Goal: Information Seeking & Learning: Learn about a topic

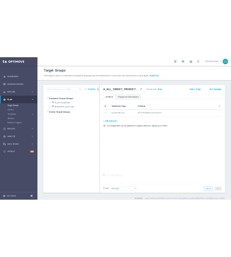
scroll to position [88, 0]
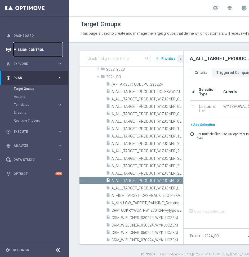
click at [32, 50] on link "Mission Control" at bounding box center [38, 50] width 49 height 14
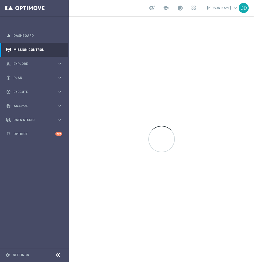
click at [34, 200] on sidenavbar "equalizer Dashboard Mission Control" at bounding box center [34, 131] width 69 height 262
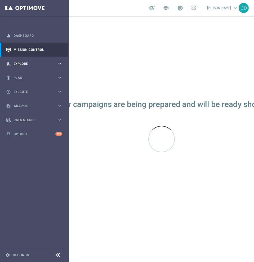
click at [48, 64] on span "Explore" at bounding box center [36, 63] width 44 height 3
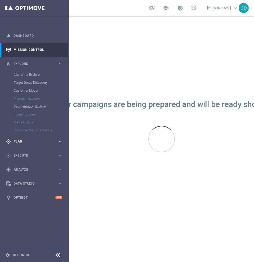
click at [34, 141] on span "Plan" at bounding box center [36, 141] width 44 height 3
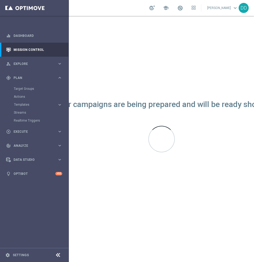
click at [31, 94] on div "Actions" at bounding box center [41, 97] width 55 height 8
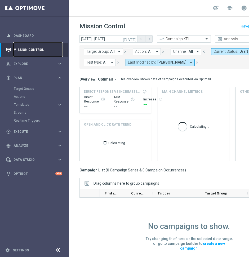
click at [35, 50] on link "Mission Control" at bounding box center [38, 50] width 49 height 14
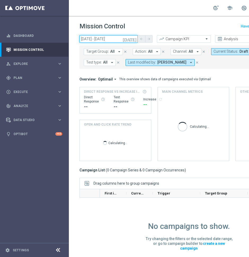
click at [116, 39] on input "29 Sep 2025 - 02 Oct 2025" at bounding box center [109, 38] width 58 height 7
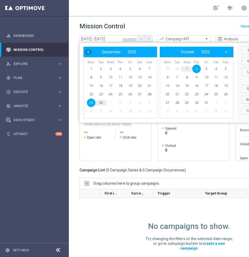
click at [89, 51] on span "‹" at bounding box center [88, 52] width 7 height 7
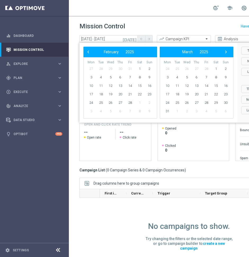
click at [89, 51] on span "‹" at bounding box center [88, 52] width 7 height 7
click at [111, 69] on span "1" at bounding box center [110, 69] width 8 height 8
click at [225, 51] on span "›" at bounding box center [226, 52] width 7 height 7
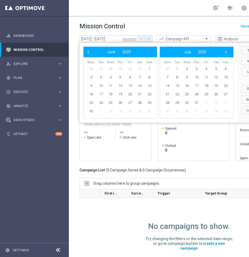
click at [225, 51] on span "›" at bounding box center [226, 52] width 7 height 7
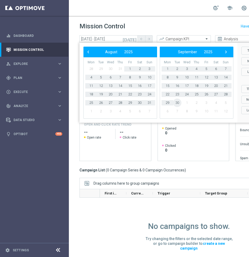
click at [178, 103] on span "30" at bounding box center [177, 103] width 8 height 8
type input "01 Jan 2025 - 30 Sep 2025"
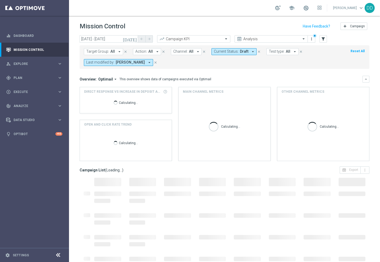
click at [157, 63] on icon "close" at bounding box center [156, 63] width 4 height 4
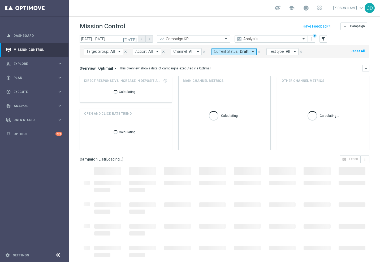
click at [257, 52] on icon "close" at bounding box center [259, 52] width 4 height 4
click at [292, 40] on input "text" at bounding box center [265, 39] width 57 height 5
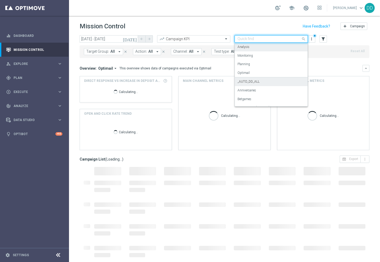
click at [256, 80] on label "_AUTO_DD_ALL" at bounding box center [248, 82] width 22 height 5
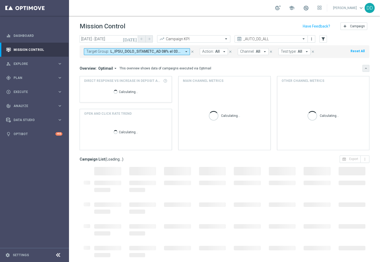
click at [364, 68] on icon "keyboard_arrow_down" at bounding box center [366, 69] width 4 height 4
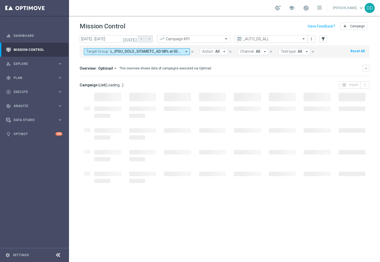
drag, startPoint x: 76, startPoint y: 218, endPoint x: 79, endPoint y: 216, distance: 4.1
click at [76, 218] on div "today 01 Jan 2025 - 30 Sep 2025 arrow_back arrow_forward Campaign KPI trending_…" at bounding box center [224, 146] width 311 height 222
click at [55, 256] on icon at bounding box center [58, 255] width 6 height 6
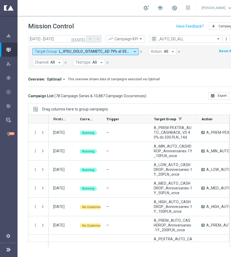
click at [2, 203] on nav "equalizer Dashboard Mission Control" at bounding box center [9, 142] width 18 height 227
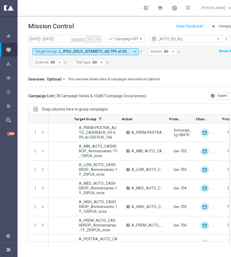
scroll to position [0, 80]
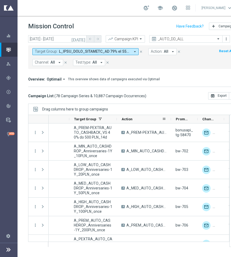
drag, startPoint x: 164, startPoint y: 119, endPoint x: 171, endPoint y: 120, distance: 6.7
click at [171, 120] on div at bounding box center [171, 119] width 2 height 8
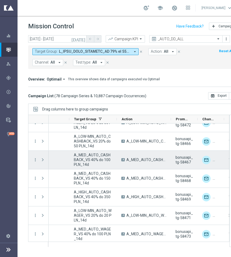
scroll to position [331, 0]
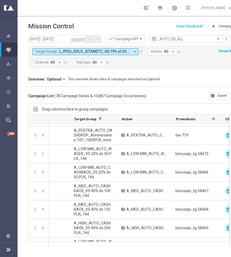
drag, startPoint x: 197, startPoint y: 120, endPoint x: 219, endPoint y: 121, distance: 22.8
click at [219, 121] on div at bounding box center [220, 119] width 2 height 8
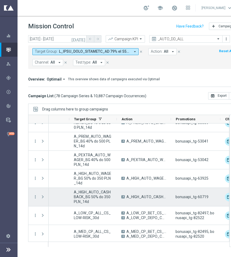
scroll to position [762, 0]
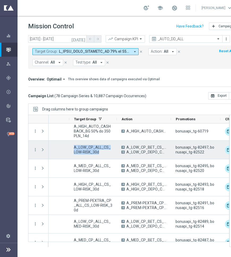
drag, startPoint x: 100, startPoint y: 153, endPoint x: 73, endPoint y: 145, distance: 28.4
click at [73, 145] on div "A_LOW_CP_ALL_CS_LOW-RISK_30d" at bounding box center [92, 150] width 47 height 18
click at [35, 150] on icon "more_vert" at bounding box center [35, 149] width 5 height 5
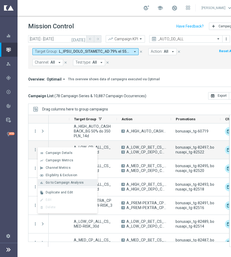
click at [58, 186] on div "bar_chart Go to Campaign Analysis" at bounding box center [68, 182] width 60 height 7
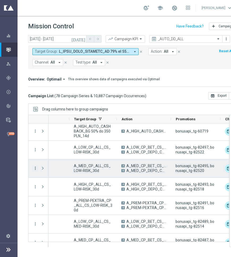
click at [35, 170] on icon "more_vert" at bounding box center [35, 168] width 5 height 5
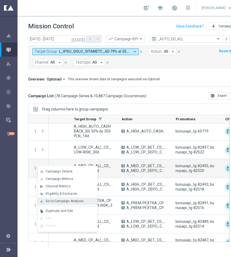
click at [51, 202] on span "Go to Campaign Analysis" at bounding box center [65, 201] width 38 height 4
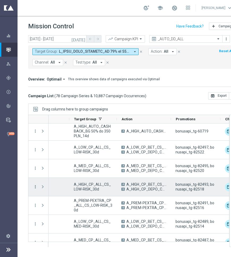
click at [35, 187] on icon "more_vert" at bounding box center [35, 187] width 5 height 5
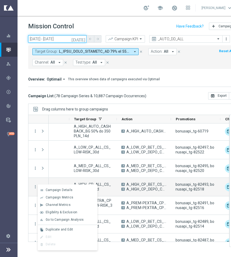
click at [56, 40] on input "01 Jan 2025 - 30 Sep 2025" at bounding box center [57, 38] width 58 height 7
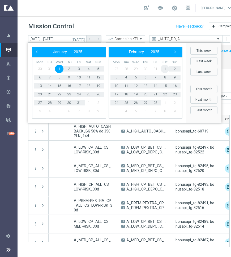
click at [165, 68] on span "1" at bounding box center [164, 69] width 8 height 8
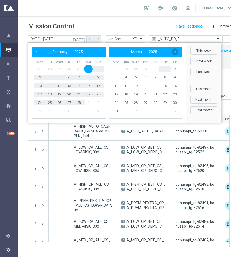
click at [175, 51] on span "›" at bounding box center [174, 52] width 7 height 7
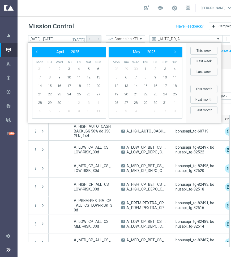
click at [175, 51] on span "›" at bounding box center [174, 52] width 7 height 7
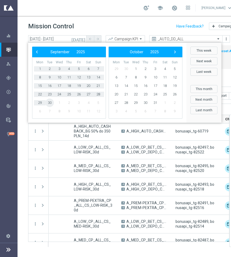
click at [47, 104] on span "30" at bounding box center [49, 103] width 8 height 8
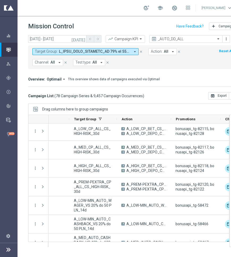
click at [24, 110] on div "today 01 Feb 2025 - 30 Sep 2025 arrow_back arrow_forward Campaign KPI trending_…" at bounding box center [133, 143] width 231 height 217
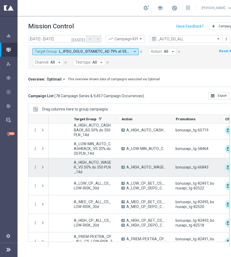
scroll to position [564, 0]
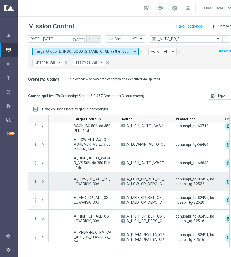
click at [35, 183] on icon "more_vert" at bounding box center [35, 181] width 5 height 5
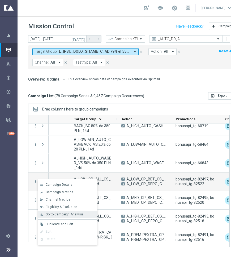
click at [59, 213] on span "Go to Campaign Analysis" at bounding box center [65, 215] width 38 height 4
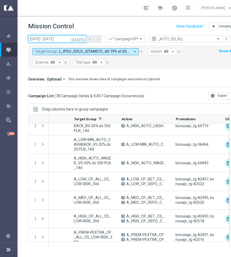
click at [67, 39] on input "01 Feb 2025 - 30 Sep 2025" at bounding box center [57, 38] width 58 height 7
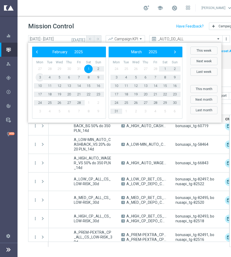
click at [41, 77] on span "3" at bounding box center [40, 77] width 8 height 8
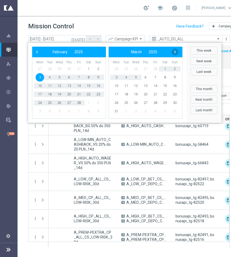
click at [177, 52] on span "›" at bounding box center [174, 52] width 7 height 7
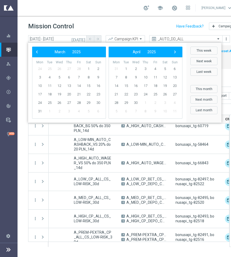
click at [177, 52] on span "›" at bounding box center [174, 52] width 7 height 7
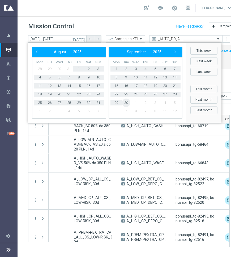
click at [129, 103] on span "30" at bounding box center [126, 103] width 8 height 8
type input "03 Feb 2025 - 30 Sep 2025"
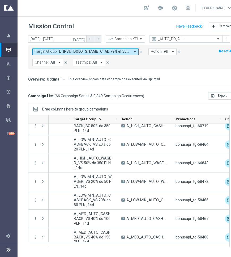
click at [20, 174] on div "today 03 Feb 2025 - 30 Sep 2025 arrow_back arrow_forward Campaign KPI trending_…" at bounding box center [133, 143] width 231 height 217
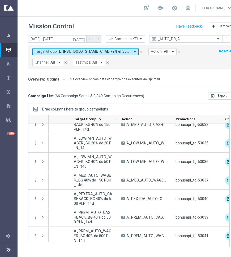
scroll to position [961, 0]
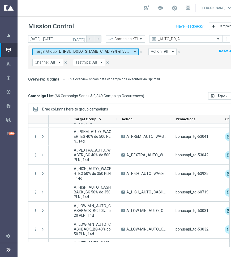
click at [19, 181] on div "today 03 Feb 2025 - 30 Sep 2025 arrow_back arrow_forward Campaign KPI trending_…" at bounding box center [133, 143] width 231 height 217
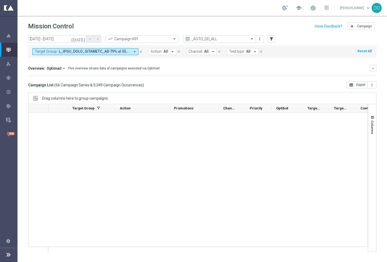
scroll to position [1091, 0]
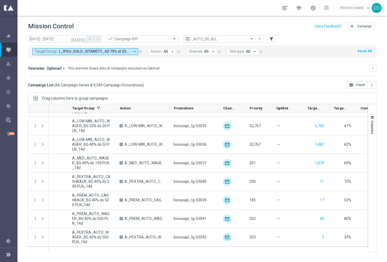
click at [232, 39] on input "text" at bounding box center [214, 39] width 57 height 5
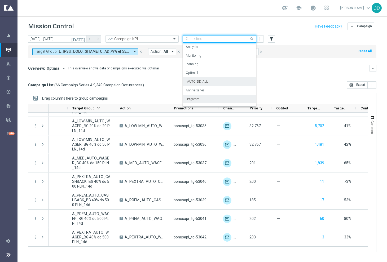
click at [221, 98] on div "Betgames" at bounding box center [219, 99] width 67 height 9
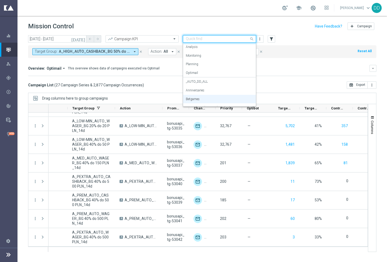
click at [234, 41] on div "Quick find Betgames" at bounding box center [219, 38] width 73 height 7
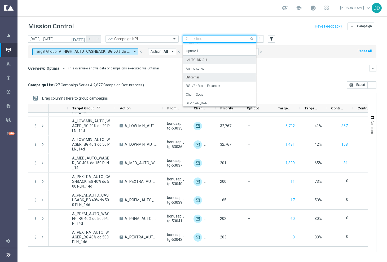
scroll to position [33, 0]
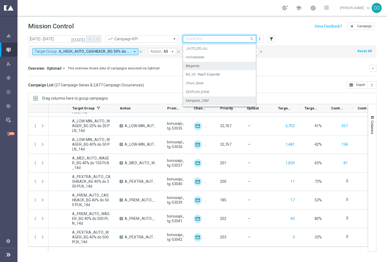
click at [212, 102] on div "Kampanie _VSM" at bounding box center [219, 101] width 67 height 9
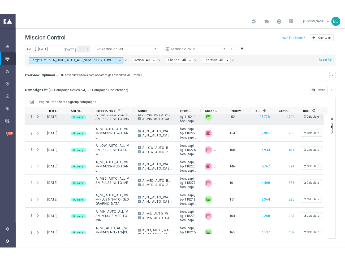
scroll to position [0, 0]
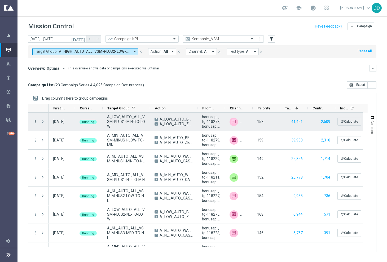
click at [36, 122] on icon "more_vert" at bounding box center [35, 121] width 5 height 5
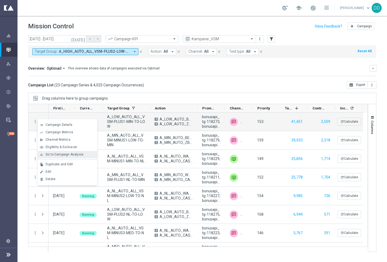
click at [54, 153] on span "Go to Campaign Analysis" at bounding box center [65, 155] width 38 height 4
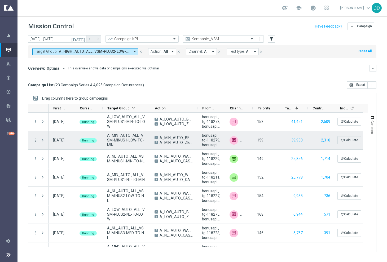
click at [36, 140] on icon "more_vert" at bounding box center [35, 140] width 5 height 5
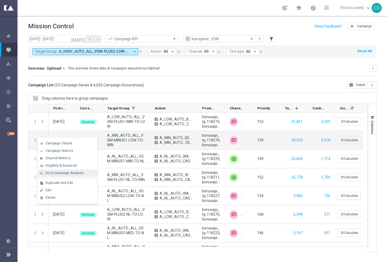
click at [58, 173] on span "Go to Campaign Analysis" at bounding box center [65, 173] width 38 height 4
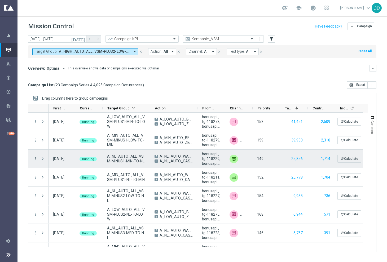
click at [34, 161] on icon "more_vert" at bounding box center [35, 158] width 5 height 5
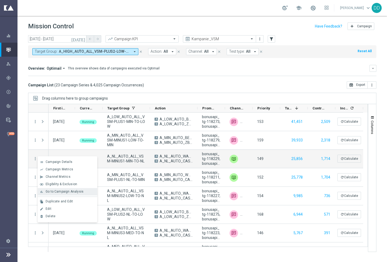
click at [57, 191] on span "Go to Campaign Analysis" at bounding box center [65, 192] width 38 height 4
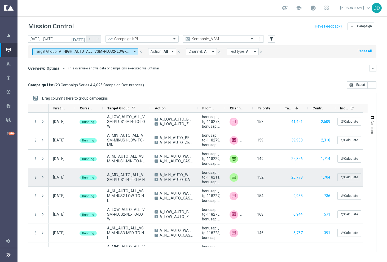
click at [35, 177] on icon "more_vert" at bounding box center [35, 177] width 5 height 5
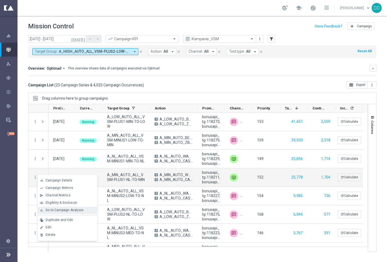
click at [58, 210] on span "Go to Campaign Analysis" at bounding box center [65, 210] width 38 height 4
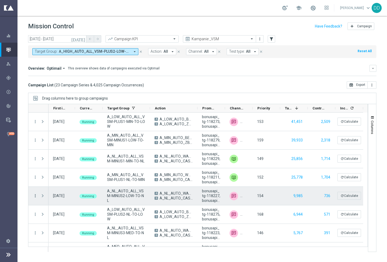
click at [34, 194] on icon "more_vert" at bounding box center [35, 196] width 5 height 5
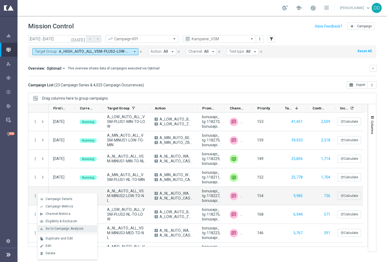
click at [55, 228] on span "Go to Campaign Analysis" at bounding box center [65, 229] width 38 height 4
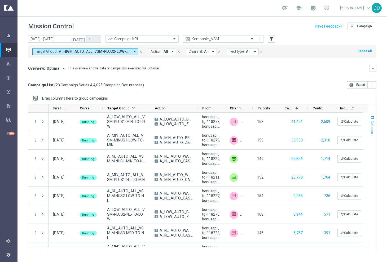
click at [235, 120] on button "Columns" at bounding box center [372, 125] width 8 height 29
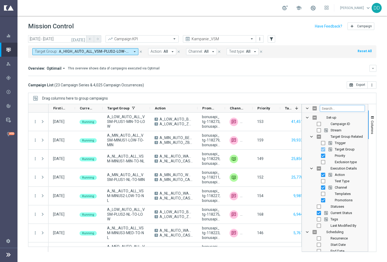
click at [235, 109] on input "Filter Columns Input" at bounding box center [342, 108] width 45 height 6
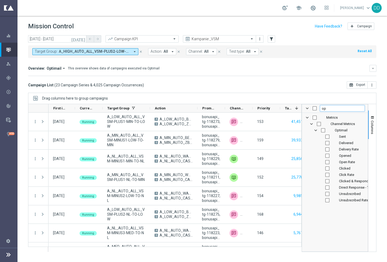
type input "o"
checkbox input "false"
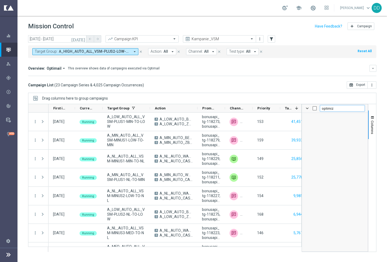
type input "optimiz"
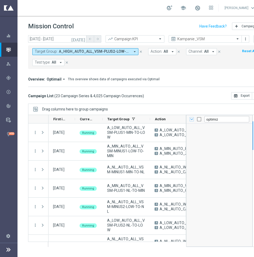
click at [191, 119] on span at bounding box center [192, 119] width 4 height 4
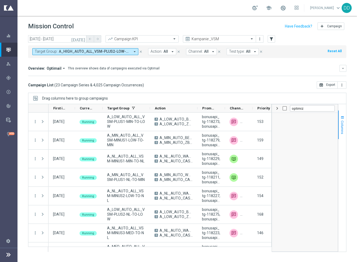
click at [235, 127] on span "Columns" at bounding box center [342, 128] width 4 height 14
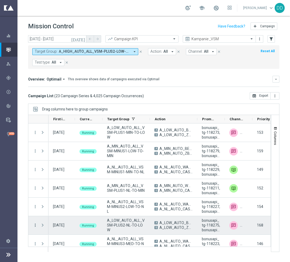
click at [35, 226] on icon "more_vert" at bounding box center [35, 225] width 5 height 5
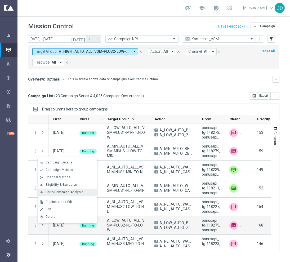
click at [59, 192] on span "Go to Campaign Analysis" at bounding box center [65, 192] width 38 height 4
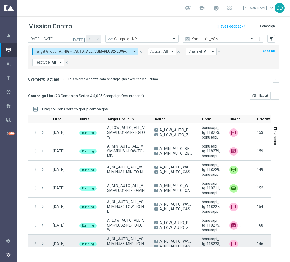
click at [36, 244] on icon "more_vert" at bounding box center [35, 244] width 5 height 5
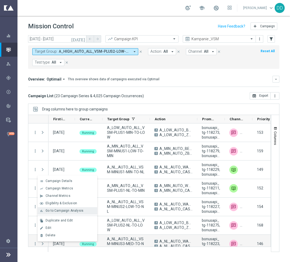
click at [52, 211] on span "Go to Campaign Analysis" at bounding box center [65, 211] width 38 height 4
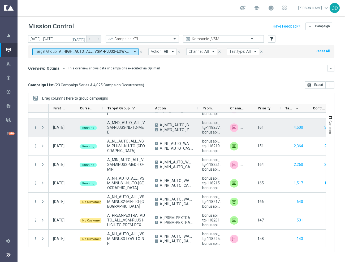
scroll to position [133, 0]
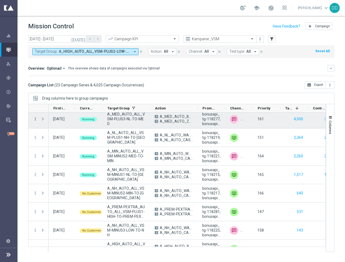
click at [34, 117] on icon "more_vert" at bounding box center [35, 119] width 5 height 5
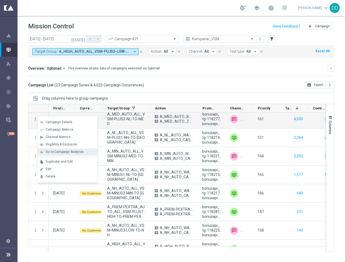
click at [57, 151] on span "Go to Campaign Analysis" at bounding box center [65, 152] width 38 height 4
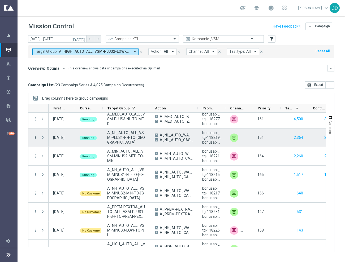
click at [35, 138] on icon "more_vert" at bounding box center [35, 137] width 5 height 5
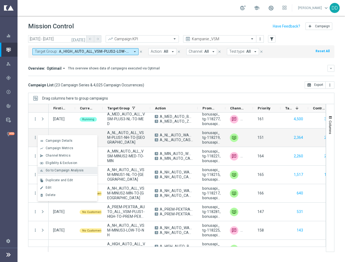
click at [64, 169] on span "Go to Campaign Analysis" at bounding box center [65, 171] width 38 height 4
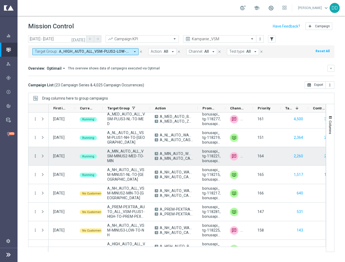
click at [36, 157] on icon "more_vert" at bounding box center [35, 156] width 5 height 5
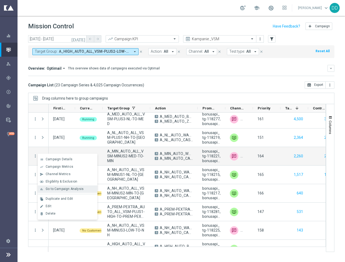
click at [46, 190] on span "Go to Campaign Analysis" at bounding box center [65, 189] width 38 height 4
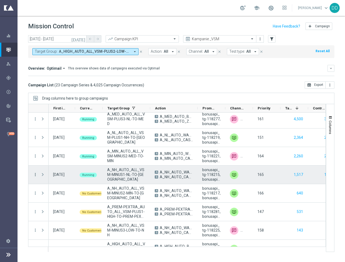
click at [36, 174] on icon "more_vert" at bounding box center [35, 174] width 5 height 5
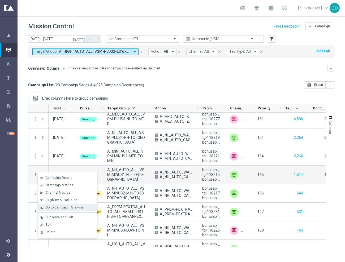
click at [42, 207] on icon "bar_chart" at bounding box center [42, 208] width 4 height 4
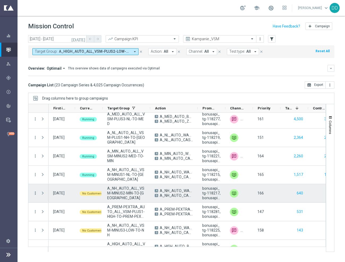
click at [35, 193] on icon "more_vert" at bounding box center [35, 193] width 5 height 5
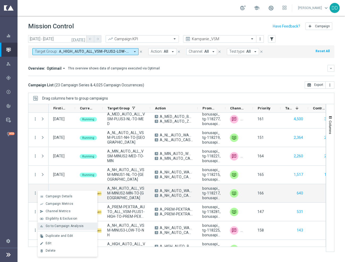
click at [65, 228] on div "bar_chart Go to Campaign Analysis" at bounding box center [68, 226] width 60 height 7
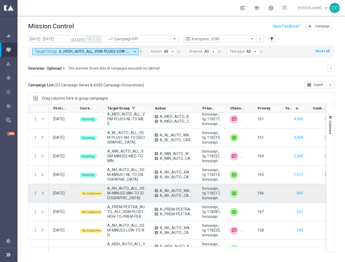
click at [35, 193] on icon "more_vert" at bounding box center [35, 193] width 5 height 5
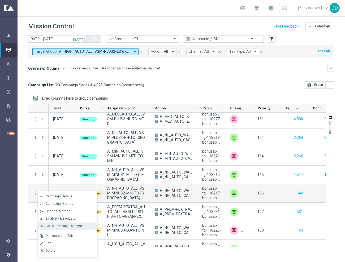
click at [70, 228] on div "bar_chart Go to Campaign Analysis" at bounding box center [68, 226] width 60 height 7
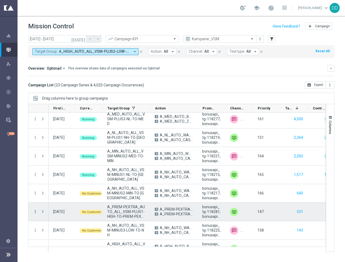
click at [36, 212] on icon "more_vert" at bounding box center [35, 211] width 5 height 5
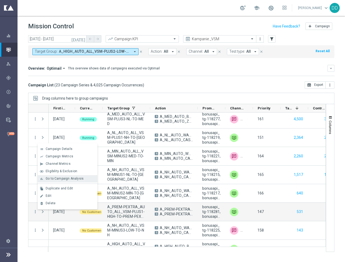
click at [57, 181] on div "bar_chart Go to Campaign Analysis" at bounding box center [68, 178] width 60 height 7
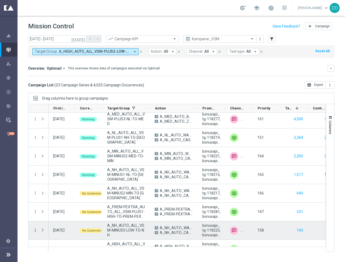
click at [35, 229] on icon "more_vert" at bounding box center [35, 230] width 5 height 5
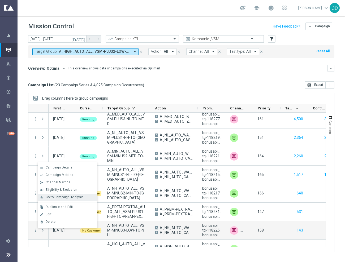
click at [67, 198] on span "Go to Campaign Analysis" at bounding box center [65, 197] width 38 height 4
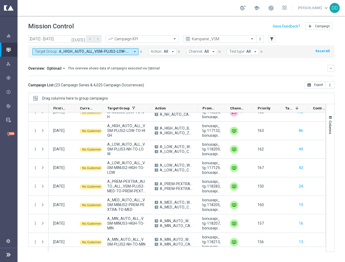
scroll to position [254, 0]
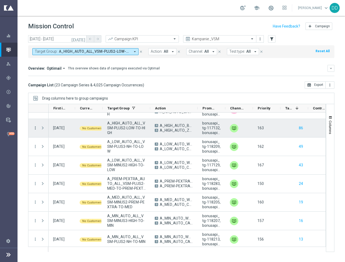
click at [35, 129] on icon "more_vert" at bounding box center [35, 128] width 5 height 5
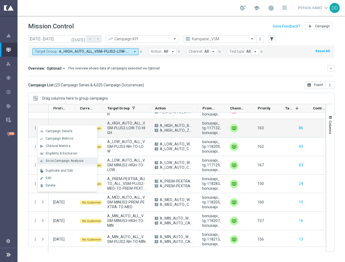
click at [54, 160] on span "Go to Campaign Analysis" at bounding box center [65, 161] width 38 height 4
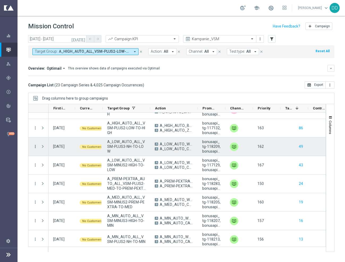
click at [34, 147] on icon "more_vert" at bounding box center [35, 146] width 5 height 5
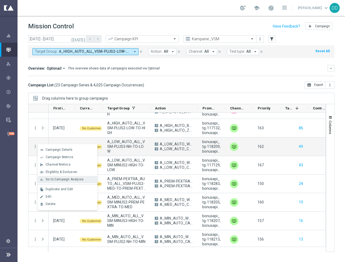
click at [63, 179] on span "Go to Campaign Analysis" at bounding box center [65, 180] width 38 height 4
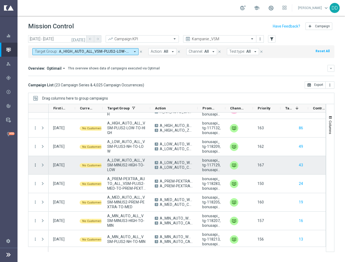
click at [36, 165] on icon "more_vert" at bounding box center [35, 165] width 5 height 5
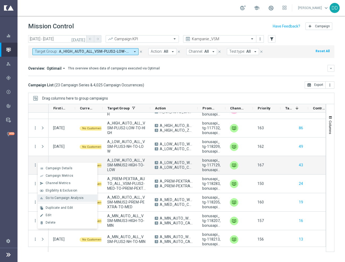
click at [54, 199] on span "Go to Campaign Analysis" at bounding box center [65, 198] width 38 height 4
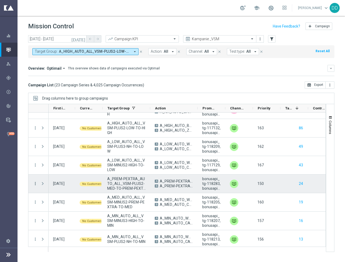
click at [34, 185] on icon "more_vert" at bounding box center [35, 183] width 5 height 5
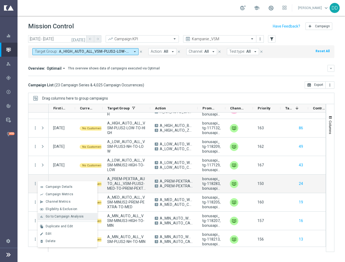
click at [60, 217] on span "Go to Campaign Analysis" at bounding box center [65, 217] width 38 height 4
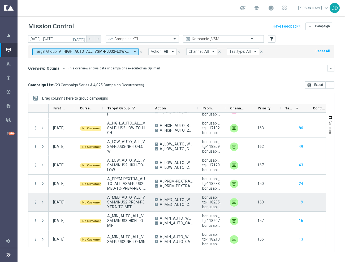
click at [32, 202] on div "more_vert" at bounding box center [33, 202] width 10 height 18
click at [35, 202] on icon "more_vert" at bounding box center [35, 202] width 5 height 5
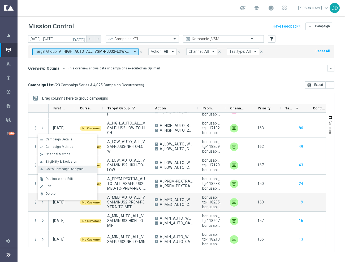
click at [52, 169] on span "Go to Campaign Analysis" at bounding box center [65, 169] width 38 height 4
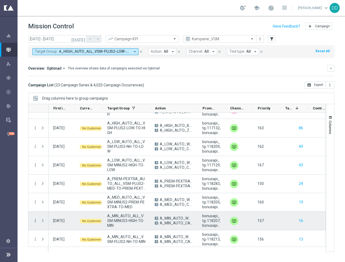
click at [37, 220] on icon "more_vert" at bounding box center [35, 221] width 5 height 5
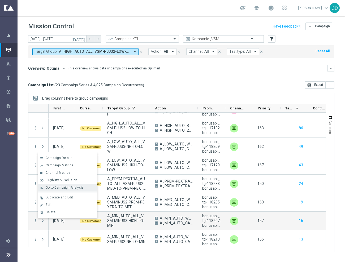
click at [61, 187] on span "Go to Campaign Analysis" at bounding box center [65, 188] width 38 height 4
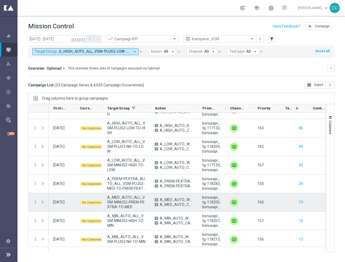
scroll to position [287, 0]
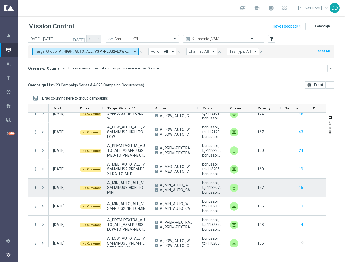
click at [34, 187] on icon "more_vert" at bounding box center [35, 187] width 5 height 5
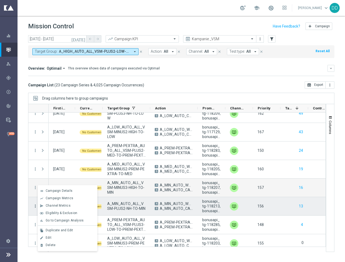
click at [36, 206] on icon "more_vert" at bounding box center [35, 206] width 5 height 5
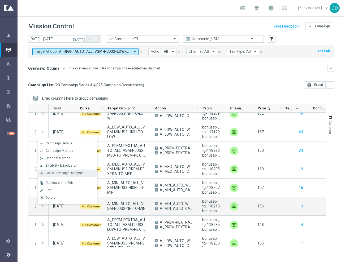
click at [51, 174] on span "Go to Campaign Analysis" at bounding box center [65, 173] width 38 height 4
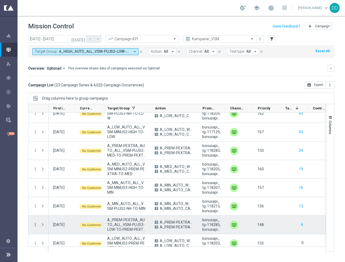
click at [35, 225] on icon "more_vert" at bounding box center [35, 224] width 5 height 5
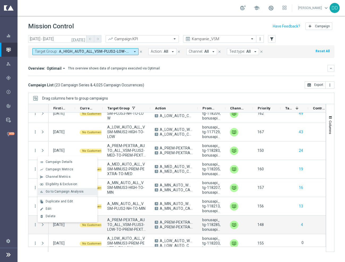
click at [72, 193] on span "Go to Campaign Analysis" at bounding box center [65, 192] width 38 height 4
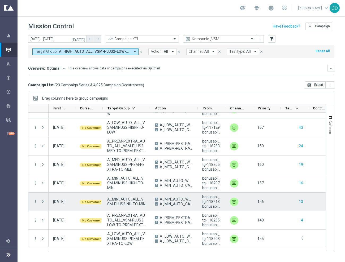
scroll to position [293, 0]
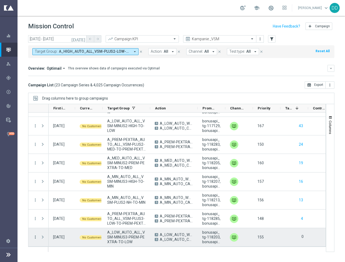
click at [36, 239] on icon "more_vert" at bounding box center [35, 237] width 5 height 5
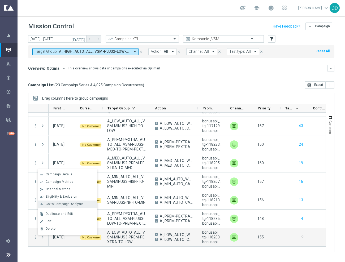
click at [63, 203] on span "Go to Campaign Analysis" at bounding box center [65, 204] width 38 height 4
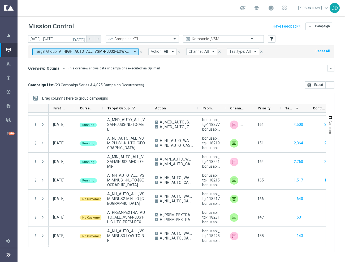
scroll to position [0, 0]
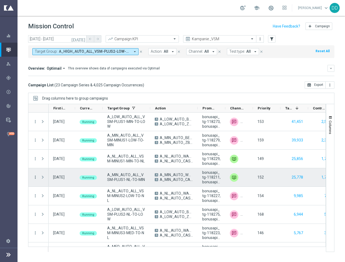
click at [34, 177] on icon "more_vert" at bounding box center [35, 177] width 5 height 5
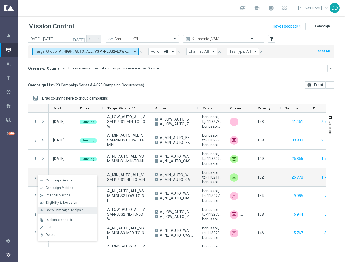
click at [62, 209] on span "Go to Campaign Analysis" at bounding box center [65, 210] width 38 height 4
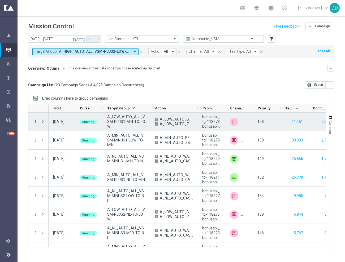
click at [34, 121] on icon "more_vert" at bounding box center [35, 121] width 5 height 5
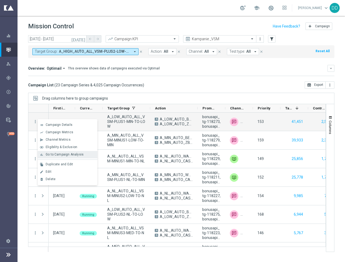
click at [55, 155] on span "Go to Campaign Analysis" at bounding box center [65, 155] width 38 height 4
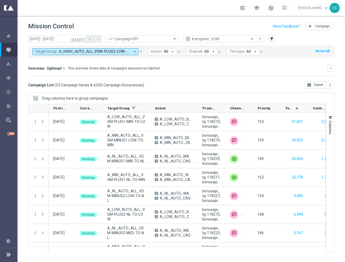
click at [69, 50] on span "A_HIGH_AUTO_ALL_VSM-PLUS2-LOW-TO-HIGH, A_LOW_AUTO_ALL_VSM-MINUS2-HIGH-TO-LOW, A…" at bounding box center [94, 51] width 71 height 5
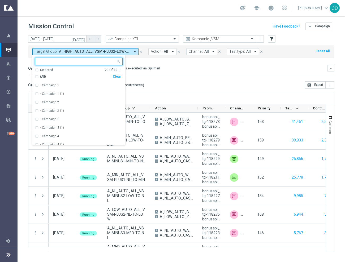
click at [200, 40] on input "text" at bounding box center [214, 39] width 57 height 5
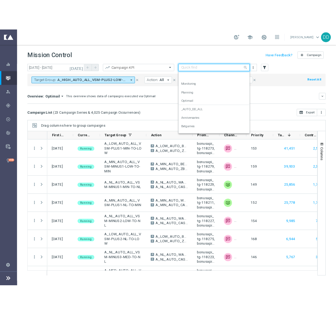
scroll to position [50, 0]
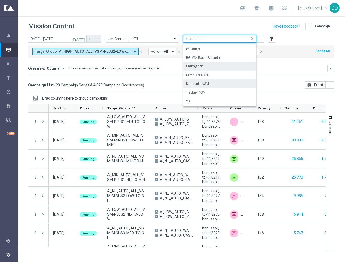
click at [209, 66] on div "Churn_Score" at bounding box center [219, 66] width 67 height 9
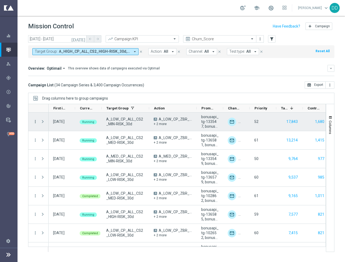
click at [35, 122] on icon "more_vert" at bounding box center [35, 121] width 5 height 5
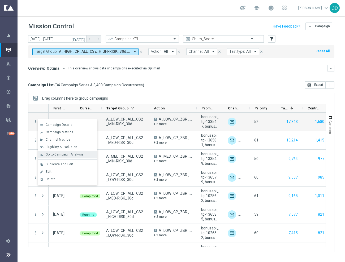
click at [56, 154] on span "Go to Campaign Analysis" at bounding box center [65, 155] width 38 height 4
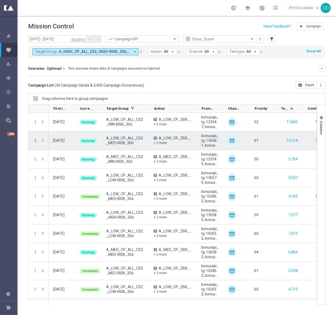
click at [36, 140] on icon "more_vert" at bounding box center [35, 140] width 5 height 5
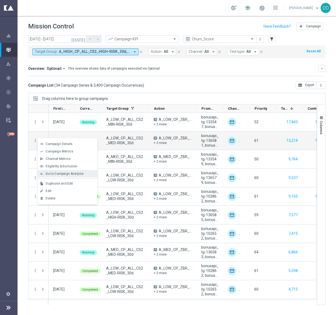
click at [75, 170] on div "bar_chart Go to Campaign Analysis" at bounding box center [68, 173] width 60 height 7
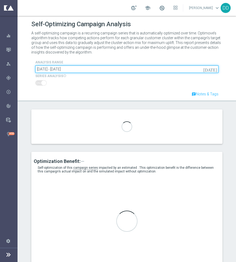
click at [93, 70] on input "24 Oct 2024 - 02 Feb 2025" at bounding box center [126, 69] width 183 height 7
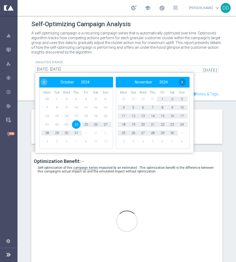
click at [182, 83] on span "›" at bounding box center [181, 82] width 7 height 7
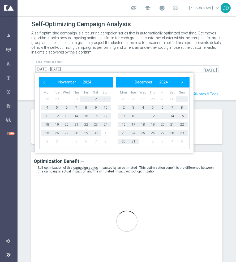
click at [182, 83] on span "›" at bounding box center [181, 82] width 7 height 7
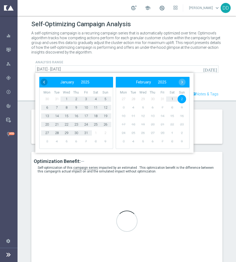
click at [41, 83] on span "‹" at bounding box center [44, 82] width 7 height 7
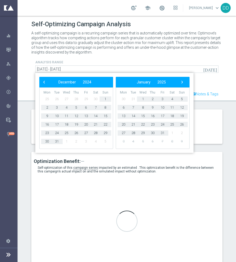
click at [41, 83] on span "‹" at bounding box center [44, 82] width 7 height 7
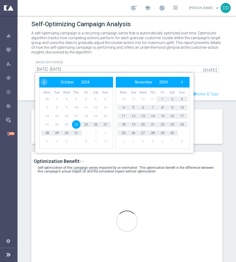
click at [183, 82] on div "‹ ​ November ​ 2024 ​ ›" at bounding box center [153, 82] width 74 height 11
click at [179, 82] on span "›" at bounding box center [181, 82] width 7 height 7
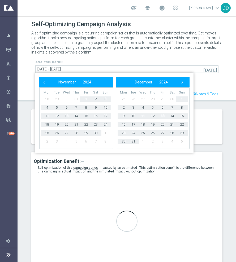
click at [220, 82] on div "analysis range today 24 Oct 2024 - 02 Feb 2025 ‹ ​ November ​ 2024 ​ › Mon Tue …" at bounding box center [126, 77] width 199 height 37
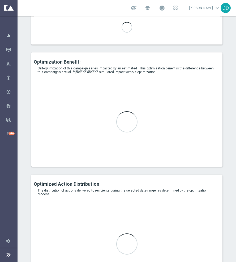
scroll to position [33, 0]
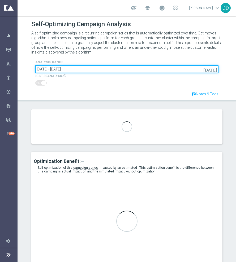
click at [208, 71] on input "[DATE] - [DATE]" at bounding box center [126, 69] width 183 height 7
type input "A_LOW_CP_BET_CS_LOW-RISK_30d"
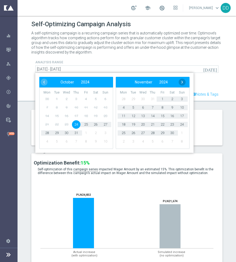
click at [179, 84] on span "›" at bounding box center [181, 82] width 7 height 7
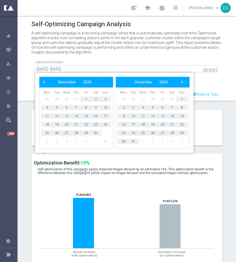
click at [179, 84] on span "›" at bounding box center [181, 82] width 7 height 7
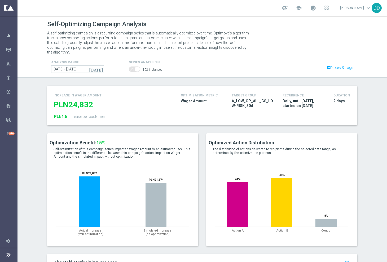
click at [33, 168] on section "Optimization Benefit: 15% Self-optimization of this campaign series" at bounding box center [203, 193] width 370 height 121
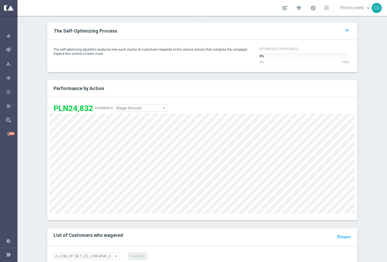
scroll to position [232, 0]
click at [139, 104] on span "Wager Amount" at bounding box center [141, 107] width 53 height 7
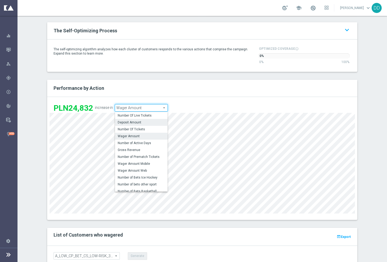
click at [138, 120] on span "Deposit Amount" at bounding box center [141, 122] width 47 height 4
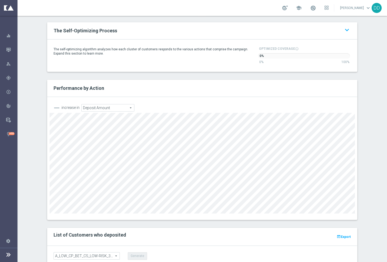
click at [37, 167] on section "Performance by Action — increase in Deposit Amount Deposit Amount arrow_drop_do…" at bounding box center [203, 154] width 370 height 148
click at [121, 104] on span "Deposit Amount" at bounding box center [108, 107] width 53 height 7
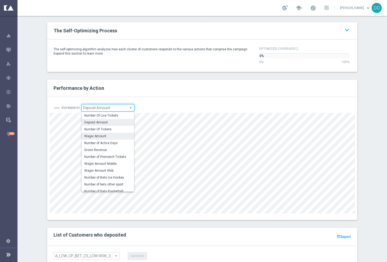
click at [102, 134] on span "Wager Amount" at bounding box center [107, 136] width 47 height 4
type input "Wager Amount"
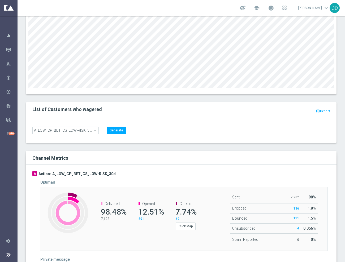
scroll to position [398, 0]
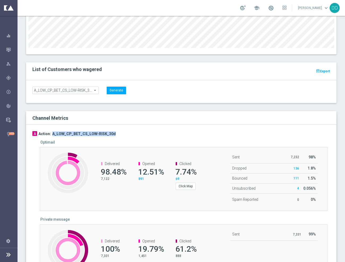
drag, startPoint x: 108, startPoint y: 129, endPoint x: 49, endPoint y: 128, distance: 59.1
click at [49, 131] on div "A Action: A_LOW_CP_BET_CS_LOW-RISK_30d" at bounding box center [181, 133] width 298 height 5
copy h3 "A_LOW_CP_BET_CS_LOW-RISK_30d"
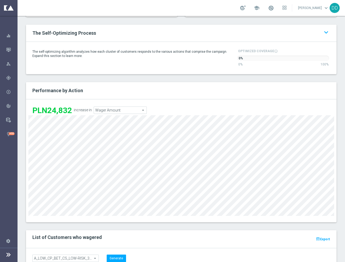
scroll to position [362, 0]
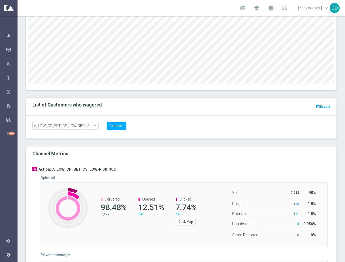
click at [112, 167] on div "A Action: A_LOW_CP_BET_CS_LOW-RISK_30d" at bounding box center [181, 169] width 298 height 5
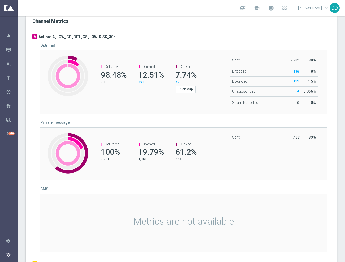
scroll to position [661, 0]
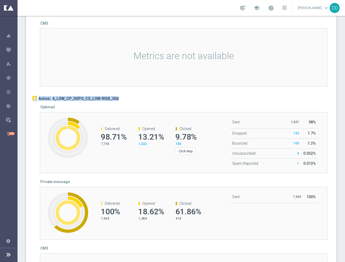
drag, startPoint x: 126, startPoint y: 93, endPoint x: 48, endPoint y: 90, distance: 78.5
click at [48, 90] on div "B Action: A_LOW_CP_DEPO_CS_LOW-RISK_30d Optimail Created with Highcharts 9.3.3 …" at bounding box center [181, 198] width 298 height 225
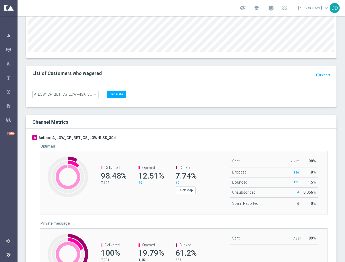
scroll to position [328, 0]
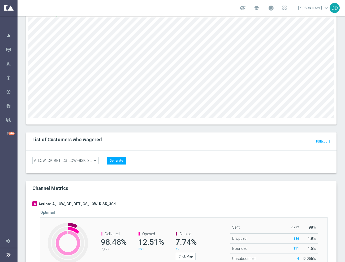
click at [123, 202] on div "A Action: A_LOW_CP_BET_CS_LOW-RISK_30d" at bounding box center [181, 204] width 298 height 5
drag, startPoint x: 118, startPoint y: 199, endPoint x: 115, endPoint y: 199, distance: 3.2
click at [117, 202] on div "A Action: A_LOW_CP_BET_CS_LOW-RISK_30d" at bounding box center [181, 204] width 298 height 5
drag, startPoint x: 122, startPoint y: 202, endPoint x: 119, endPoint y: 200, distance: 4.2
click at [121, 207] on div at bounding box center [181, 209] width 298 height 4
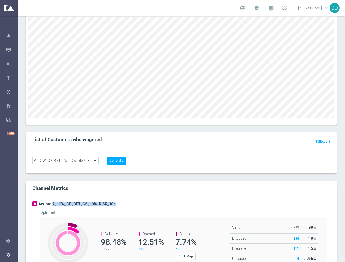
drag, startPoint x: 114, startPoint y: 198, endPoint x: 50, endPoint y: 199, distance: 64.2
click at [50, 202] on div "A Action: A_LOW_CP_BET_CS_LOW-RISK_30d" at bounding box center [181, 204] width 298 height 5
copy h3 "A_LOW_CP_BET_CS_LOW-RISK_30d"
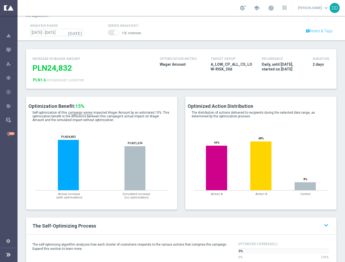
scroll to position [0, 0]
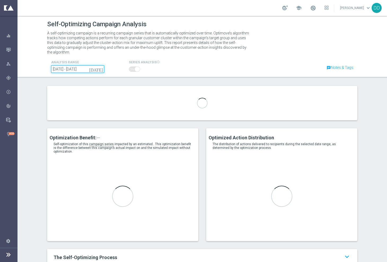
click at [84, 66] on input "[DATE] - [DATE]" at bounding box center [77, 69] width 53 height 7
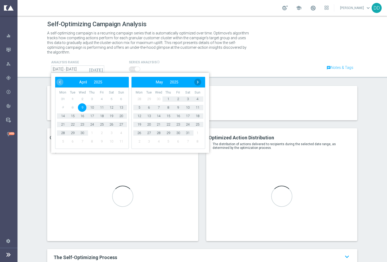
click at [196, 79] on span "›" at bounding box center [197, 82] width 7 height 7
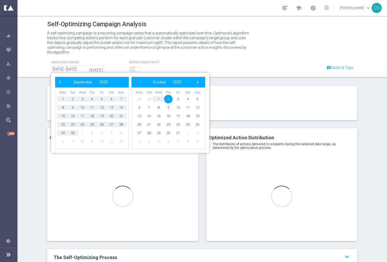
click at [234, 75] on div "Self-Optimizing Campaign Analysis A self-optimizing campaign is a recurring cam…" at bounding box center [203, 139] width 370 height 246
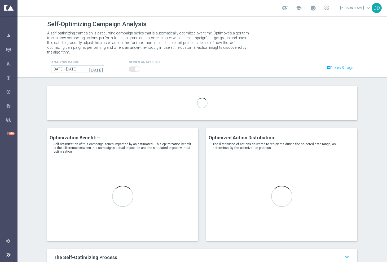
type input "A_LOW_AUTO_BET_VSM-PLUS1-MIN-TO-LOW_50do20_8d"
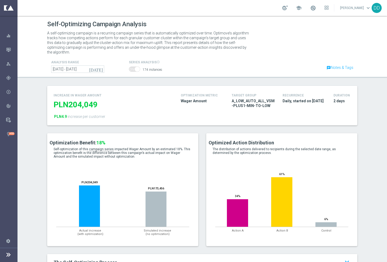
drag, startPoint x: 261, startPoint y: 101, endPoint x: 229, endPoint y: 98, distance: 31.7
click at [232, 99] on span "A_LOW_AUTO_ALL_VSM-PLUS1-MIN-TO-LOW" at bounding box center [253, 104] width 43 height 10
copy span "A_LOW_AUTO_ALL_VSM-PLUS1-MIN-TO-LOW"
click at [79, 157] on div "Self-optimization of this campaign series impacted Wager Amount by an estimated…" at bounding box center [123, 154] width 146 height 17
drag, startPoint x: 264, startPoint y: 99, endPoint x: 234, endPoint y: 96, distance: 29.9
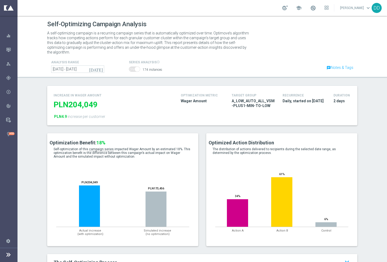
click at [234, 99] on span "A_LOW_AUTO_ALL_VSM-PLUS1-MIN-TO-LOW" at bounding box center [253, 104] width 43 height 10
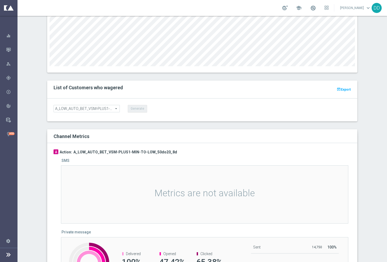
scroll to position [464, 0]
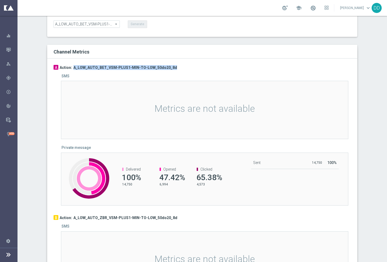
drag, startPoint x: 125, startPoint y: 64, endPoint x: 71, endPoint y: 64, distance: 53.8
click at [71, 65] on div "A Action: A_LOW_AUTO_BET_VSM-PLUS1-MIN-TO-LOW_50do20_8d" at bounding box center [203, 67] width 298 height 5
copy h3 "A_LOW_AUTO_BET_VSM-PLUS1-MIN-TO-LOW_50do20_8d"
click at [102, 206] on div at bounding box center [203, 211] width 298 height 10
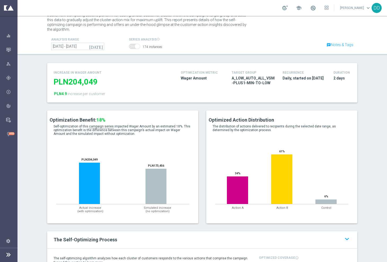
scroll to position [33, 0]
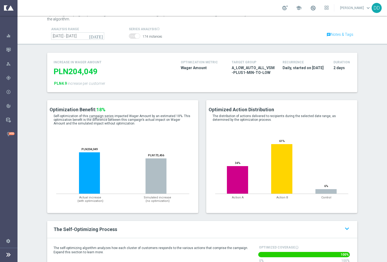
click at [33, 53] on section "increase in Wager Amount PLN204,049 PLN4.9 increase per customer Optimization M…" at bounding box center [203, 76] width 370 height 47
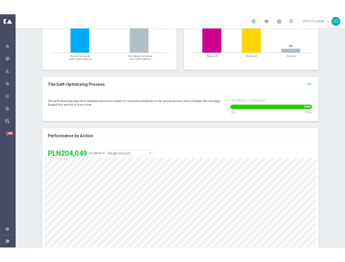
scroll to position [232, 0]
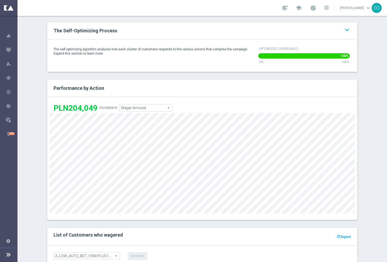
click at [129, 104] on span "Wager Amount" at bounding box center [146, 107] width 53 height 7
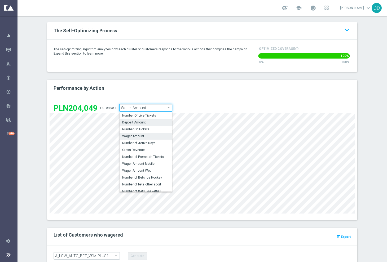
click at [138, 120] on span "Deposit Amount" at bounding box center [145, 122] width 47 height 4
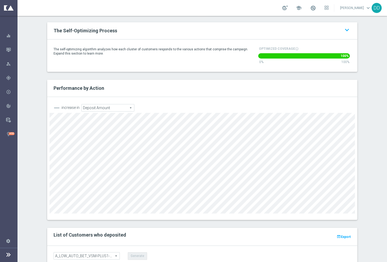
click at [121, 104] on span "Deposit Amount" at bounding box center [108, 107] width 53 height 7
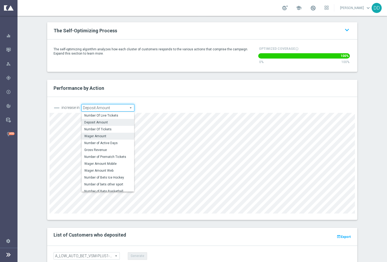
click at [113, 134] on span "Wager Amount" at bounding box center [107, 136] width 47 height 4
type input "Wager Amount"
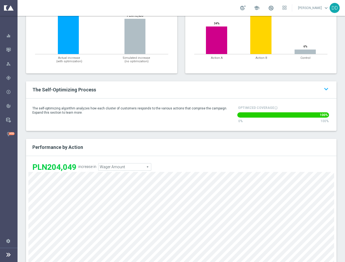
scroll to position [166, 0]
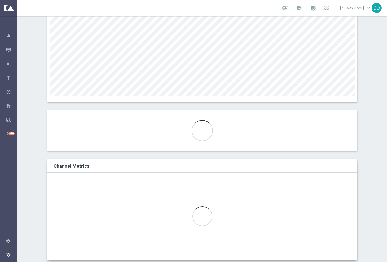
scroll to position [351, 0]
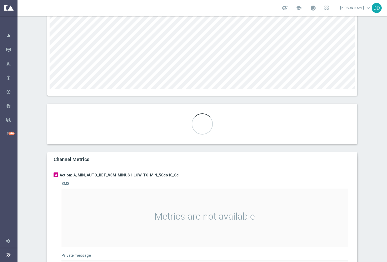
type input "A_MIN_AUTO_BET_VSM-MINUS1-LOW-TO-MIN_50do10_8d"
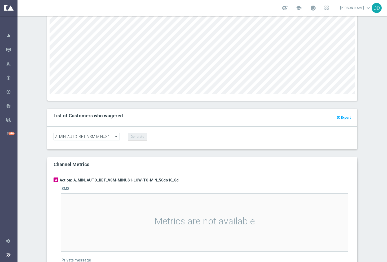
scroll to position [357, 0]
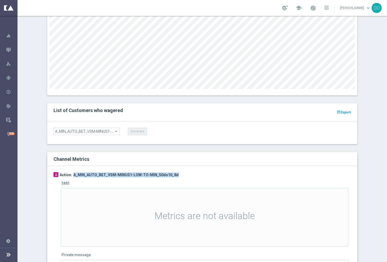
drag, startPoint x: 145, startPoint y: 171, endPoint x: 74, endPoint y: 166, distance: 70.5
click at [71, 172] on div "A Action: A_MIN_AUTO_BET_VSM-MINUS1-LOW-TO-MIN_50do10_8d" at bounding box center [203, 174] width 298 height 5
copy h3 "A_MIN_AUTO_BET_VSM-MINUS1-LOW-TO-MIN_50do10_8d"
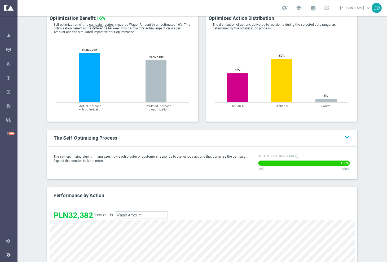
scroll to position [91, 0]
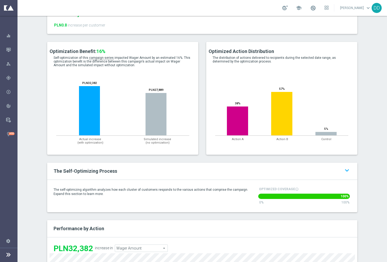
click at [61, 154] on div "Optimization Benefit: 16% Self-optimization of this campaign series" at bounding box center [122, 102] width 159 height 121
click at [100, 154] on div "Optimization Benefit: 16% Self-optimization of this campaign series" at bounding box center [122, 102] width 159 height 121
click at [29, 179] on section "The Self-Optimizing Process keyboard_arrow_up keyboard_arrow_down The self-opti…" at bounding box center [203, 192] width 370 height 58
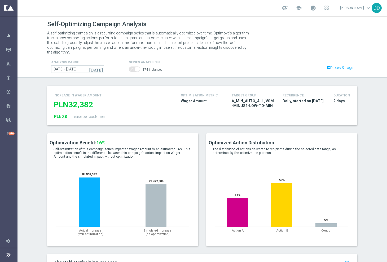
click at [35, 194] on section "Optimization Benefit: 16% Self-optimization of this campaign series" at bounding box center [203, 193] width 370 height 121
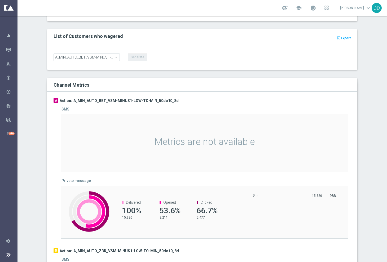
scroll to position [497, 0]
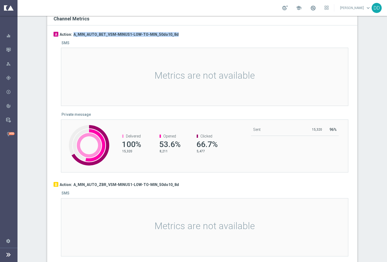
drag, startPoint x: 177, startPoint y: 32, endPoint x: 70, endPoint y: 32, distance: 106.6
click at [70, 32] on div "A Action: A_MIN_AUTO_BET_VSM-MINUS1-LOW-TO-MIN_50do10_8d SMS Metrics are not av…" at bounding box center [203, 102] width 298 height 141
copy h3 "A_MIN_AUTO_BET_VSM-MINUS1-LOW-TO-MIN_50do10_8d"
click at [30, 193] on div "Self-Optimizing Campaign Analysis A self-optimizing campaign is a recurring cam…" at bounding box center [203, 139] width 370 height 246
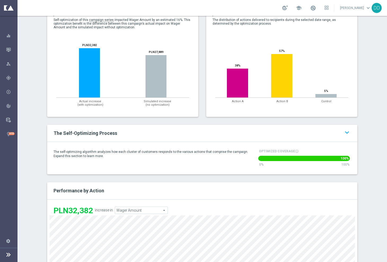
scroll to position [142, 0]
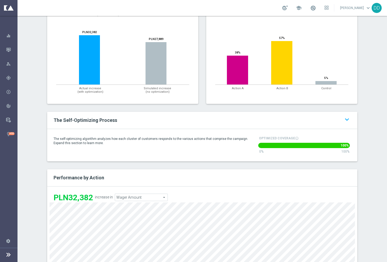
click at [150, 194] on span "Wager Amount" at bounding box center [141, 197] width 53 height 7
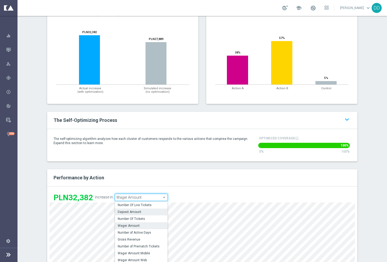
click at [146, 210] on span "Deposit Amount" at bounding box center [141, 212] width 47 height 4
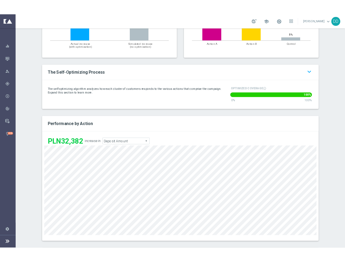
scroll to position [209, 0]
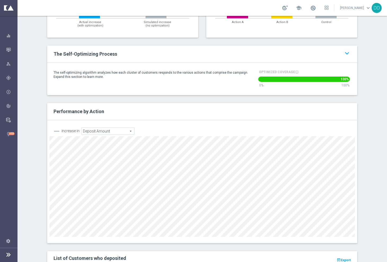
click at [112, 128] on span "Deposit Amount" at bounding box center [108, 131] width 53 height 7
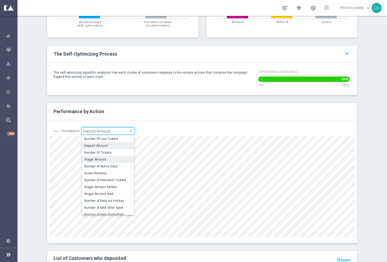
click at [114, 158] on span "Wager Amount" at bounding box center [107, 160] width 47 height 4
type input "Wager Amount"
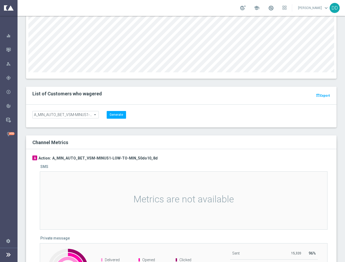
scroll to position [374, 0]
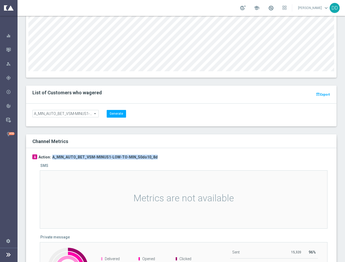
drag, startPoint x: 163, startPoint y: 154, endPoint x: 50, endPoint y: 149, distance: 113.6
copy h3 "A_MIN_AUTO_BET_VSM-MINUS1-LOW-TO-MIN_50do10_8d"
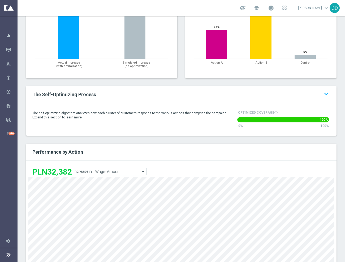
scroll to position [142, 0]
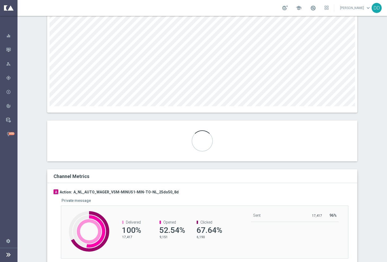
scroll to position [365, 0]
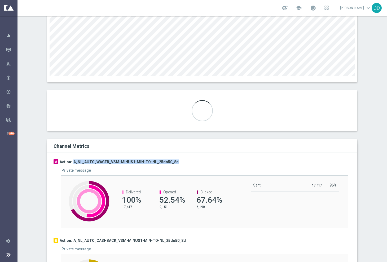
drag, startPoint x: 185, startPoint y: 158, endPoint x: 71, endPoint y: 154, distance: 114.1
click at [71, 154] on div "A Action: A_NL_AUTO_WAGER_VSM-MINUS1-MIN-TO-NL_25do50_8d Private message Create…" at bounding box center [202, 233] width 310 height 161
type input "A_NL_AUTO_WAGER_VSM-MINUS1-MIN-TO-NL_25do50_8d"
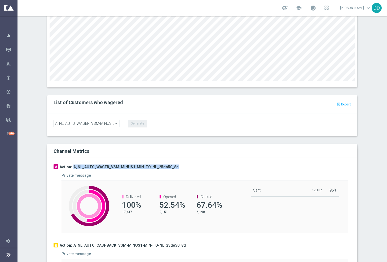
scroll to position [370, 0]
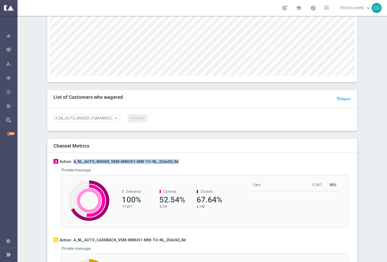
copy h3 "A_NL_AUTO_WAGER_VSM-MINUS1-MIN-TO-NL_25do50_8d"
click at [54, 164] on div at bounding box center [203, 166] width 298 height 4
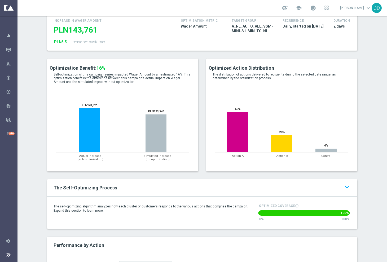
scroll to position [72, 0]
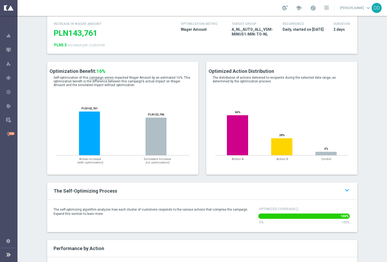
click at [48, 172] on div "Optimization Benefit: 16% Self-optimization of this campaign series" at bounding box center [122, 122] width 159 height 121
click at [28, 170] on section "Optimization Benefit: 16% Self-optimization of this campaign series" at bounding box center [203, 122] width 370 height 121
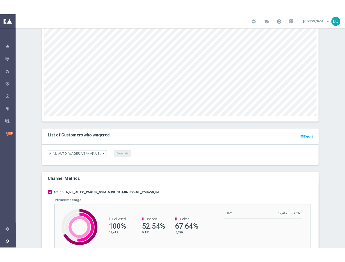
scroll to position [430, 0]
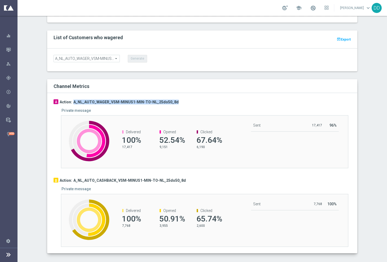
drag, startPoint x: 177, startPoint y: 98, endPoint x: 70, endPoint y: 97, distance: 107.1
click at [70, 99] on div "A Action: A_NL_AUTO_WAGER_VSM-MINUS1-MIN-TO-NL_25do50_8d" at bounding box center [203, 101] width 298 height 5
copy h3 "A_NL_AUTO_WAGER_VSM-MINUS1-MIN-TO-NL_25do50_8d"
click at [38, 174] on div "Self-Optimizing Campaign Analysis A self-optimizing campaign is a recurring cam…" at bounding box center [203, 139] width 370 height 246
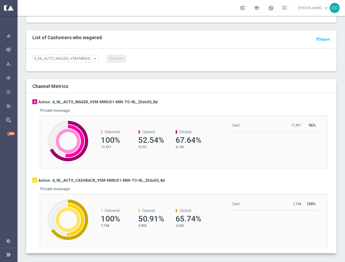
drag, startPoint x: 120, startPoint y: 7, endPoint x: 176, endPoint y: 35, distance: 62.4
click at [176, 35] on div "List of Customers who wagered (Showing 0 customers) Loading... open_in_browser …" at bounding box center [180, 39] width 305 height 10
click at [199, 158] on div "Created with Highcharts 9.3.3 Clicked: 68% Delivered 100% 17,417 Opened 52.54% …" at bounding box center [183, 141] width 287 height 53
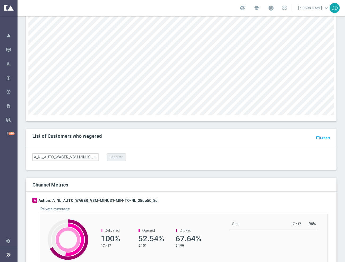
scroll to position [363, 0]
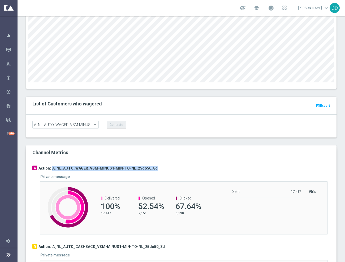
drag, startPoint x: 149, startPoint y: 162, endPoint x: 50, endPoint y: 164, distance: 99.5
click at [50, 166] on div "A Action: A_NL_AUTO_WAGER_VSM-MINUS1-MIN-TO-NL_25do50_8d" at bounding box center [181, 168] width 298 height 5
copy h3 "A_NL_AUTO_WAGER_VSM-MINUS1-MIN-TO-NL_25do50_8d"
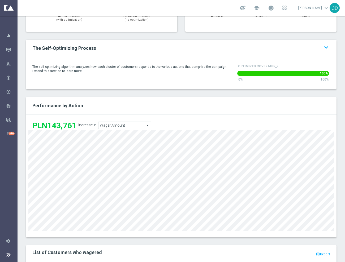
scroll to position [198, 0]
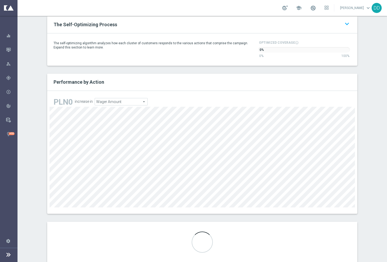
scroll to position [232, 0]
click at [138, 99] on span "Wager Amount" at bounding box center [121, 102] width 53 height 7
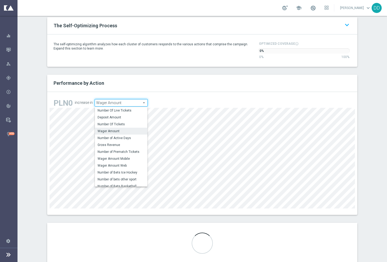
click at [38, 124] on section "Performance by Action PLN0 increase in Wager Amount Wager Amount arrow_drop_dow…" at bounding box center [203, 149] width 370 height 148
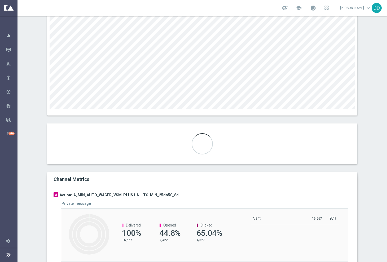
scroll to position [351, 0]
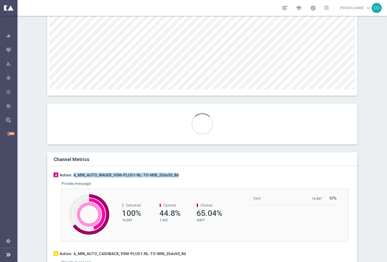
drag, startPoint x: 180, startPoint y: 170, endPoint x: 84, endPoint y: 163, distance: 96.2
click at [71, 173] on div "A Action: A_MIN_AUTO_WAGER_VSM-PLUS1-NL-TO-MIN_25do50_8d" at bounding box center [203, 175] width 298 height 5
copy h3 "A_MIN_AUTO_WAGER_VSM-PLUS1-NL-TO-MIN_25do50_8d"
type input "A_MIN_AUTO_WAGER_VSM-PLUS1-NL-TO-MIN_25do50_8d"
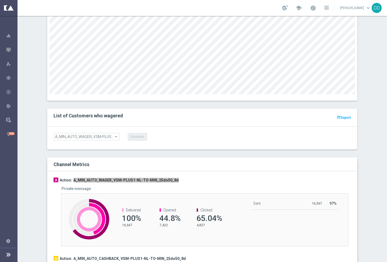
scroll to position [357, 0]
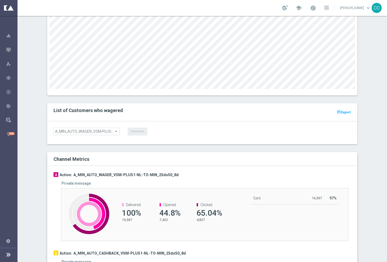
click at [43, 159] on div "Channel Metrics A Action: A_MIN_AUTO_WAGER_VSM-PLUS1-NL-TO-MIN_25do50_8d Privat…" at bounding box center [202, 243] width 318 height 182
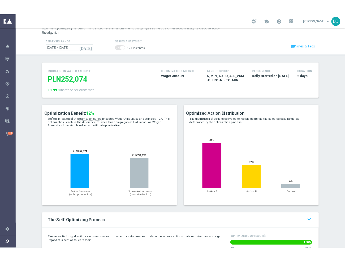
scroll to position [25, 0]
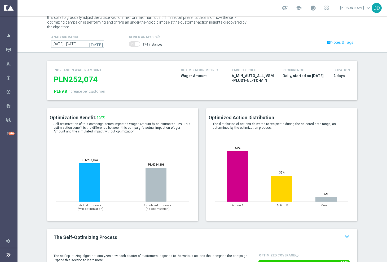
click at [34, 155] on section "Optimization Benefit: 12% Self-optimization of this campaign series" at bounding box center [203, 168] width 370 height 121
click at [30, 155] on section "Optimization Benefit: 12% Self-optimization of this campaign series" at bounding box center [203, 168] width 370 height 121
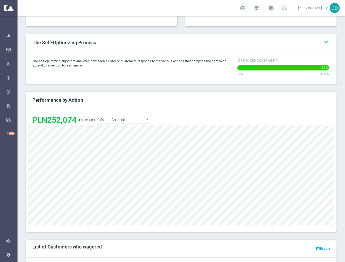
scroll to position [224, 0]
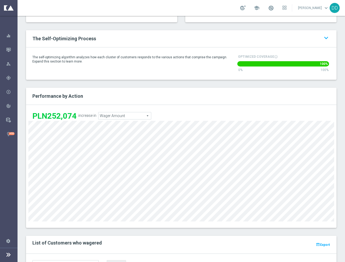
click at [136, 113] on span "Wager Amount" at bounding box center [124, 115] width 53 height 7
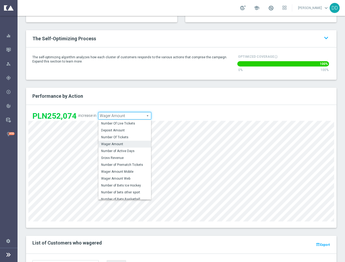
click at [136, 113] on span "Wager Amount" at bounding box center [124, 115] width 53 height 7
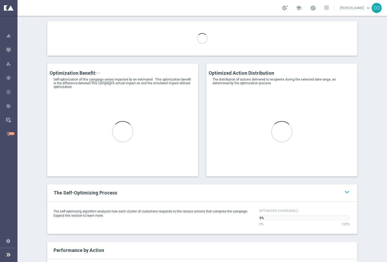
scroll to position [66, 0]
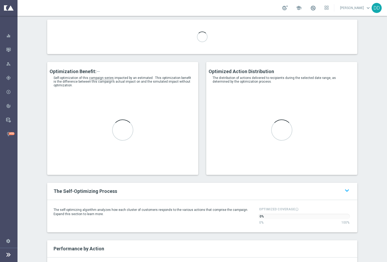
type input "A_NL_AUTO_WAGER_VSM-MINUS2-LOW-TO-NL_50do75_8d"
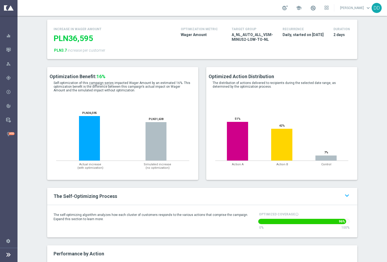
click at [37, 104] on section "Optimization Benefit: 16% Self-optimization of this campaign series" at bounding box center [203, 127] width 370 height 121
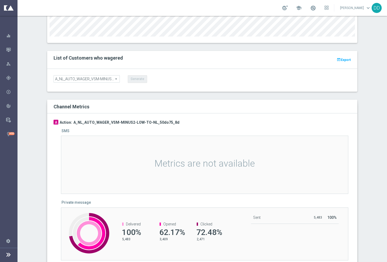
scroll to position [431, 0]
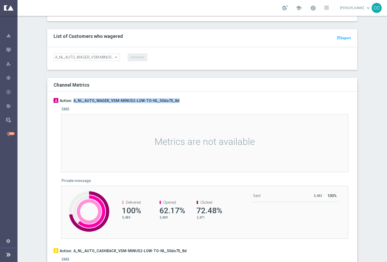
drag, startPoint x: 149, startPoint y: 99, endPoint x: 71, endPoint y: 94, distance: 78.6
click at [71, 98] on div "A Action: A_NL_AUTO_WAGER_VSM-MINUS2-LOW-TO-NL_50do75_8d" at bounding box center [203, 100] width 298 height 5
copy h3 "A_NL_AUTO_WAGER_VSM-MINUS2-LOW-TO-NL_50do75_8d"
click at [51, 172] on div "A Action: A_NL_AUTO_WAGER_VSM-MINUS2-LOW-TO-NL_50do75_8d SMS Metrics are not av…" at bounding box center [202, 243] width 310 height 304
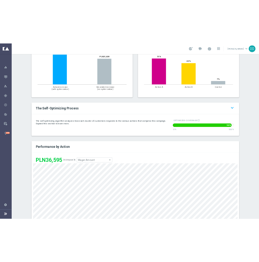
scroll to position [99, 0]
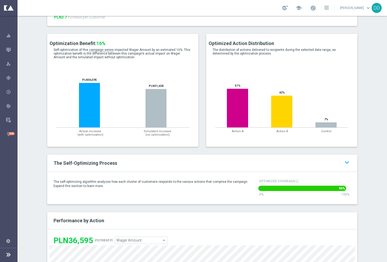
click at [189, 148] on div "Optimization Benefit: 16% Self-optimization of this campaign series" at bounding box center [122, 94] width 159 height 121
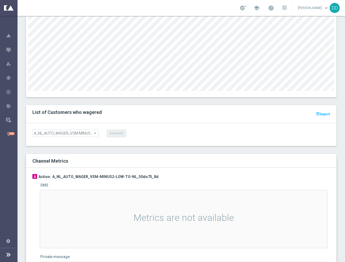
scroll to position [365, 0]
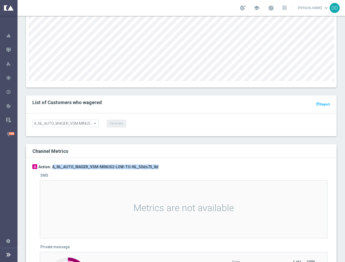
drag, startPoint x: 149, startPoint y: 163, endPoint x: 49, endPoint y: 164, distance: 99.7
click at [49, 164] on div "A Action: A_NL_AUTO_WAGER_VSM-MINUS2-LOW-TO-NL_50do75_8d" at bounding box center [181, 166] width 298 height 5
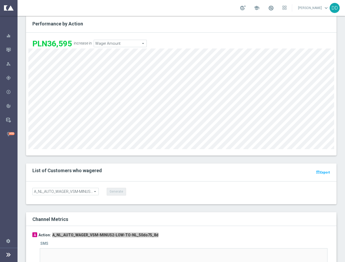
scroll to position [331, 0]
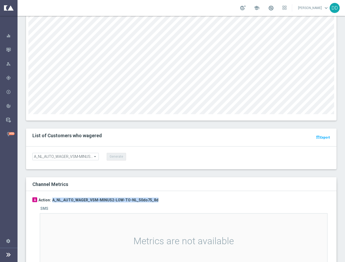
click at [145, 198] on h3 "A_NL_AUTO_WAGER_VSM-MINUS2-LOW-TO-NL_50do75_8d" at bounding box center [105, 200] width 106 height 5
drag, startPoint x: 165, startPoint y: 194, endPoint x: 49, endPoint y: 196, distance: 116.2
click at [49, 198] on div "A Action: A_NL_AUTO_WAGER_VSM-MINUS2-LOW-TO-NL_50do75_8d" at bounding box center [181, 200] width 298 height 5
copy h3 "A_NL_AUTO_WAGER_VSM-MINUS2-LOW-TO-NL_50do75_8d"
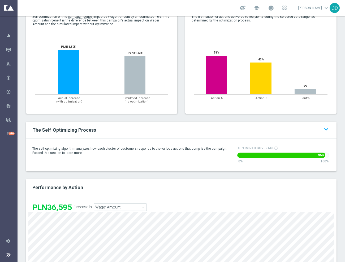
scroll to position [0, 0]
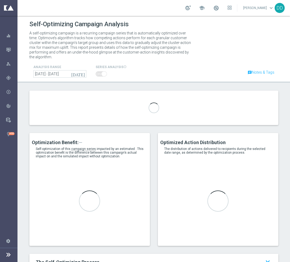
type input "A_LOW_AUTO_BET_VSM-PLUS2-NL-TO-LOW_50do100_8d"
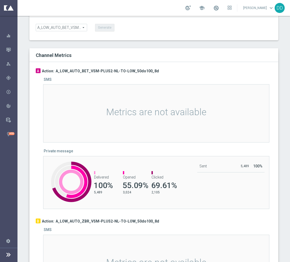
scroll to position [431, 0]
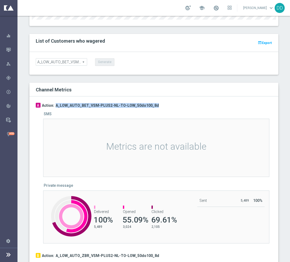
drag, startPoint x: 165, startPoint y: 102, endPoint x: 53, endPoint y: 101, distance: 112.4
click at [53, 103] on div "A Action: A_LOW_AUTO_BET_VSM-PLUS2-NL-TO-LOW_50do100_8d" at bounding box center [154, 105] width 237 height 5
copy h3 "A_LOW_AUTO_BET_VSM-PLUS2-NL-TO-LOW_50do100_8d"
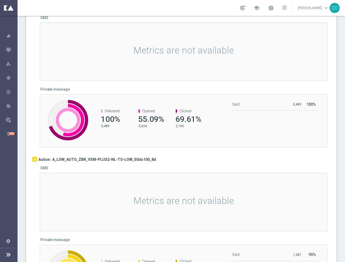
scroll to position [530, 0]
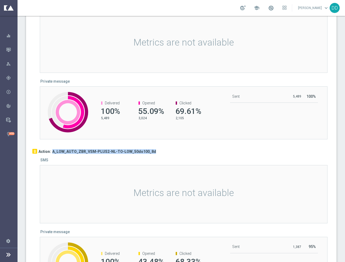
drag, startPoint x: 156, startPoint y: 149, endPoint x: 50, endPoint y: 148, distance: 106.9
click at [50, 149] on div "B Action: A_LOW_AUTO_ZBR_VSM-PLUS2-NL-TO-LOW_50do100_8d" at bounding box center [181, 151] width 298 height 5
copy h3 "A_LOW_AUTO_ZBR_VSM-PLUS2-NL-TO-LOW_50do100_8d"
click at [196, 79] on div "Private message" at bounding box center [187, 81] width 294 height 5
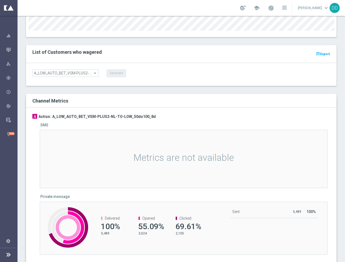
scroll to position [398, 0]
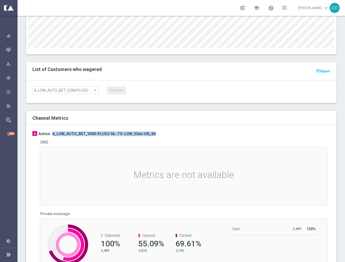
drag, startPoint x: 141, startPoint y: 130, endPoint x: 49, endPoint y: 130, distance: 92.5
click at [49, 131] on div "A Action: A_LOW_AUTO_BET_VSM-PLUS2-NL-TO-LOW_50do100_8d" at bounding box center [181, 133] width 298 height 5
copy h3 "A_LOW_AUTO_BET_VSM-PLUS2-NL-TO-LOW_50do100_8d"
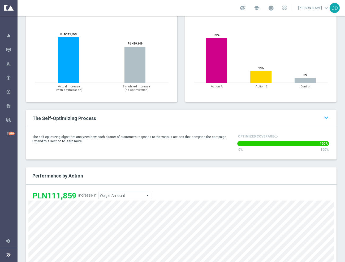
scroll to position [176, 0]
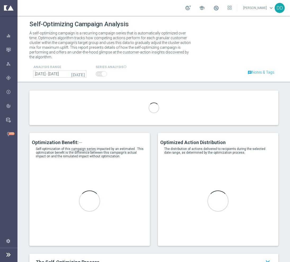
type input "A_NL_AUTO_WAGER_VSM-MINUS3-MED-TO-NL_50do100_8d"
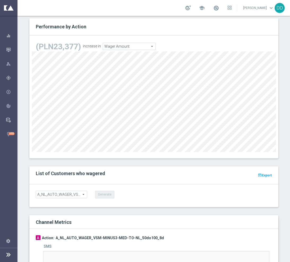
scroll to position [431, 0]
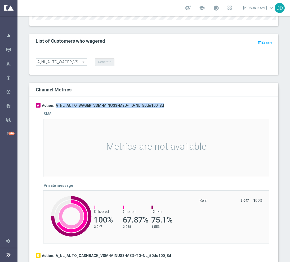
drag, startPoint x: 158, startPoint y: 100, endPoint x: 53, endPoint y: 100, distance: 105.0
click at [53, 103] on div "A Action: A_NL_AUTO_WAGER_VSM-MINUS3-MED-TO-NL_50do100_8d" at bounding box center [154, 105] width 237 height 5
copy h3 "A_NL_AUTO_WAGER_VSM-MINUS3-MED-TO-NL_50do100_8d"
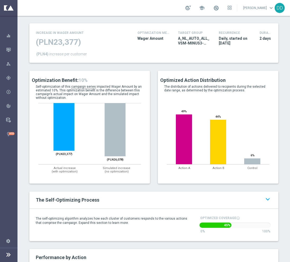
scroll to position [180, 0]
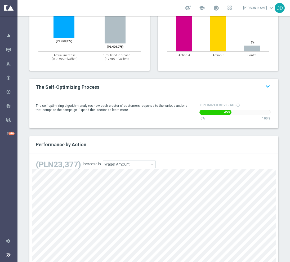
click at [122, 161] on span "Wager Amount" at bounding box center [129, 164] width 53 height 7
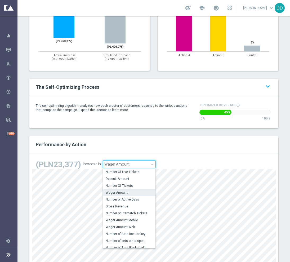
click at [126, 147] on div "Performance by Action" at bounding box center [153, 144] width 249 height 17
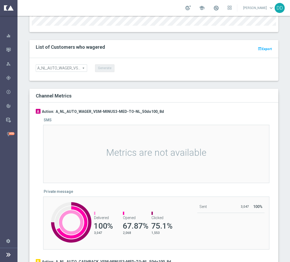
scroll to position [331, 0]
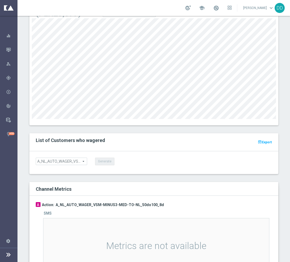
click at [73, 158] on span "A_NL_AUTO_WAGER_VSM-MINUS3-MED-TO-NL_50do100_8d" at bounding box center [61, 161] width 51 height 7
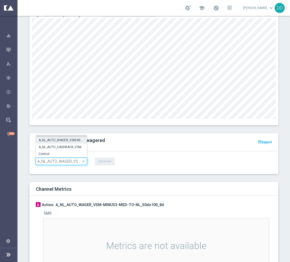
click at [155, 151] on div "A_NL_AUTO_WAGER_VSM-MINUS3-MED-TO-NL_50do100_8d A_NL_AUTO_WAGER_VSM-MINUS3-MED-…" at bounding box center [153, 162] width 249 height 23
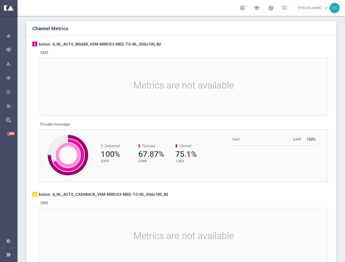
scroll to position [289, 0]
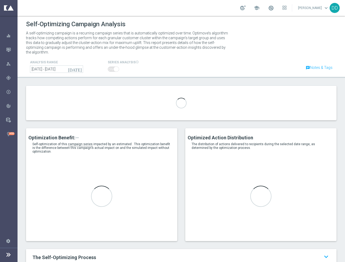
type input "A_MED_AUTO_BET_VSM-PLUS3-NL-TO-MED_50do100_8d"
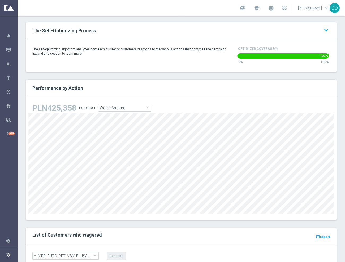
scroll to position [365, 0]
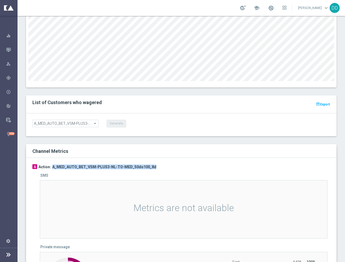
drag, startPoint x: 151, startPoint y: 162, endPoint x: 50, endPoint y: 159, distance: 101.1
click at [50, 164] on div "A Action: A_MED_AUTO_BET_VSM-PLUS3-NL-TO-MED_50do100_8d" at bounding box center [181, 166] width 298 height 5
copy h3 "A_MED_AUTO_BET_VSM-PLUS3-NL-TO-MED_50do100_8d"
click at [150, 148] on div "Channel Metrics" at bounding box center [144, 151] width 232 height 6
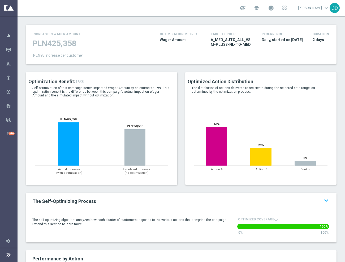
scroll to position [10, 0]
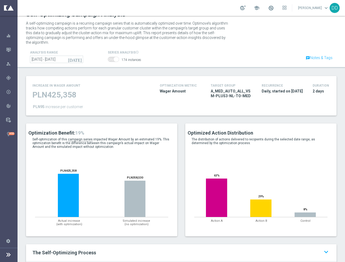
click at [171, 158] on div "Created with Highcharts 9.3.3 Actual increase (with optimization) Simulated inc…" at bounding box center [101, 191] width 146 height 77
click at [173, 236] on div "Optimization Benefit: 19% Self-optimization of this campaign series" at bounding box center [101, 184] width 159 height 121
click at [178, 244] on div "The Self-Optimizing Process keyboard_arrow_up keyboard_arrow_down" at bounding box center [181, 252] width 310 height 17
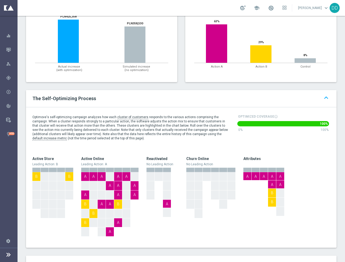
scroll to position [176, 0]
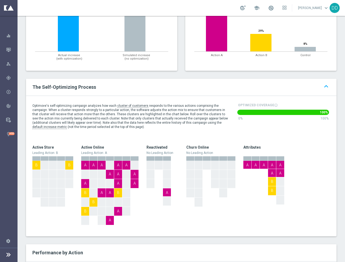
click at [323, 83] on icon "keyboard_arrow_up" at bounding box center [326, 87] width 8 height 8
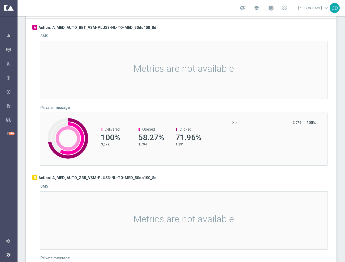
scroll to position [507, 0]
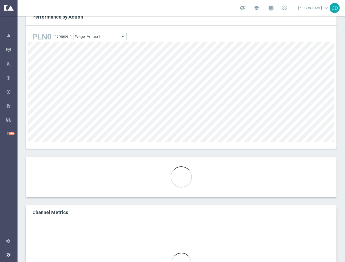
scroll to position [351, 0]
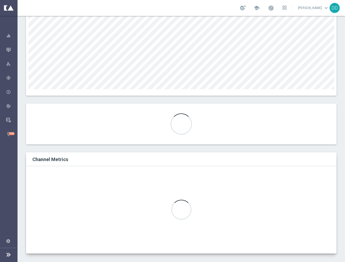
type input "A_NL_AUTO_WAGER_VSM-PLUS1-NH-TO-NL_25do250_8d"
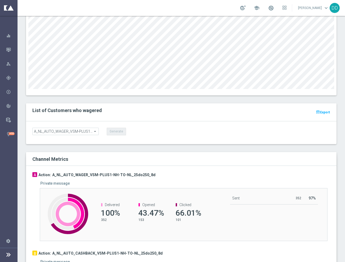
click at [223, 166] on div "A Action: A_NL_AUTO_WAGER_VSM-PLUS1-NH-TO-NL_25do250_8d Private message Created…" at bounding box center [181, 246] width 310 height 161
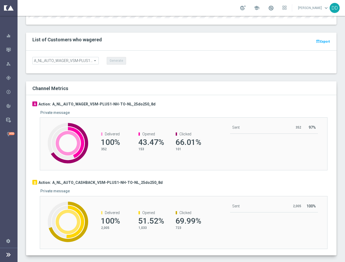
scroll to position [430, 0]
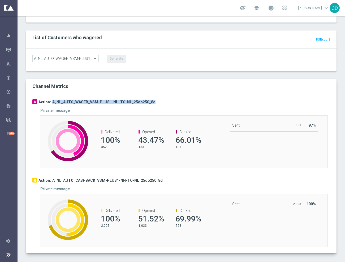
drag, startPoint x: 149, startPoint y: 96, endPoint x: 50, endPoint y: 99, distance: 99.0
click at [50, 99] on div "A Action: A_NL_AUTO_WAGER_VSM-PLUS1-NH-TO-NL_25do250_8d" at bounding box center [181, 101] width 298 height 5
copy h3 "A_NL_AUTO_WAGER_VSM-PLUS1-NH-TO-NL_25do250_8d"
drag, startPoint x: 137, startPoint y: 101, endPoint x: 137, endPoint y: 98, distance: 3.7
drag, startPoint x: 137, startPoint y: 98, endPoint x: 49, endPoint y: 95, distance: 87.5
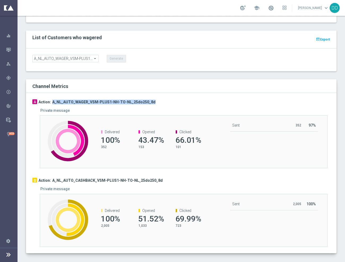
click at [49, 99] on div "A Action: A_NL_AUTO_WAGER_VSM-PLUS1-NH-TO-NL_25do250_8d" at bounding box center [181, 101] width 298 height 5
copy h3 "A_NL_AUTO_WAGER_VSM-PLUS1-NH-TO-NL_25do250_8d"
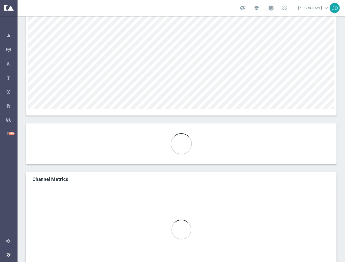
scroll to position [351, 0]
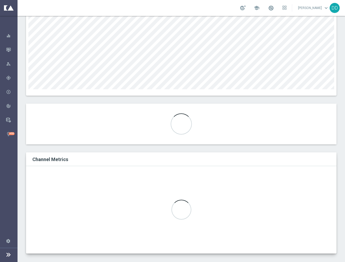
click at [154, 143] on div "List of Customers who wagered (Showing 0 customers) Loading... open_in_browser …" at bounding box center [181, 128] width 318 height 49
type input "A_MIN_AUTO_WAGER_VSM-MINUS2-MED-TO-MIN_50do100_8d"
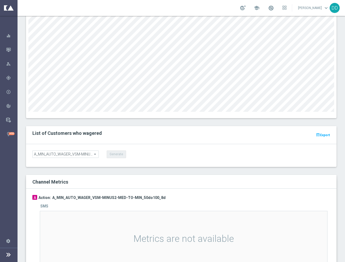
scroll to position [365, 0]
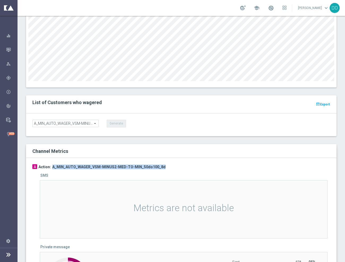
drag, startPoint x: 161, startPoint y: 161, endPoint x: 50, endPoint y: 162, distance: 111.9
click at [50, 164] on div "A Action: A_MIN_AUTO_WAGER_VSM-MINUS2-MED-TO-MIN_50do100_8d" at bounding box center [181, 166] width 298 height 5
copy h3 "A_MIN_AUTO_WAGER_VSM-MINUS2-MED-TO-MIN_50do100_8d"
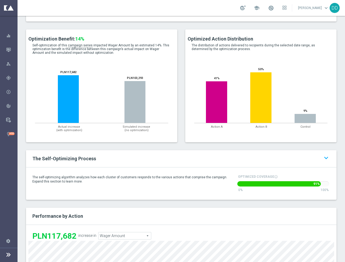
scroll to position [99, 0]
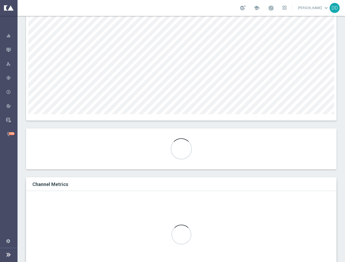
scroll to position [351, 0]
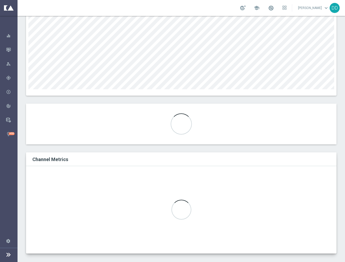
type input "A_NH_AUTO_WAGER_VSM-MINUS1-NL-TO-NH_25do250_8d"
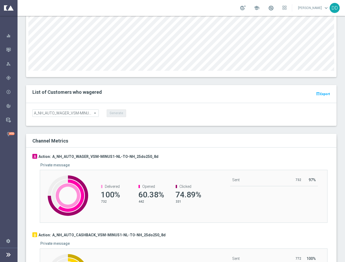
scroll to position [390, 0]
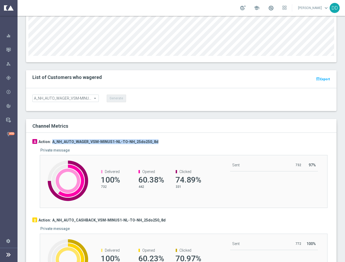
drag, startPoint x: 139, startPoint y: 139, endPoint x: 58, endPoint y: 116, distance: 83.5
click at [50, 139] on div "A Action: A_NH_AUTO_WAGER_VSM-MINUS1-NL-TO-NH_25do250_8d" at bounding box center [181, 141] width 298 height 5
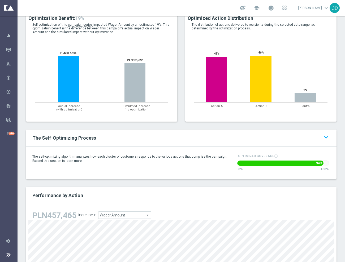
scroll to position [158, 0]
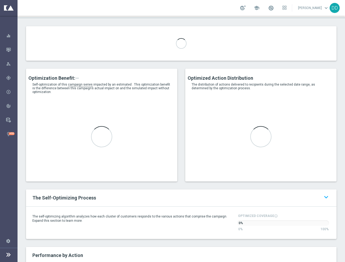
scroll to position [133, 0]
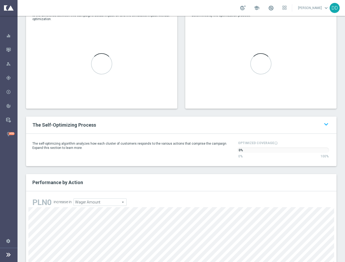
type input "A_NH_AUTO_WAGER_VSM-MINUS2-MIN-TO-NH_25do250_8d"
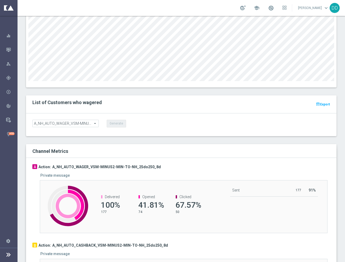
scroll to position [430, 0]
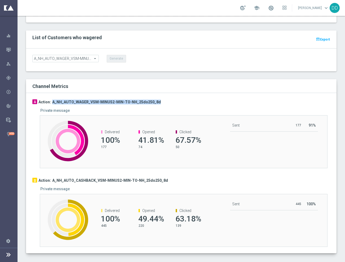
drag, startPoint x: 160, startPoint y: 94, endPoint x: 50, endPoint y: 97, distance: 110.4
click at [50, 97] on div "A Action: A_NH_AUTO_WAGER_VSM-MINUS2-MIN-TO-NH_25do250_8d Private message Creat…" at bounding box center [181, 173] width 310 height 161
copy h3 "A_NH_AUTO_WAGER_VSM-MINUS2-MIN-TO-NH_25do250_8d"
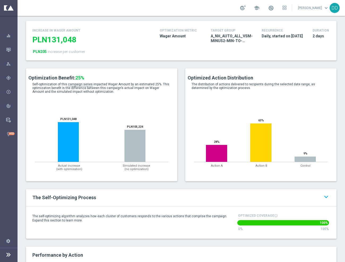
scroll to position [0, 0]
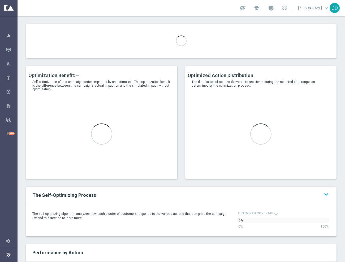
scroll to position [66, 0]
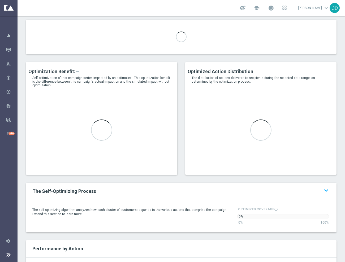
type input "A_NH_AUTO_WAGER_VSM-MINUS2-MIN-TO-NH_25do250_8d"
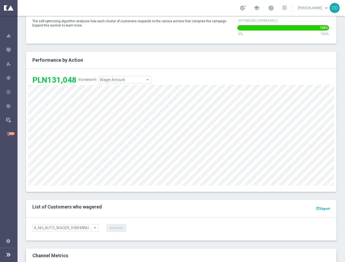
scroll to position [331, 0]
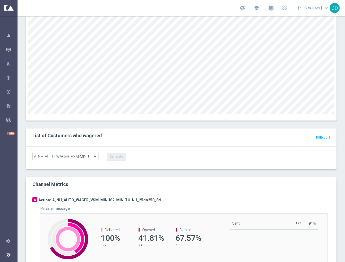
drag, startPoint x: 155, startPoint y: 197, endPoint x: 50, endPoint y: 195, distance: 104.5
click at [48, 198] on div "A Action: A_NH_AUTO_WAGER_VSM-MINUS2-MIN-TO-NH_25do250_8d" at bounding box center [181, 200] width 298 height 5
copy div "A_NH_AUTO_WAGER_VSM-MINUS2-MIN-TO-NH_25do250_8d"
click at [149, 198] on h3 "A_NH_AUTO_WAGER_VSM-MINUS2-MIN-TO-NH_25do250_8d" at bounding box center [106, 200] width 108 height 5
drag, startPoint x: 145, startPoint y: 196, endPoint x: 50, endPoint y: 195, distance: 95.7
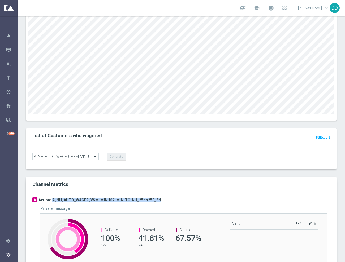
click at [50, 198] on div "A Action: A_NH_AUTO_WAGER_VSM-MINUS2-MIN-TO-NH_25do250_8d" at bounding box center [181, 200] width 298 height 5
copy h3 "A_NH_AUTO_WAGER_VSM-MINUS2-MIN-TO-NH_25do250_8d"
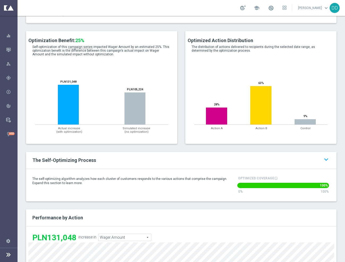
scroll to position [99, 0]
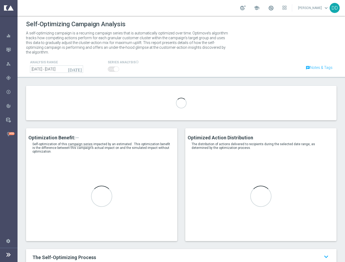
type input "A_PREM-PEXTRA_AUTO_BET_VSM-PLUS1-HIGH-TO-PREM-PEXTRA_50do500_8d"
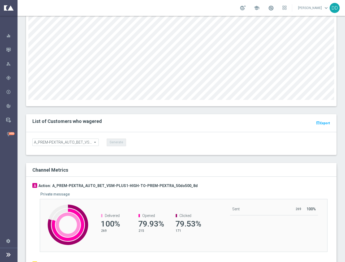
scroll to position [398, 0]
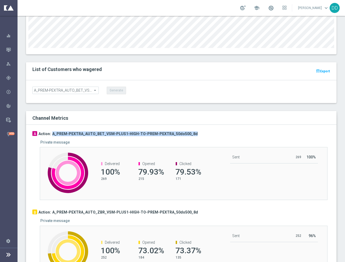
drag, startPoint x: 161, startPoint y: 128, endPoint x: 49, endPoint y: 128, distance: 112.7
click at [49, 131] on div "A Action: A_PREM-PEXTRA_AUTO_BET_VSM-PLUS1-HIGH-TO-PREM-PEXTRA_50do500_8d" at bounding box center [181, 133] width 298 height 5
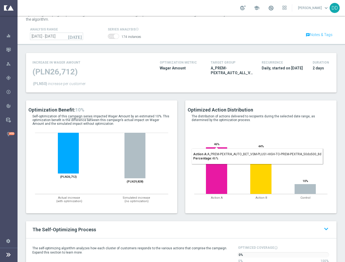
scroll to position [0, 0]
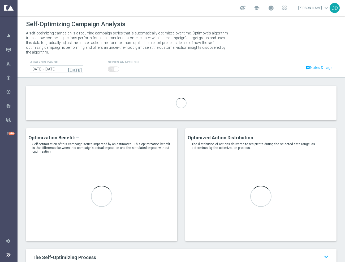
type input "A_NH_AUTO_WAGER_VSM-MINUS3-LOW-TO-NH_50do75_8d"
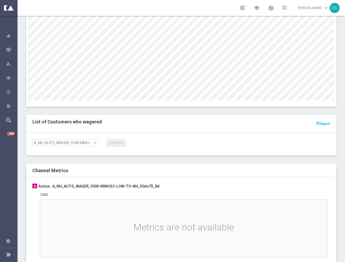
scroll to position [398, 0]
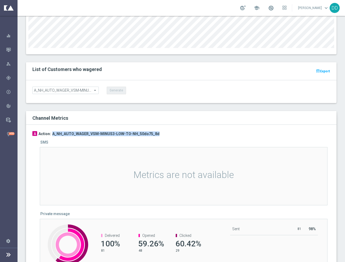
drag, startPoint x: 98, startPoint y: 129, endPoint x: 49, endPoint y: 130, distance: 49.1
click at [49, 131] on div "A Action: A_NH_AUTO_WAGER_VSM-MINUS3-LOW-TO-NH_50do75_8d" at bounding box center [181, 133] width 298 height 5
copy h3 "A_NH_AUTO_WAGER_VSM-MINUS3-LOW-TO-NH_50do75_8d"
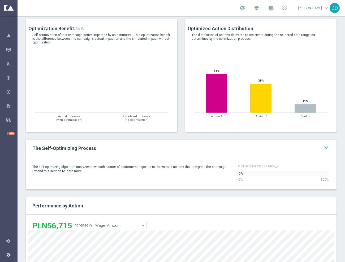
scroll to position [43, 0]
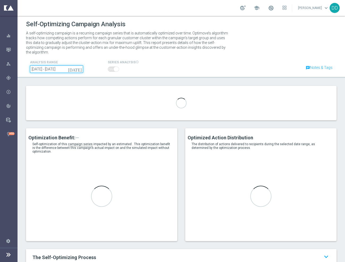
click at [62, 66] on input "[DATE] - [DATE]" at bounding box center [56, 69] width 53 height 7
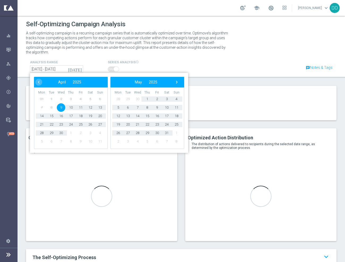
click at [208, 67] on div "analysis range [DATE] [DATE] - [DATE] ‹ ​ April ​ 2025 ​ › Mon Tue Wed Thu Fri …" at bounding box center [181, 66] width 318 height 14
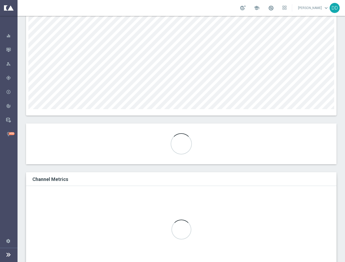
scroll to position [351, 0]
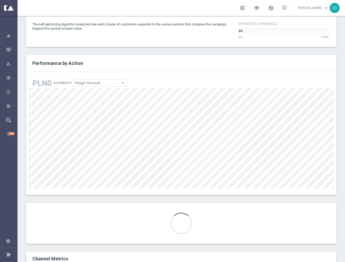
type input "A_HIGH_AUTO_BET_VSM-PLUS2-LOW-TO-HIGH_100do100_8d"
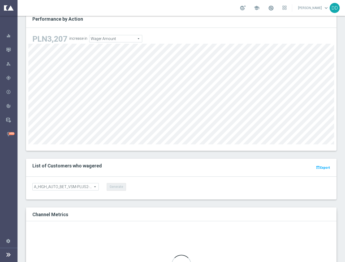
scroll to position [357, 0]
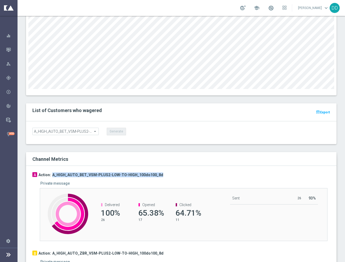
drag, startPoint x: 156, startPoint y: 171, endPoint x: 50, endPoint y: 168, distance: 106.6
click at [50, 172] on div "A Action: A_HIGH_AUTO_BET_VSM-PLUS2-LOW-TO-HIGH_100do100_8d" at bounding box center [181, 174] width 298 height 5
copy h3 "A_HIGH_AUTO_BET_VSM-PLUS2-LOW-TO-HIGH_100do100_8d"
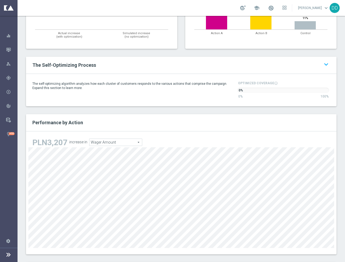
scroll to position [0, 0]
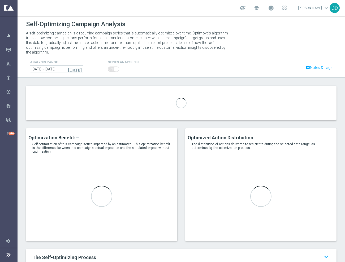
type input "A_LOW_AUTO_WAGER_VSM-PLUS3-NH-TO-LOW_25do250_8d"
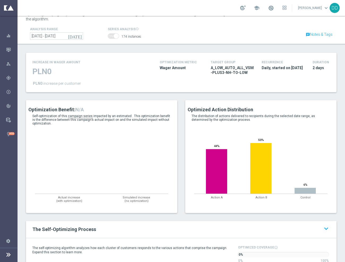
scroll to position [331, 0]
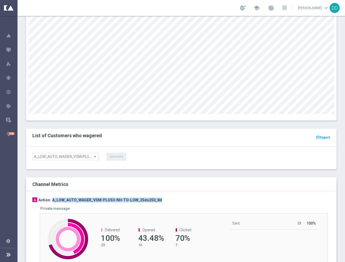
drag, startPoint x: 169, startPoint y: 197, endPoint x: 49, endPoint y: 196, distance: 119.9
click at [49, 198] on div "A Action: A_LOW_AUTO_WAGER_VSM-PLUS3-NH-TO-LOW_25do250_8d" at bounding box center [181, 200] width 298 height 5
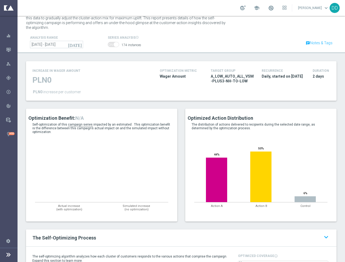
scroll to position [0, 0]
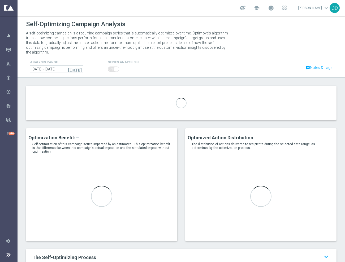
type input "A_LOW_AUTO_WAGER_VSM-MINUS2-HIGH-TO-LOW_50do300_8d"
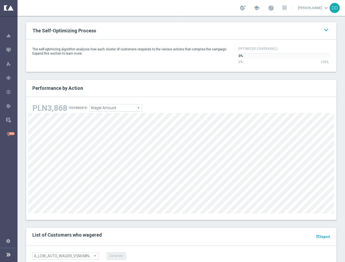
scroll to position [398, 0]
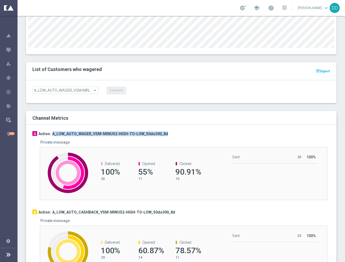
drag, startPoint x: 170, startPoint y: 128, endPoint x: 49, endPoint y: 128, distance: 120.4
click at [49, 128] on div "A Action: A_LOW_AUTO_WAGER_VSM-MINUS2-HIGH-TO-LOW_50do300_8d Private message Cr…" at bounding box center [181, 205] width 310 height 161
copy h3 "A_LOW_AUTO_WAGER_VSM-MINUS2-HIGH-TO-LOW_50do300_8d"
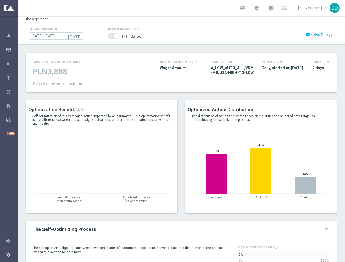
scroll to position [0, 0]
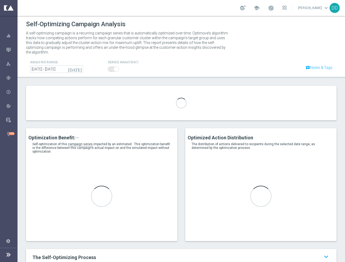
type input "A_PREM-PEXTRA_AUTO_BET_VSM-PLUS2-MED-TO-PREM-PEXTRA_100do500_8d"
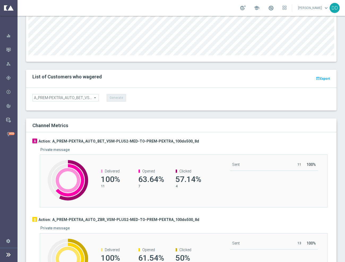
scroll to position [398, 0]
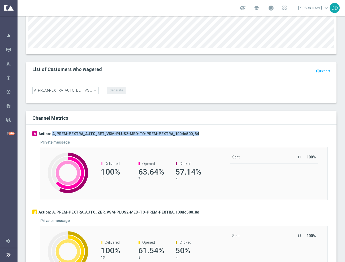
drag, startPoint x: 198, startPoint y: 130, endPoint x: 50, endPoint y: 130, distance: 148.0
click at [50, 131] on div "A Action: A_PREM-PEXTRA_AUTO_BET_VSM-PLUS2-MED-TO-PREM-PEXTRA_100do500_8d" at bounding box center [181, 133] width 298 height 5
copy h3 "A_PREM-PEXTRA_AUTO_BET_VSM-PLUS2-MED-TO-PREM-PEXTRA_100do500_8d"
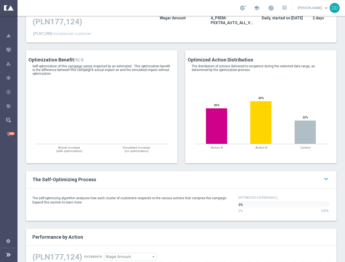
scroll to position [66, 0]
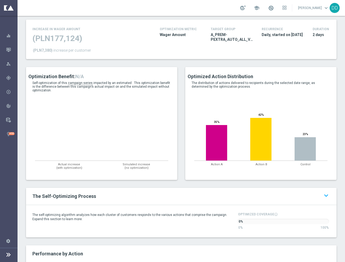
click at [220, 179] on div "Optimized Action Distribution The distribution of actions delivered to recipien…" at bounding box center [260, 127] width 159 height 121
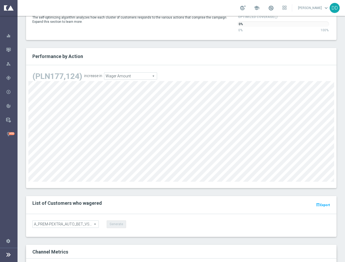
scroll to position [131, 0]
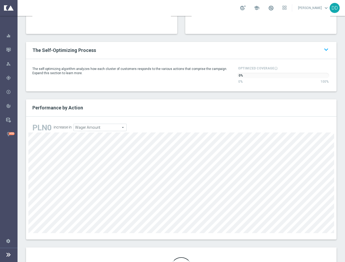
scroll to position [232, 0]
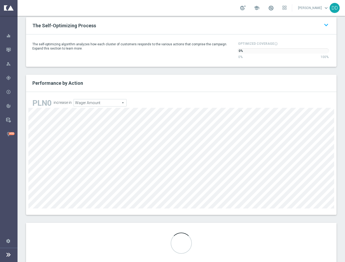
type input "A_MED_AUTO_WAGER_VSM-MINUS2-PREM-PEXTRA-TO-MED_50do600_8d"
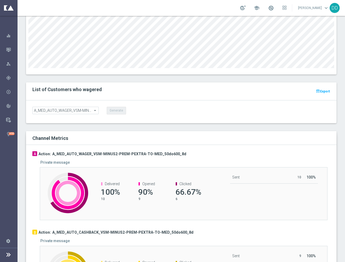
scroll to position [403, 0]
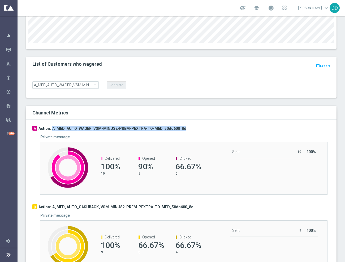
drag, startPoint x: 180, startPoint y: 124, endPoint x: 50, endPoint y: 121, distance: 129.7
click at [50, 126] on div "A Action: A_MED_AUTO_WAGER_VSM-MINUS2-PREM-PEXTRA-TO-MED_50do600_8d" at bounding box center [181, 128] width 298 height 5
copy h3 "A_MED_AUTO_WAGER_VSM-MINUS2-PREM-PEXTRA-TO-MED_50do600_8d"
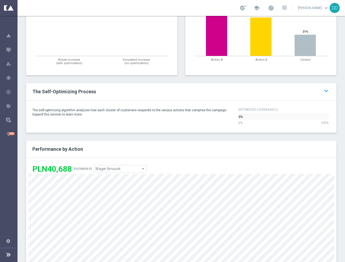
scroll to position [38, 0]
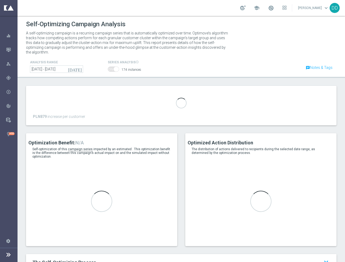
type input "A_MIN_AUTO_WAGER_VSM-MINUS3-HIGH-TO-MIN_50do300_8d"
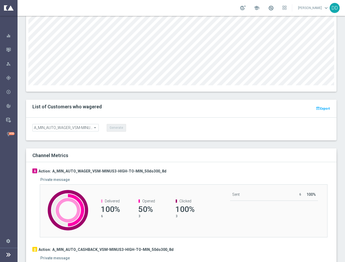
scroll to position [365, 0]
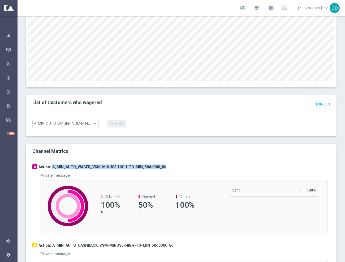
drag, startPoint x: 164, startPoint y: 159, endPoint x: 50, endPoint y: 162, distance: 114.6
click at [50, 164] on div "A Action: A_MIN_AUTO_WAGER_VSM-MINUS3-HIGH-TO-MIN_50do300_8d" at bounding box center [181, 166] width 298 height 5
copy h3 "A_MIN_AUTO_WAGER_VSM-MINUS3-HIGH-TO-MIN_50do300_8d"
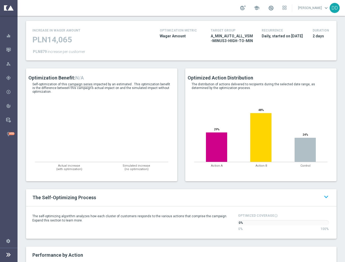
scroll to position [0, 0]
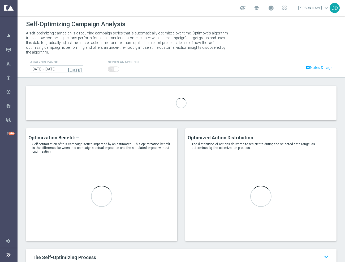
type input "A_MIN_AUTO_WAGER_VSM-PLUS2-NH-TO-MIN_25do250_8d"
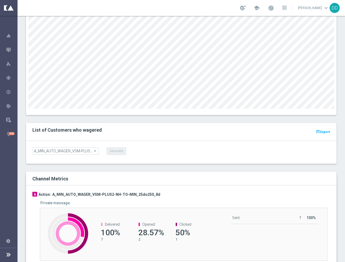
scroll to position [398, 0]
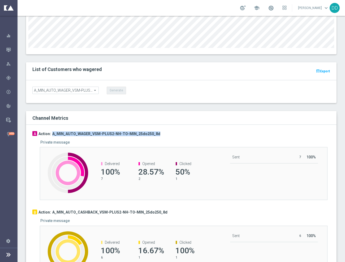
drag, startPoint x: 159, startPoint y: 130, endPoint x: 49, endPoint y: 128, distance: 110.3
click at [49, 131] on div "A Action: A_MIN_AUTO_WAGER_VSM-PLUS2-NH-TO-MIN_25do250_8d" at bounding box center [181, 133] width 298 height 5
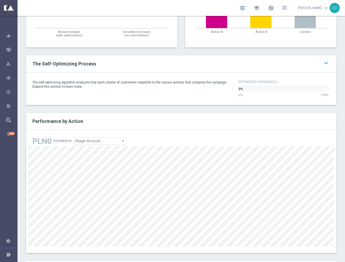
scroll to position [66, 0]
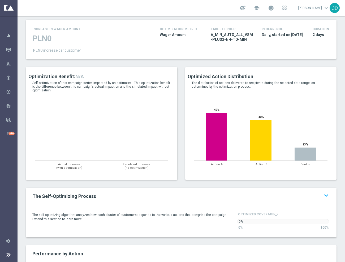
click at [273, 188] on div "The Self-Optimizing Process keyboard_arrow_up keyboard_arrow_down" at bounding box center [181, 196] width 310 height 17
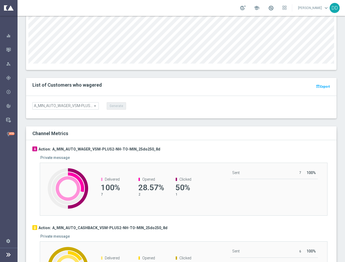
scroll to position [464, 0]
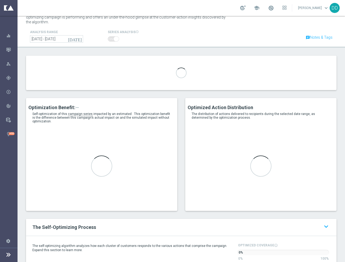
scroll to position [99, 0]
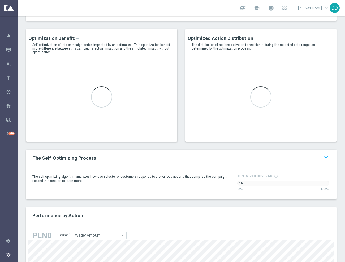
type input "A_PREM-PEXTRA_AUTO_BET_VSM-PLUS3-LOW-TO-PREM-PEXTRA_100do100_8d"
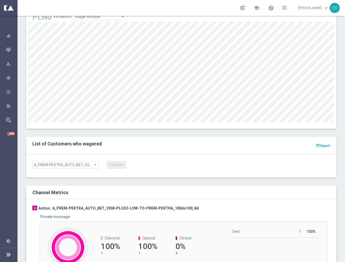
scroll to position [324, 0]
drag, startPoint x: 188, startPoint y: 203, endPoint x: 49, endPoint y: 205, distance: 138.4
click at [49, 206] on div "A Action: A_PREM-PEXTRA_AUTO_BET_VSM-PLUS3-LOW-TO-PREM-PEXTRA_100do100_8d" at bounding box center [181, 208] width 298 height 5
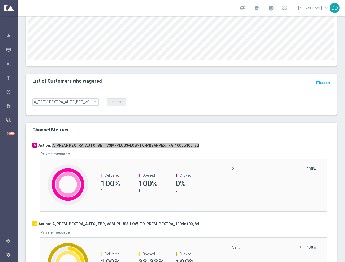
scroll to position [390, 0]
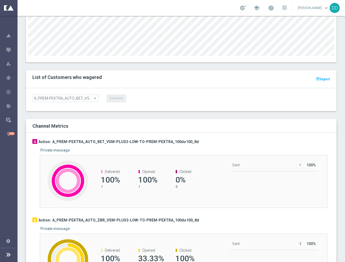
click at [228, 119] on div "Channel Metrics" at bounding box center [181, 126] width 310 height 14
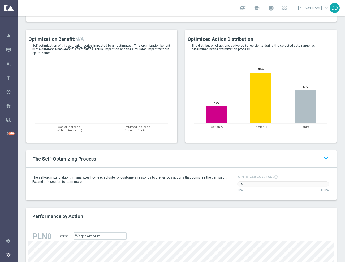
scroll to position [91, 0]
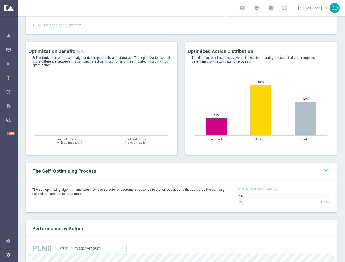
click at [198, 146] on div "Optimized Action Distribution The distribution of actions delivered to recipien…" at bounding box center [260, 98] width 151 height 113
click at [208, 155] on div "Optimized Action Distribution The distribution of actions delivered to recipien…" at bounding box center [260, 102] width 159 height 121
click at [221, 154] on div "Optimized Action Distribution The distribution of actions delivered to recipien…" at bounding box center [260, 102] width 159 height 121
click at [198, 153] on div "Optimized Action Distribution The distribution of actions delivered to recipien…" at bounding box center [260, 102] width 159 height 121
click at [189, 155] on div "Optimized Action Distribution The distribution of actions delivered to recipien…" at bounding box center [260, 102] width 159 height 121
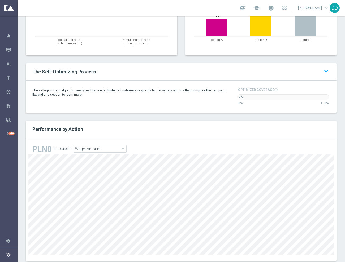
scroll to position [324, 0]
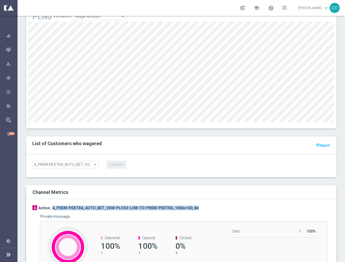
drag, startPoint x: 191, startPoint y: 204, endPoint x: 49, endPoint y: 203, distance: 141.3
click at [49, 206] on div "A Action: A_PREM-PEXTRA_AUTO_BET_VSM-PLUS3-LOW-TO-PREM-PEXTRA_100do100_8d" at bounding box center [181, 208] width 298 height 5
copy h3 "A_PREM-PEXTRA_AUTO_BET_VSM-PLUS3-LOW-TO-PREM-PEXTRA_100do100_8d"
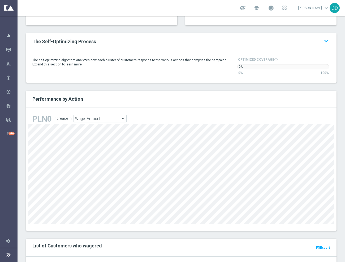
scroll to position [224, 0]
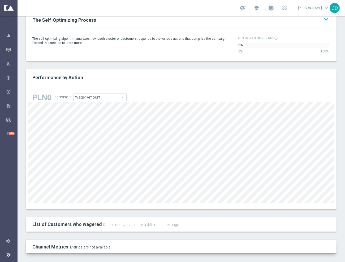
scroll to position [16, 0]
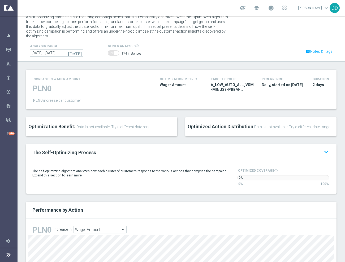
drag, startPoint x: 222, startPoint y: 82, endPoint x: 247, endPoint y: 84, distance: 24.8
click at [247, 84] on span "A_LOW_AUTO_ALL_VSM-MINUS3-PREM-PEXTRA-TO-LOW" at bounding box center [232, 87] width 43 height 10
drag, startPoint x: 208, startPoint y: 85, endPoint x: 247, endPoint y: 84, distance: 38.2
click at [247, 84] on span "A_LOW_AUTO_ALL_VSM-MINUS3-PREM-PEXTRA-TO-LOW" at bounding box center [232, 87] width 43 height 10
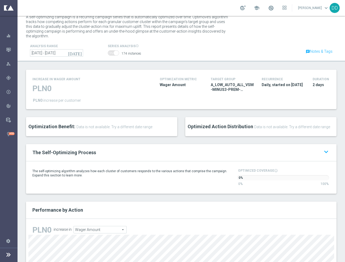
copy span "MINUS3-PREM-PEXTR"
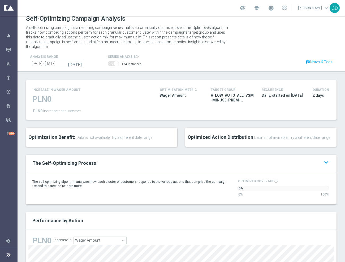
scroll to position [0, 0]
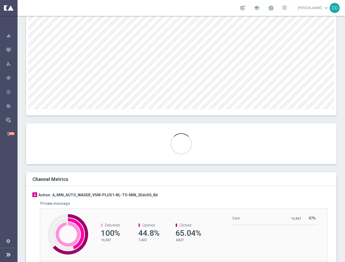
scroll to position [424, 0]
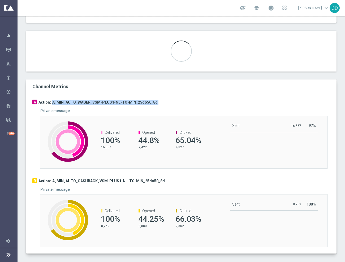
drag, startPoint x: 152, startPoint y: 101, endPoint x: 49, endPoint y: 97, distance: 103.2
click at [49, 100] on div "A Action: A_MIN_AUTO_WAGER_VSM-PLUS1-NL-TO-MIN_25do50_8d Private message Create…" at bounding box center [181, 134] width 298 height 69
type input "A_MIN_AUTO_WAGER_VSM-PLUS1-NL-TO-MIN_25do50_8d"
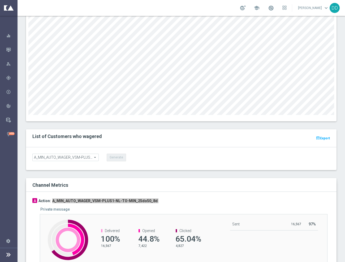
scroll to position [264, 0]
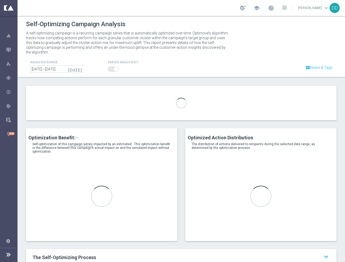
type input "A_LOW_AUTO_BET_VSM-PLUS1-MIN-TO-LOW_50do20_8d"
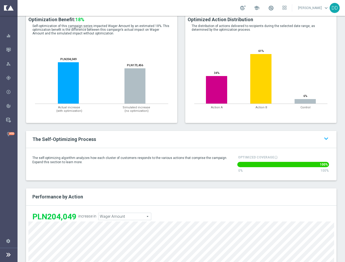
scroll to position [133, 0]
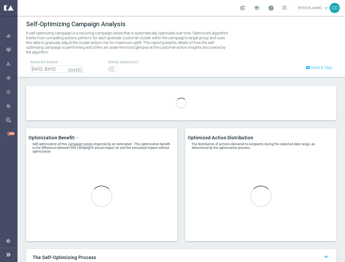
type input "A_LOW_CP_ZBR_CS_MIN-RISK_50do10_30d"
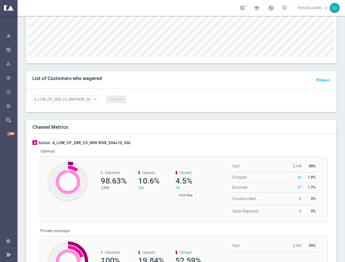
scroll to position [431, 0]
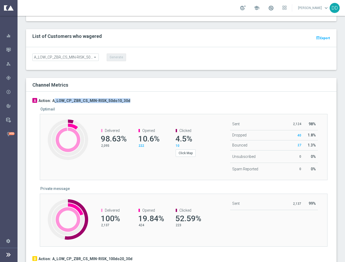
drag, startPoint x: 126, startPoint y: 92, endPoint x: 51, endPoint y: 96, distance: 75.7
drag, startPoint x: 49, startPoint y: 95, endPoint x: 128, endPoint y: 93, distance: 78.3
copy h3 "A_LOW_CP_ZBR_CS_MIN-RISK_50do10_30d"
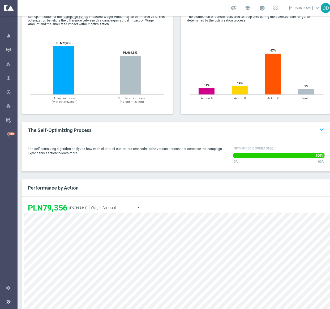
scroll to position [0, 0]
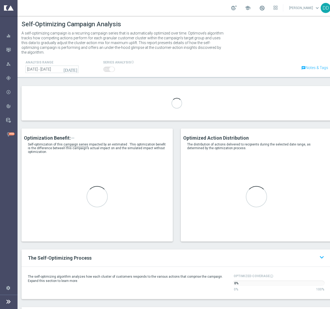
type input "A_LOW_CP_ZBR_CS_MED-RISK_50do30_30d"
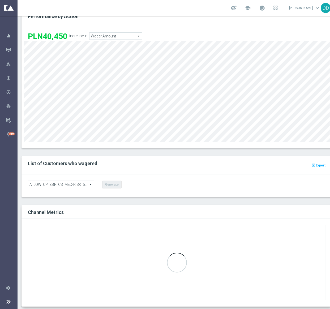
scroll to position [6, 0]
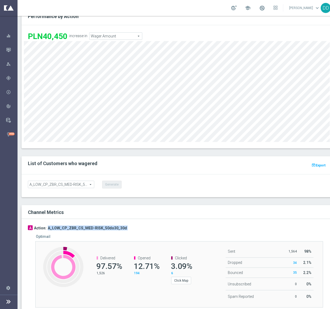
drag, startPoint x: 114, startPoint y: 218, endPoint x: 48, endPoint y: 216, distance: 66.1
click at [48, 225] on div "A Action: A_LOW_CP_ZBR_CS_MED-RISK_50do30_30d Optimail Created with Highcharts …" at bounding box center [177, 299] width 298 height 149
copy div "A_LOW_CP_ZBR_CS_MED-RISK_50do30_30d"
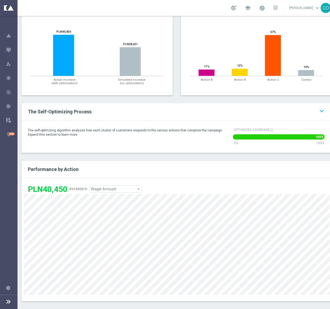
scroll to position [145, 0]
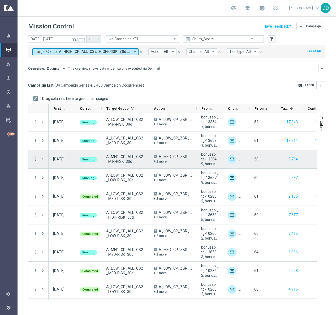
click at [36, 160] on icon "more_vert" at bounding box center [35, 158] width 5 height 5
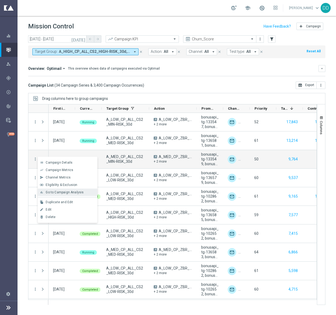
click at [63, 190] on span "Go to Campaign Analysis" at bounding box center [65, 192] width 38 height 4
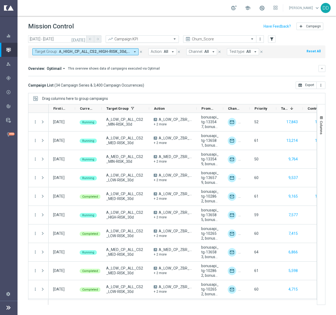
click at [160, 38] on input "text" at bounding box center [136, 39] width 57 height 5
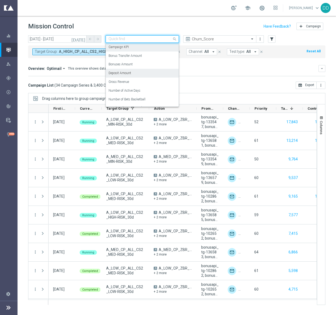
click at [132, 71] on div "Deposit Amount" at bounding box center [141, 73] width 67 height 9
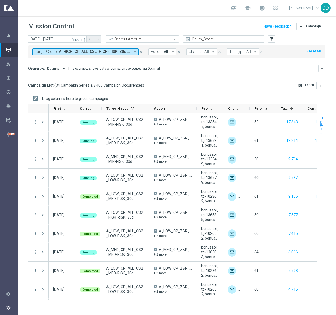
click at [321, 129] on span "Columns" at bounding box center [321, 128] width 4 height 14
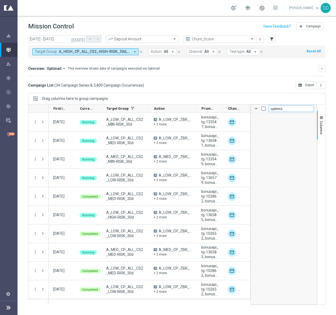
click at [289, 109] on input "optimiz" at bounding box center [291, 108] width 45 height 6
drag, startPoint x: 279, startPoint y: 109, endPoint x: 236, endPoint y: 110, distance: 42.7
click at [236, 109] on div at bounding box center [176, 204] width 297 height 200
checkbox input "false"
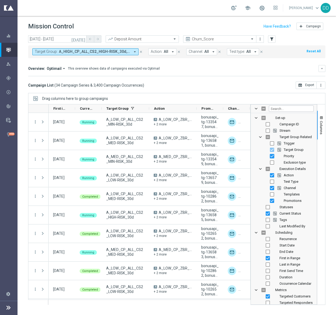
click at [272, 156] on input "Press SPACE to toggle visibility (visible)" at bounding box center [272, 156] width 4 height 4
checkbox input "false"
click at [271, 188] on input "Press SPACE to toggle visibility (visible)" at bounding box center [272, 188] width 4 height 4
checkbox input "false"
click at [267, 213] on input "Press SPACE to toggle visibility (visible)" at bounding box center [267, 213] width 4 height 4
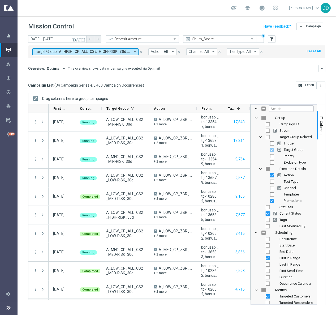
checkbox input "false"
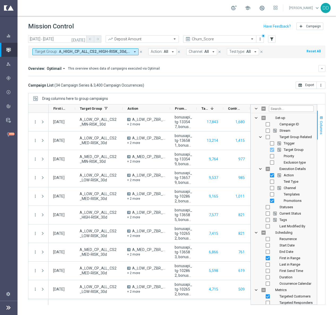
click at [321, 124] on span "Columns" at bounding box center [321, 128] width 4 height 14
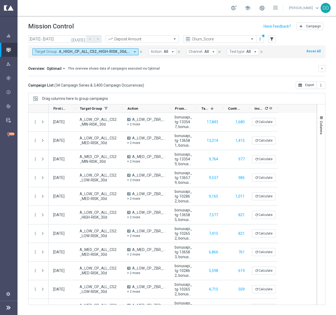
click at [267, 106] on span "refresh" at bounding box center [265, 108] width 5 height 6
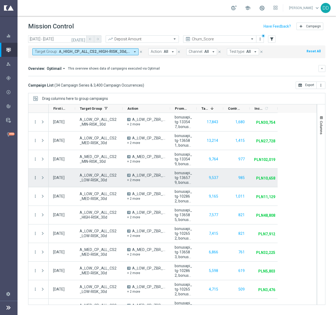
click at [36, 176] on icon "more_vert" at bounding box center [35, 177] width 5 height 5
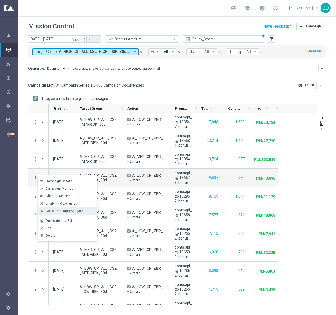
click at [66, 208] on div "bar_chart Go to Campaign Analysis" at bounding box center [68, 210] width 60 height 7
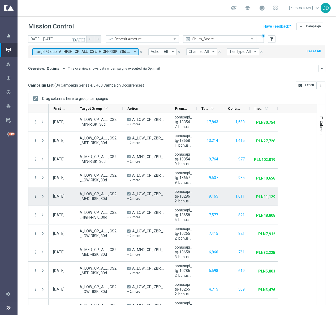
click at [34, 196] on icon "more_vert" at bounding box center [35, 196] width 5 height 5
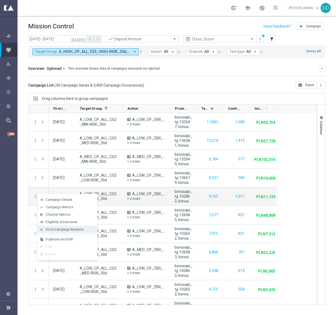
click at [72, 230] on span "Go to Campaign Analysis" at bounding box center [65, 229] width 38 height 4
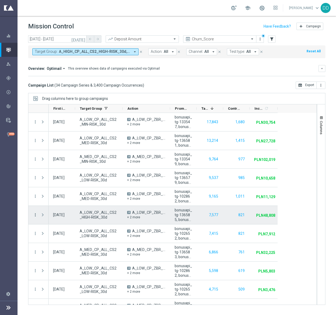
click at [36, 215] on icon "more_vert" at bounding box center [35, 214] width 5 height 5
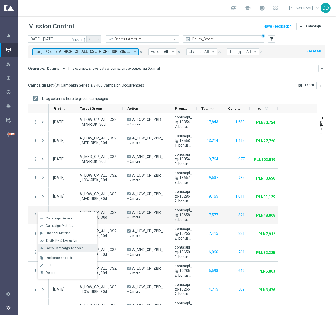
click at [61, 250] on div "bar_chart Go to Campaign Analysis" at bounding box center [68, 247] width 60 height 7
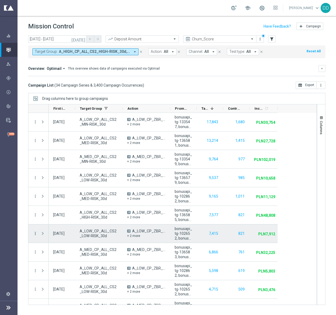
click at [36, 232] on icon "more_vert" at bounding box center [35, 233] width 5 height 5
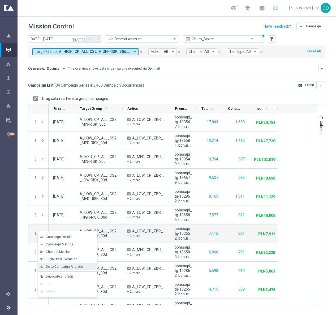
click at [57, 264] on div "bar_chart Go to Campaign Analysis" at bounding box center [68, 266] width 60 height 7
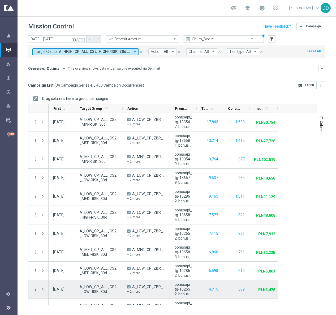
click at [36, 290] on icon "more_vert" at bounding box center [35, 288] width 5 height 5
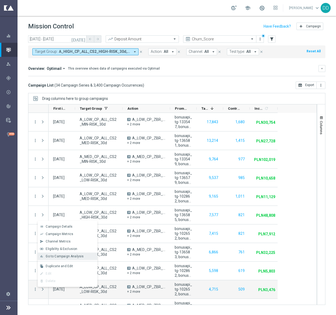
click at [55, 257] on span "Go to Campaign Analysis" at bounding box center [65, 256] width 38 height 4
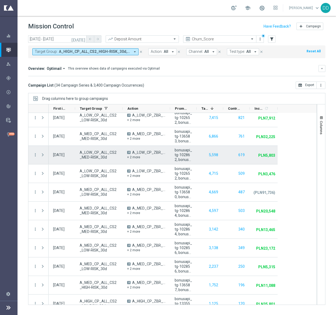
scroll to position [36, 0]
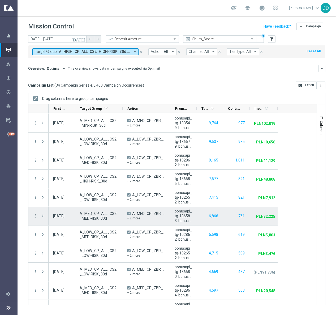
click at [34, 216] on icon "more_vert" at bounding box center [35, 215] width 5 height 5
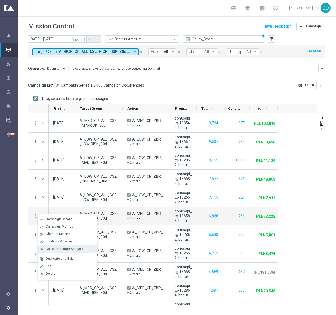
click at [55, 249] on span "Go to Campaign Analysis" at bounding box center [65, 249] width 38 height 4
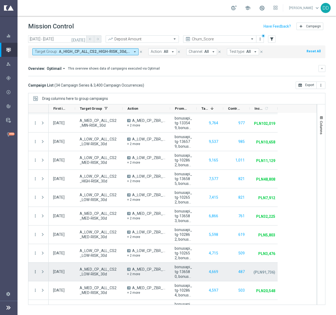
click at [34, 272] on icon "more_vert" at bounding box center [35, 271] width 5 height 5
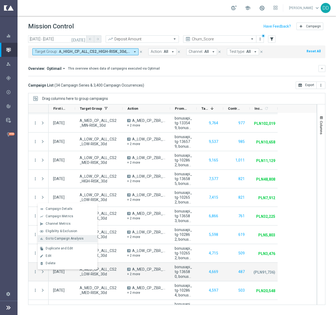
click at [57, 239] on span "Go to Campaign Analysis" at bounding box center [65, 238] width 38 height 4
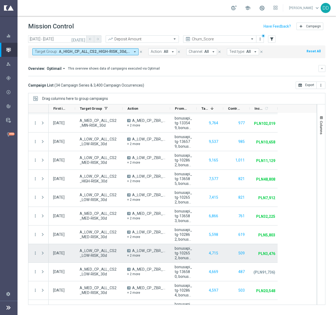
scroll to position [76, 0]
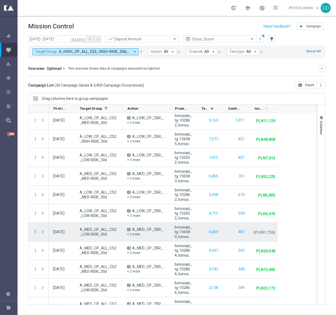
click at [36, 230] on icon "more_vert" at bounding box center [35, 231] width 5 height 5
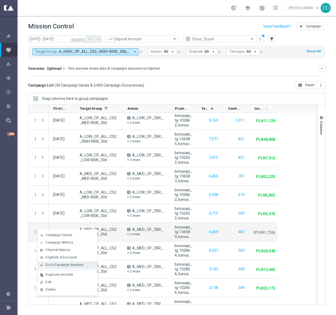
click at [51, 265] on span "Go to Campaign Analysis" at bounding box center [65, 265] width 38 height 4
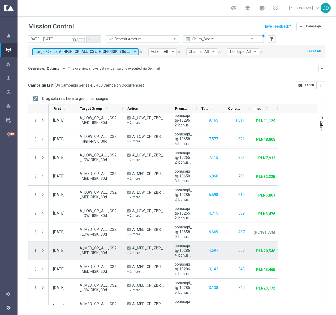
click at [36, 250] on icon "more_vert" at bounding box center [35, 250] width 5 height 5
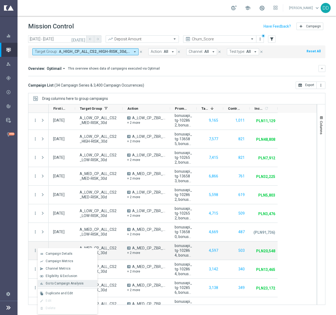
click at [66, 284] on span "Go to Campaign Analysis" at bounding box center [65, 283] width 38 height 4
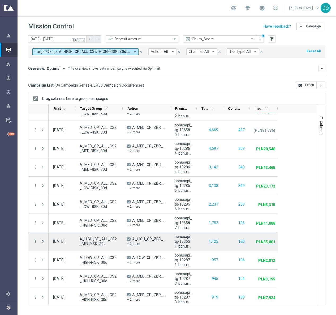
scroll to position [195, 0]
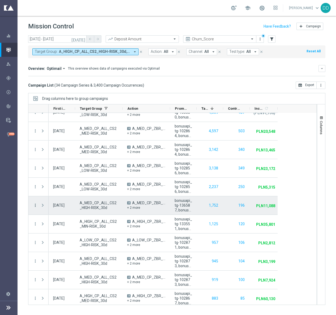
click at [36, 204] on icon "more_vert" at bounding box center [35, 205] width 5 height 5
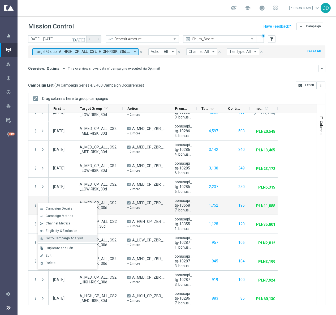
click at [68, 237] on span "Go to Campaign Analysis" at bounding box center [65, 238] width 38 height 4
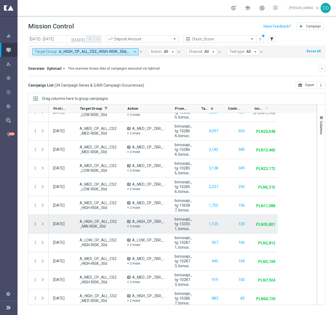
click at [34, 226] on overflow-menu "more_vert" at bounding box center [35, 224] width 5 height 4
click at [36, 224] on icon "more_vert" at bounding box center [35, 223] width 5 height 5
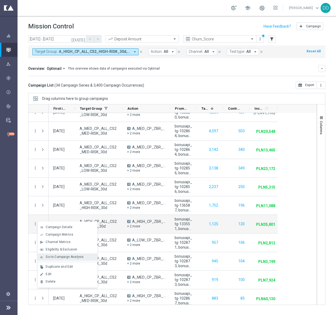
click at [61, 255] on span "Go to Campaign Analysis" at bounding box center [65, 257] width 38 height 4
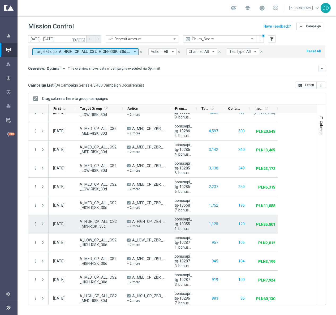
click at [36, 224] on icon "more_vert" at bounding box center [35, 223] width 5 height 5
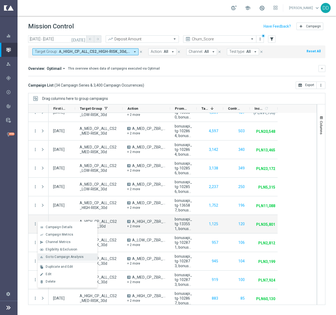
click at [77, 256] on span "Go to Campaign Analysis" at bounding box center [65, 257] width 38 height 4
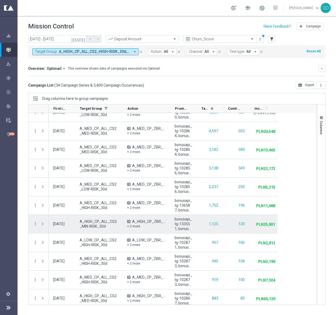
scroll to position [394, 0]
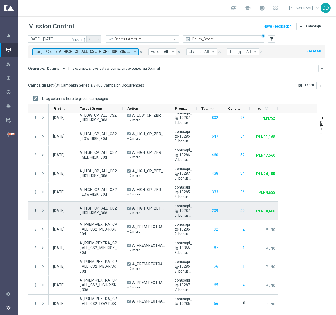
click at [34, 211] on icon "more_vert" at bounding box center [35, 210] width 5 height 5
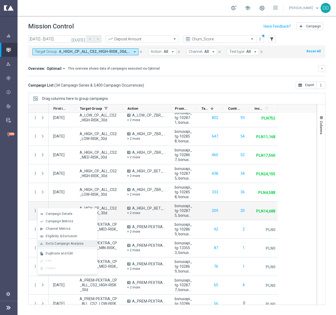
click at [65, 246] on div "bar_chart Go to Campaign Analysis" at bounding box center [68, 243] width 60 height 7
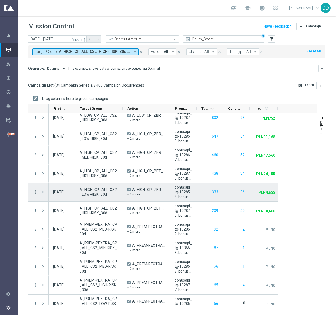
click at [35, 192] on icon "more_vert" at bounding box center [35, 191] width 5 height 5
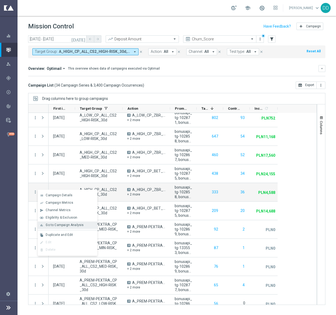
click at [58, 223] on span "Go to Campaign Analysis" at bounding box center [65, 225] width 38 height 4
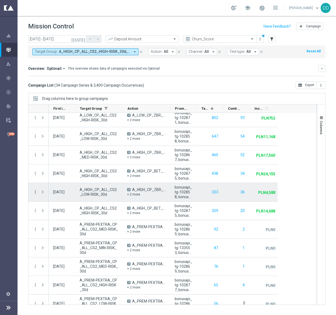
click at [35, 192] on icon "more_vert" at bounding box center [35, 191] width 5 height 5
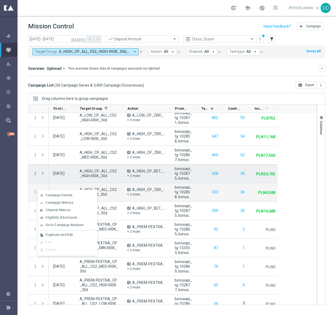
click at [33, 173] on icon "more_vert" at bounding box center [35, 173] width 5 height 5
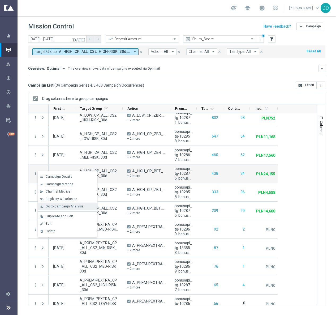
click at [51, 205] on span "Go to Campaign Analysis" at bounding box center [65, 206] width 38 height 4
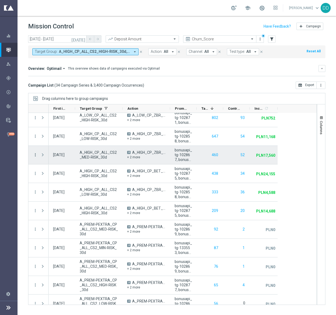
click at [36, 155] on icon "more_vert" at bounding box center [35, 154] width 5 height 5
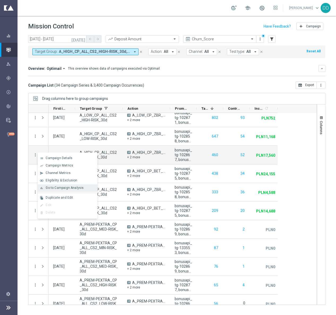
click at [48, 187] on span "Go to Campaign Analysis" at bounding box center [65, 188] width 38 height 4
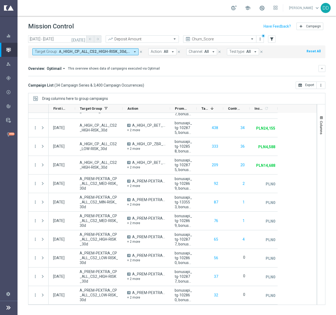
scroll to position [319, 0]
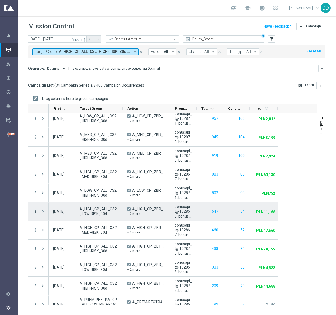
click at [34, 211] on icon "more_vert" at bounding box center [35, 211] width 5 height 5
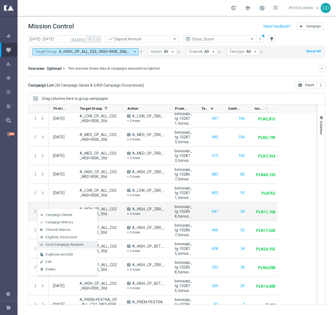
click at [67, 246] on span "Go to Campaign Analysis" at bounding box center [65, 244] width 38 height 4
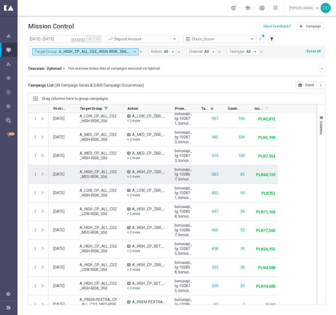
click at [36, 173] on icon "more_vert" at bounding box center [35, 174] width 5 height 5
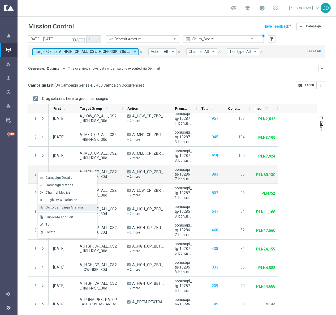
click at [59, 206] on span "Go to Campaign Analysis" at bounding box center [65, 207] width 38 height 4
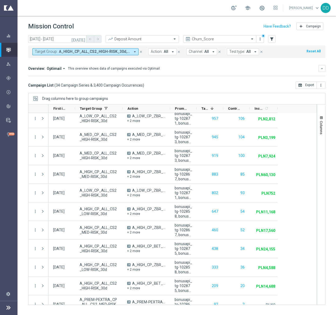
scroll to position [440, 0]
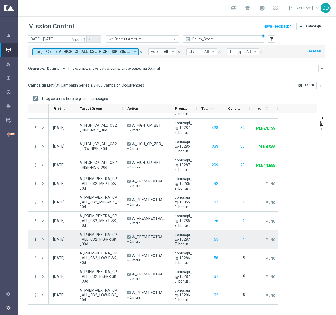
click at [36, 239] on icon "more_vert" at bounding box center [35, 239] width 5 height 5
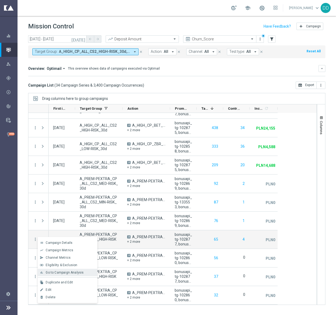
click at [64, 272] on span "Go to Campaign Analysis" at bounding box center [65, 272] width 38 height 4
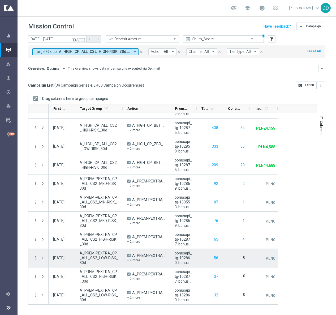
click at [33, 257] on icon "more_vert" at bounding box center [35, 257] width 5 height 5
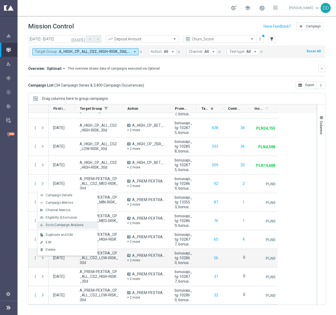
click at [62, 225] on span "Go to Campaign Analysis" at bounding box center [65, 225] width 38 height 4
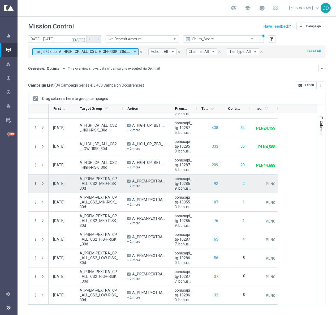
click at [35, 183] on icon "more_vert" at bounding box center [35, 183] width 5 height 5
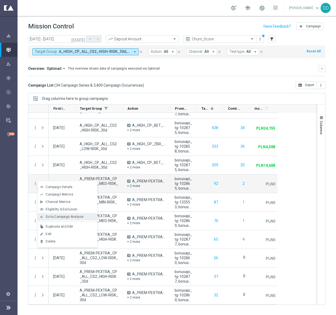
click at [73, 215] on span "Go to Campaign Analysis" at bounding box center [65, 217] width 38 height 4
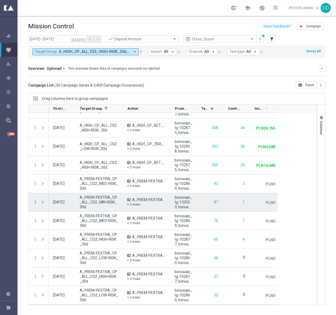
click at [34, 202] on icon "more_vert" at bounding box center [35, 201] width 5 height 5
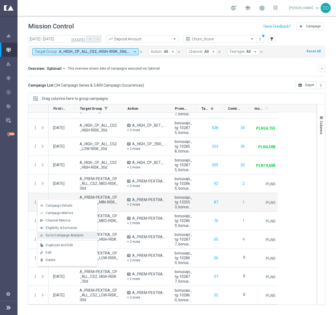
click at [62, 235] on span "Go to Campaign Analysis" at bounding box center [65, 235] width 38 height 4
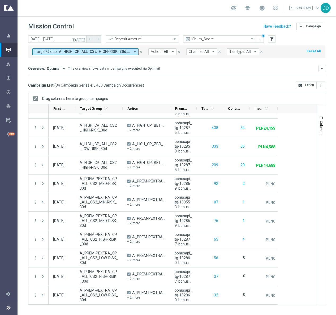
click at [93, 53] on span "A_HIGH_CP_ALL_CS2_HIGH-RISK_30d, A_HIGH_CP_ALL_CS2_LOW-RISK_30d, A_HIGH_CP_ALL_…" at bounding box center [94, 51] width 71 height 5
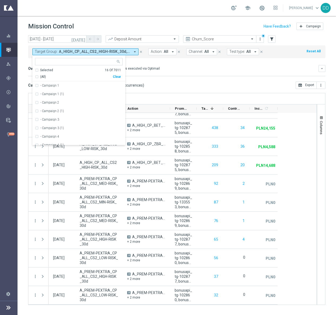
click at [140, 51] on icon "close" at bounding box center [141, 52] width 4 height 4
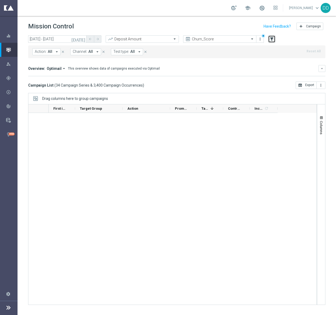
click at [269, 39] on icon "filter_alt" at bounding box center [271, 39] width 5 height 5
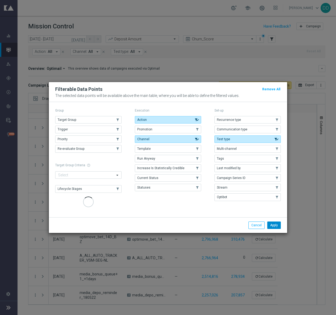
click at [78, 119] on button "Target Group" at bounding box center [88, 119] width 66 height 7
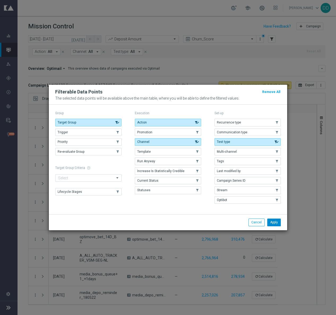
click at [270, 222] on button "Apply" at bounding box center [274, 221] width 14 height 7
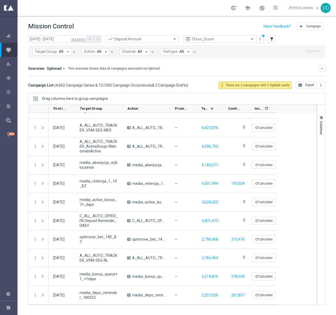
click at [249, 39] on span at bounding box center [252, 39] width 7 height 5
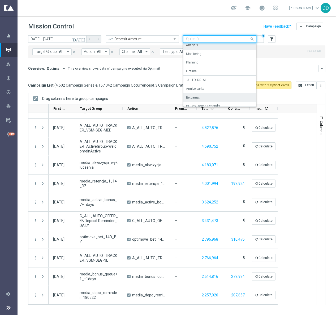
scroll to position [0, 0]
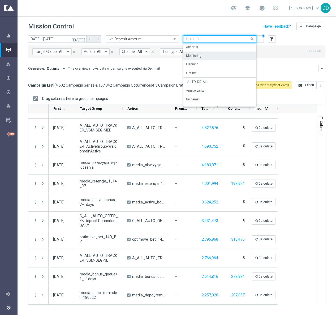
click at [235, 51] on div "Monitoring" at bounding box center [219, 55] width 67 height 9
click at [230, 40] on input "text" at bounding box center [214, 39] width 57 height 5
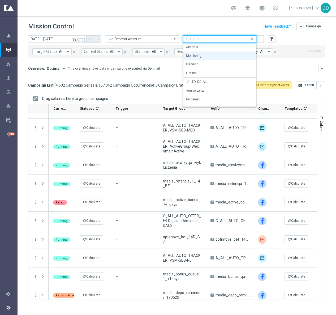
click at [226, 49] on div "Analysis" at bounding box center [219, 47] width 67 height 9
click at [191, 48] on div "Target Group: All arrow_drop_down close Current Status: All arrow_drop_down clo…" at bounding box center [176, 51] width 297 height 13
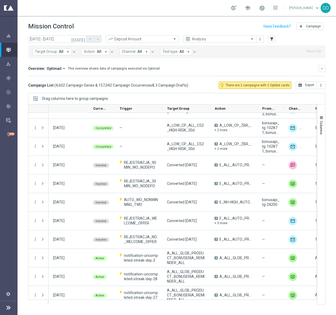
click at [59, 54] on span "All" at bounding box center [61, 51] width 5 height 5
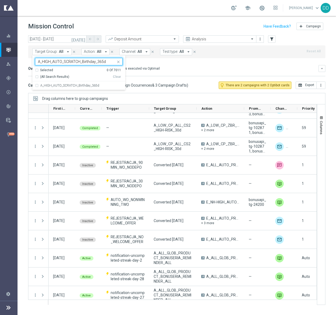
click at [36, 85] on div "A_HIGH_AUTO_SCRATCH_Birthday_365d" at bounding box center [79, 85] width 88 height 8
type input "A_HIGH_AUTO_SCRATCH_Birthday_365d"
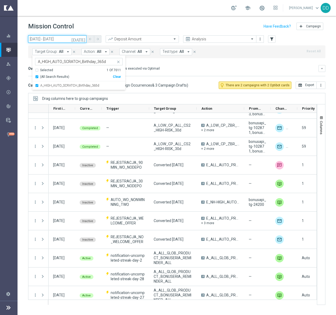
click at [36, 41] on input "03 Feb 2025 - 30 Sep 2025" at bounding box center [57, 38] width 58 height 7
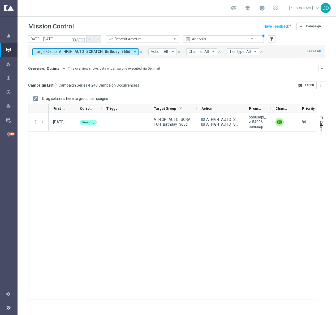
click at [40, 54] on span "Target Group:" at bounding box center [46, 51] width 23 height 5
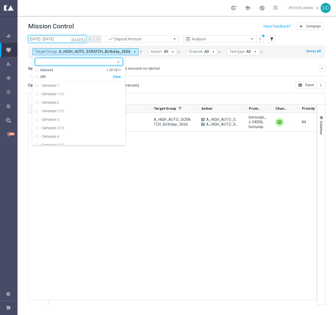
click at [37, 37] on input "03 Feb 2025 - 30 Sep 2025" at bounding box center [57, 38] width 58 height 7
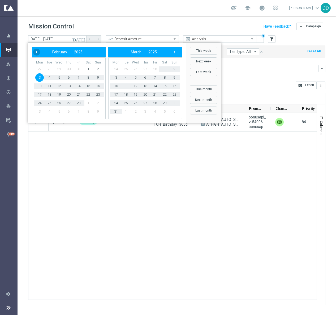
click at [37, 50] on span "‹" at bounding box center [36, 52] width 7 height 7
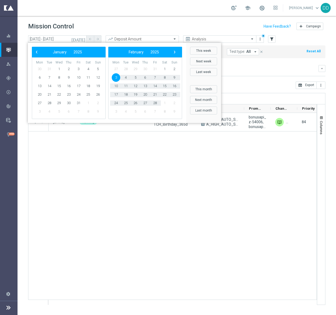
click at [37, 50] on span "‹" at bounding box center [36, 52] width 7 height 7
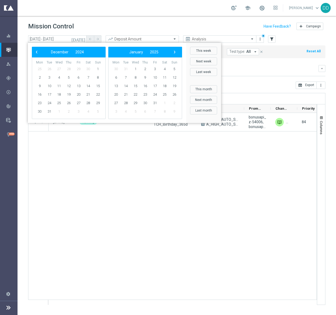
click at [37, 50] on span "‹" at bounding box center [36, 52] width 7 height 7
click at [171, 49] on bs-datepicker-navigation-view "‹ ​ December ​ 2024 ​ ›" at bounding box center [144, 52] width 68 height 7
click at [174, 52] on span "›" at bounding box center [174, 52] width 7 height 7
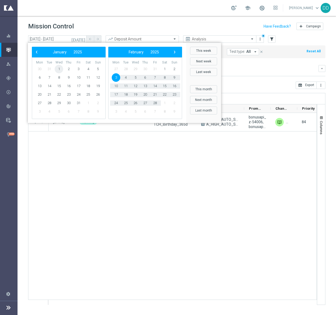
click at [62, 68] on span "1" at bounding box center [59, 69] width 8 height 8
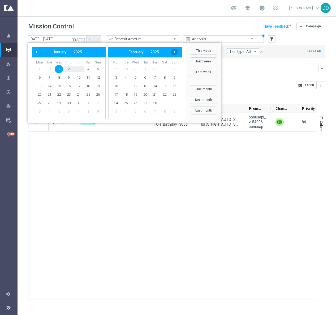
click at [173, 52] on span "›" at bounding box center [174, 52] width 7 height 7
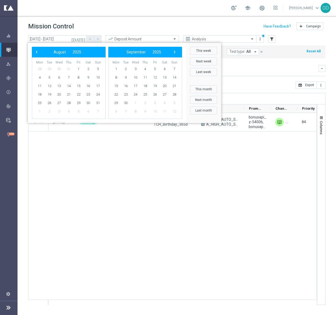
click at [173, 52] on span "›" at bounding box center [174, 52] width 7 height 7
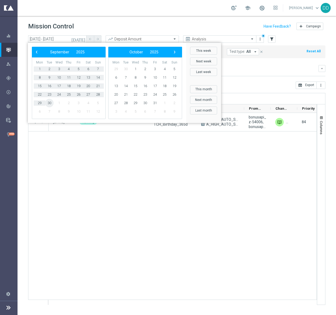
click at [49, 103] on span "30" at bounding box center [49, 103] width 8 height 8
type input "01 Jan 2025 - 30 Sep 2025"
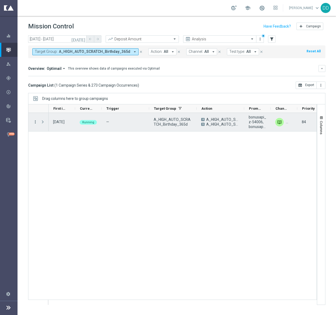
click at [35, 123] on icon "more_vert" at bounding box center [35, 121] width 5 height 5
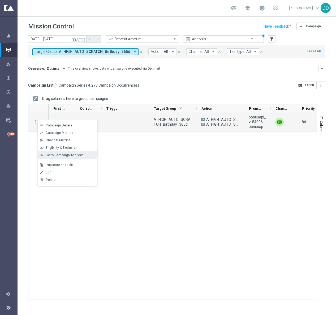
click at [58, 156] on span "Go to Campaign Analysis" at bounding box center [65, 155] width 38 height 4
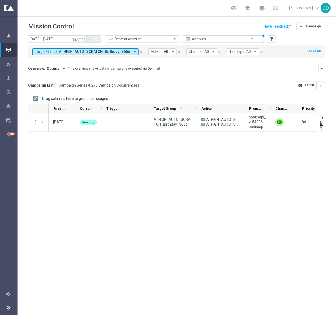
click at [86, 51] on span "A_HIGH_AUTO_SCRATCH_Birthday_365d" at bounding box center [94, 51] width 71 height 5
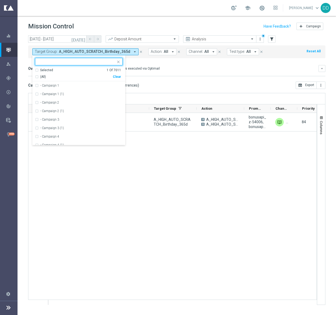
click at [0, 0] on div "Clear" at bounding box center [0, 0] width 0 height 0
click at [93, 60] on input "text" at bounding box center [77, 61] width 78 height 5
paste input "A_HIGH_CP_CASHDROP_EmergencyCashdrop_50PLN_14d"
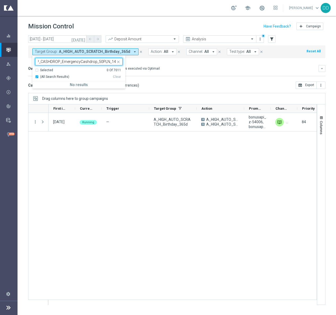
click at [36, 77] on div "(All Search Results)" at bounding box center [74, 77] width 78 height 5
type input "A_HIGH_CP_CASHDROP_EmergencyCashdrop_50PLN_14d"
click at [38, 70] on div "Selected 0 Of 7011" at bounding box center [78, 70] width 86 height 5
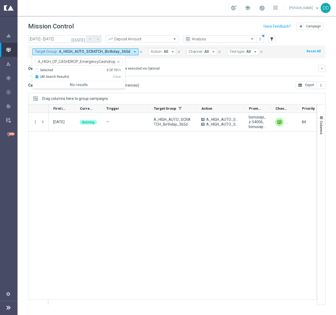
click at [39, 77] on div "(All Search Results)" at bounding box center [74, 77] width 78 height 5
click at [117, 63] on icon "close" at bounding box center [118, 62] width 4 height 4
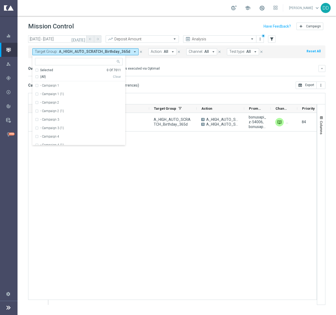
click at [0, 0] on div "Clear" at bounding box center [0, 0] width 0 height 0
click at [76, 64] on input "text" at bounding box center [77, 61] width 78 height 5
paste input "A_HIGH_CP_CASHDROP_EmergencyCashdrop_50PLN_14d"
type input "A_HIGH_CP_CASHDROP_EmergencyCashdrop_50PLN_14d"
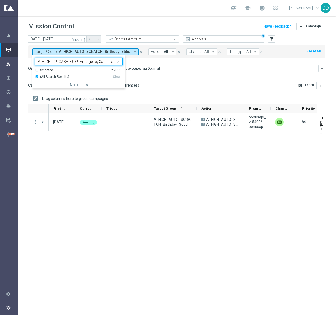
drag, startPoint x: 60, startPoint y: 63, endPoint x: 9, endPoint y: 59, distance: 50.8
click at [9, 59] on main "equalizer Dashboard Mission Control" at bounding box center [168, 157] width 336 height 315
click at [47, 60] on mini-dashboard "Overview: Optimail arrow_drop_down This overview shows data of campaigns execut…" at bounding box center [176, 69] width 297 height 23
click at [71, 62] on mini-dashboard "Overview: Optimail arrow_drop_down This overview shows data of campaigns execut…" at bounding box center [176, 69] width 297 height 23
click at [95, 60] on mini-dashboard "Overview: Optimail arrow_drop_down This overview shows data of campaigns execut…" at bounding box center [176, 69] width 297 height 23
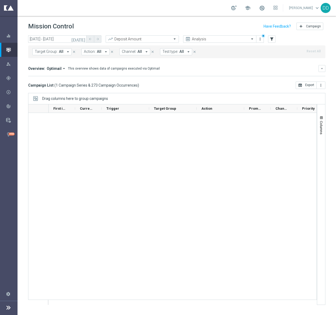
click at [55, 51] on span "Target Group:" at bounding box center [46, 51] width 23 height 5
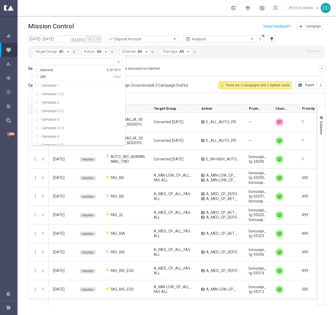
click at [101, 52] on button "Action: All arrow_drop_down" at bounding box center [95, 51] width 28 height 7
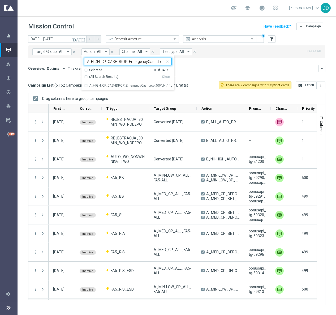
scroll to position [0, 18]
click at [86, 85] on div "A_HIGH_CP_CASHDROP_EmergencyCashdrop_50PLN_14d" at bounding box center [128, 85] width 88 height 8
type input "A_HIGH_CP_CASHDROP_EmergencyCashdrop_50PLN_14d"
click at [192, 68] on div "Overview: Optimail arrow_drop_down This overview shows data of campaigns execut…" at bounding box center [173, 68] width 290 height 5
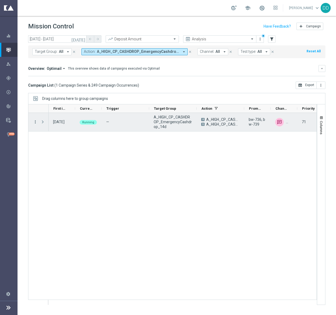
click at [35, 121] on icon "more_vert" at bounding box center [35, 121] width 5 height 5
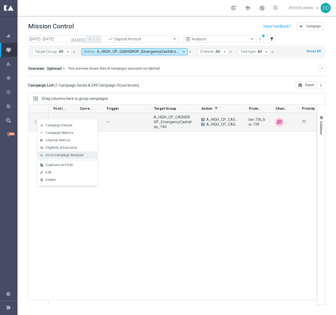
click at [50, 155] on span "Go to Campaign Analysis" at bounding box center [65, 155] width 38 height 4
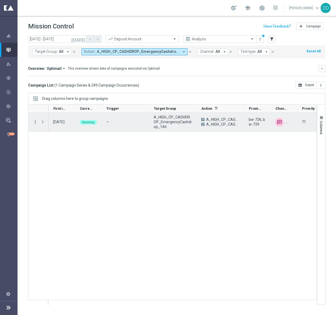
click at [37, 121] on icon "more_vert" at bounding box center [35, 121] width 5 height 5
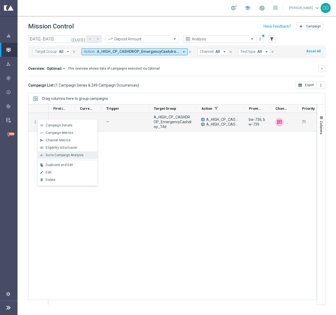
click at [53, 155] on span "Go to Campaign Analysis" at bounding box center [65, 155] width 38 height 4
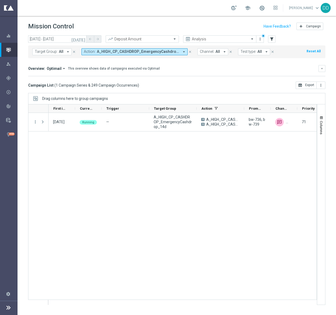
click at [120, 51] on span "A_HIGH_CP_CASHDROP_EmergencyCashdrop_50PLN_14d" at bounding box center [138, 51] width 82 height 5
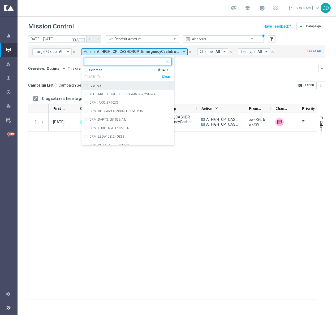
click at [0, 0] on div "Clear" at bounding box center [0, 0] width 0 height 0
click at [157, 63] on input "text" at bounding box center [126, 61] width 78 height 5
paste input "A_LOW_AUTO_SCRATCH_Birthday_365d_A"
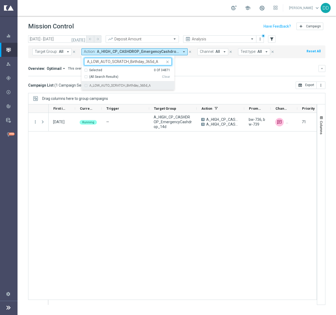
click at [85, 86] on div "A_LOW_AUTO_SCRATCH_Birthday_365d_A" at bounding box center [128, 85] width 88 height 8
type input "A_LOW_AUTO_SCRATCH_Birthday_365d_A"
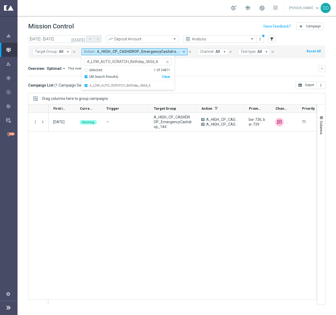
click at [222, 69] on div "Overview: Optimail arrow_drop_down This overview shows data of campaigns execut…" at bounding box center [173, 68] width 290 height 5
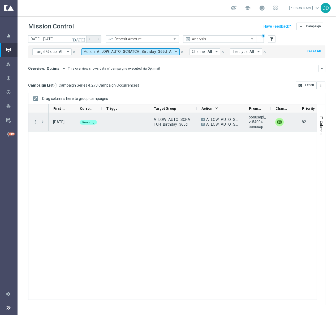
click at [37, 123] on icon "more_vert" at bounding box center [35, 121] width 5 height 5
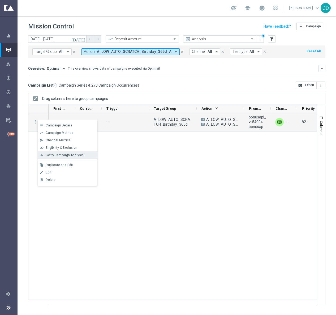
click at [54, 156] on span "Go to Campaign Analysis" at bounding box center [65, 155] width 38 height 4
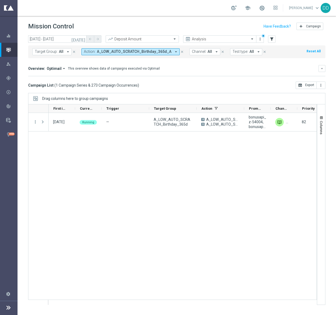
click at [138, 51] on span "A_LOW_AUTO_SCRATCH_Birthday_365d_A" at bounding box center [134, 51] width 75 height 5
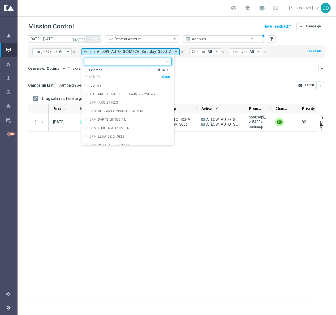
click at [0, 0] on div "Clear" at bounding box center [0, 0] width 0 height 0
click at [149, 57] on div "Selected 0 Of 34871 (All) info_outline Clear (blanks) ALL_TARGET_BOOST_PUSH_AJA…" at bounding box center [127, 100] width 93 height 90
click at [150, 63] on input "text" at bounding box center [126, 61] width 78 height 5
paste input "A_LOW_CP_CASHDROP_EmergencyCashdrop_10PLN_14d"
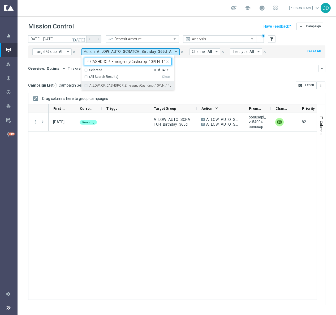
click at [84, 86] on div "A_LOW_CP_CASHDROP_EmergencyCashdrop_10PLN_14d" at bounding box center [128, 85] width 88 height 8
type input "A_LOW_CP_CASHDROP_EmergencyCashdrop_10PLN_14d"
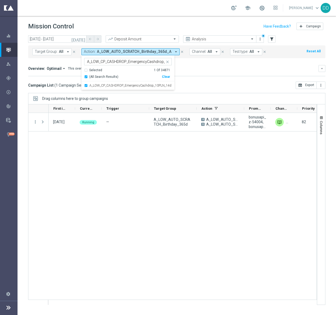
click at [184, 70] on div "Overview: Optimail arrow_drop_down This overview shows data of campaigns execut…" at bounding box center [173, 68] width 290 height 5
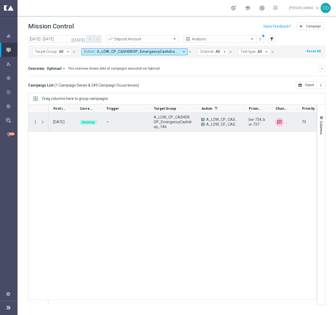
click at [35, 123] on icon "more_vert" at bounding box center [35, 121] width 5 height 5
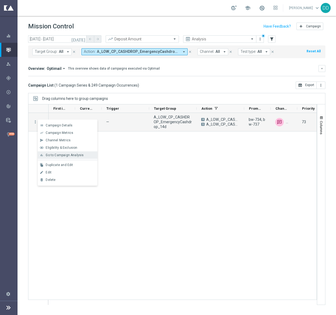
click at [57, 156] on span "Go to Campaign Analysis" at bounding box center [65, 155] width 38 height 4
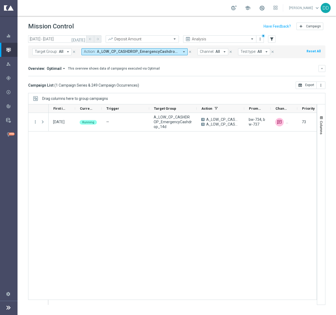
click at [124, 49] on button "Action: A_LOW_CP_CASHDROP_EmergencyCashdrop_10PLN_14d arrow_drop_down" at bounding box center [134, 51] width 106 height 7
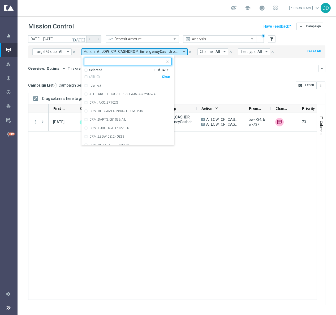
click at [0, 0] on div "Clear" at bounding box center [0, 0] width 0 height 0
click at [151, 61] on input "text" at bounding box center [126, 61] width 78 height 5
paste input "A_MED_AUTO_SCRATCH_Birthday_365d"
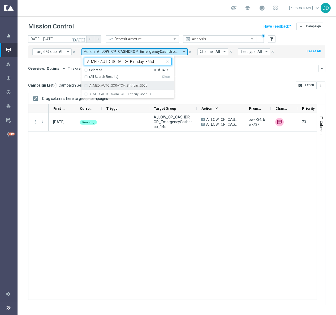
click at [85, 86] on div "A_MED_AUTO_SCRATCH_Birthday_365d" at bounding box center [128, 85] width 88 height 8
type input "A_MED_AUTO_SCRATCH_Birthday_365d"
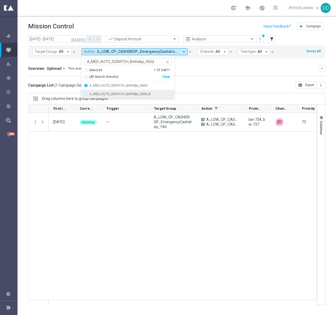
click at [86, 94] on div "A_MED_AUTO_SCRATCH_Birthday_365d_B" at bounding box center [128, 94] width 88 height 8
click at [251, 64] on mini-dashboard "Overview: Optimail arrow_drop_down This overview shows data of campaigns execut…" at bounding box center [176, 69] width 297 height 23
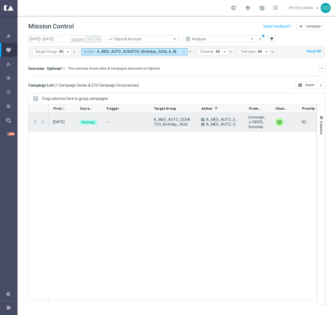
click at [37, 123] on icon "more_vert" at bounding box center [35, 121] width 5 height 5
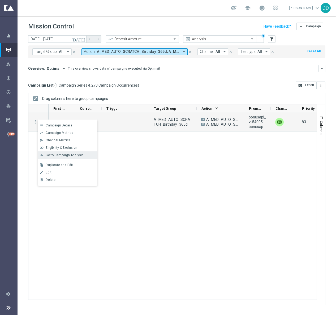
click at [50, 157] on span "Go to Campaign Analysis" at bounding box center [65, 155] width 38 height 4
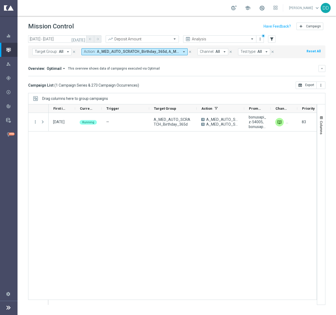
click at [179, 50] on button "Action: A_MED_AUTO_SCRATCH_Birthday_365d, A_MED_AUTO_SCRATCH_Birthday_365d_B ar…" at bounding box center [134, 51] width 106 height 7
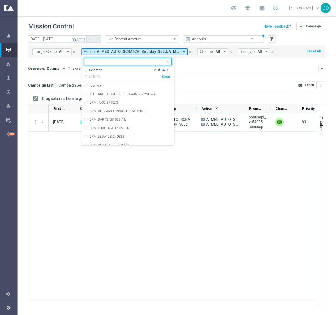
click at [0, 0] on div "Clear" at bounding box center [0, 0] width 0 height 0
click at [154, 60] on input "text" at bounding box center [126, 61] width 78 height 5
paste input "A_MED_CP_CASHDROP_EmergencyCashdrop_25PLN_14d"
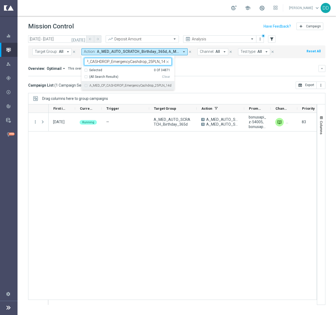
click at [85, 87] on div "A_MED_CP_CASHDROP_EmergencyCashdrop_25PLN_14d" at bounding box center [128, 85] width 88 height 8
type input "A_MED_CP_CASHDROP_EmergencyCashdrop_25PLN_14d"
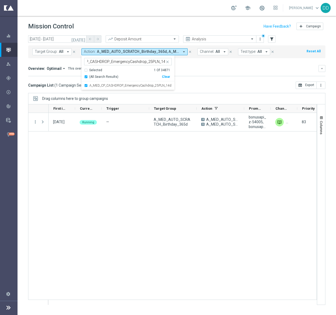
scroll to position [0, 0]
click at [219, 78] on mini-dashboard "Overview: Optimail arrow_drop_down This overview shows data of campaigns execut…" at bounding box center [176, 69] width 297 height 23
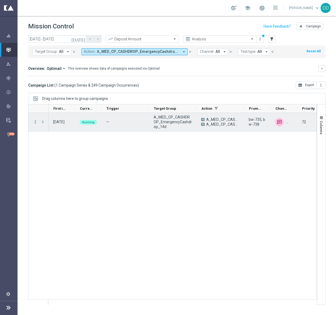
click at [35, 121] on icon "more_vert" at bounding box center [35, 121] width 5 height 5
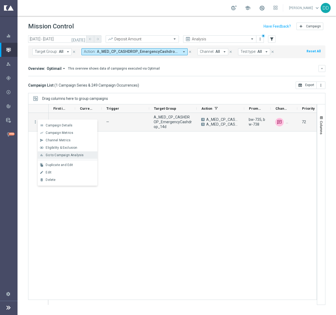
click at [52, 156] on span "Go to Campaign Analysis" at bounding box center [65, 155] width 38 height 4
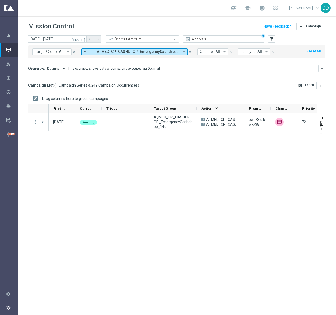
click at [156, 50] on span "A_MED_CP_CASHDROP_EmergencyCashdrop_25PLN_14d" at bounding box center [138, 51] width 82 height 5
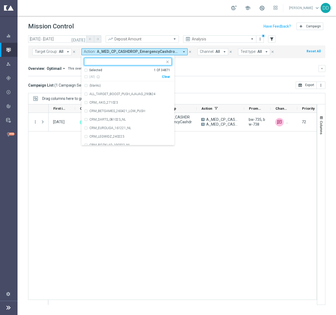
click at [0, 0] on div "Clear" at bounding box center [0, 0] width 0 height 0
click at [157, 61] on input "text" at bounding box center [126, 61] width 78 height 5
paste input "A_HIGH_CP_CASHDROP_EmergencyCashdrop_50PLN_14d"
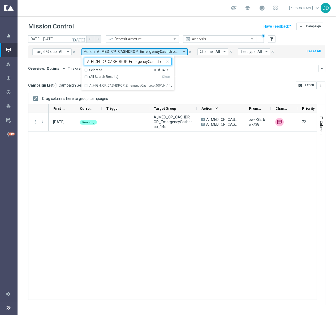
scroll to position [0, 18]
click at [86, 85] on div "A_HIGH_CP_CASHDROP_EmergencyCashdrop_50PLN_14d" at bounding box center [128, 85] width 88 height 8
type input "A_HIGH_CP_CASHDROP_EmergencyCashdrop_50PLN_14d"
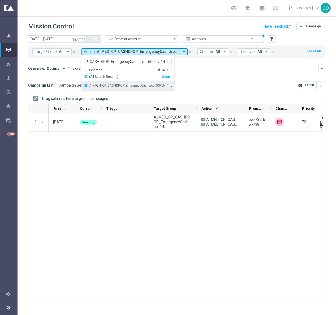
scroll to position [0, 0]
click at [192, 73] on div "Overview: Optimail arrow_drop_down This overview shows data of campaigns execut…" at bounding box center [176, 70] width 297 height 11
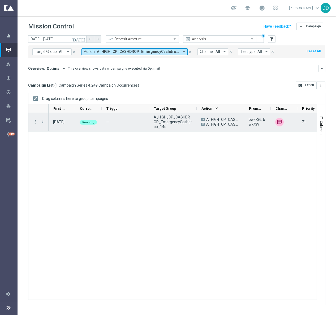
click at [35, 122] on icon "more_vert" at bounding box center [35, 121] width 5 height 5
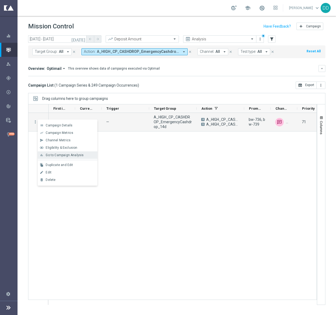
click at [55, 156] on span "Go to Campaign Analysis" at bounding box center [65, 155] width 38 height 4
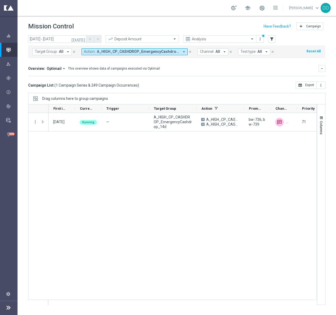
click at [173, 49] on button "Action: A_HIGH_CP_CASHDROP_EmergencyCashdrop_50PLN_14d arrow_drop_down" at bounding box center [134, 51] width 106 height 7
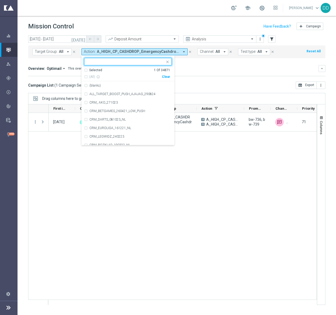
click at [0, 0] on div "Clear" at bounding box center [0, 0] width 0 height 0
click at [155, 63] on input "text" at bounding box center [126, 61] width 78 height 5
paste input "A_MIN_AUTO_BET_VSM-MINUS1-LOW-TO-MIN_50do10_8d"
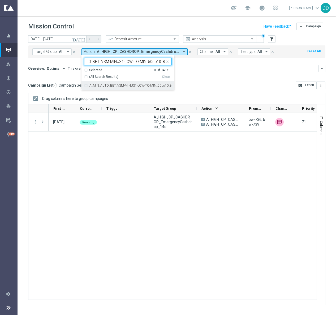
click at [86, 85] on div "A_MIN_AUTO_BET_VSM-MINUS1-LOW-TO-MIN_50do10_8d" at bounding box center [128, 85] width 88 height 8
type input "A_MIN_AUTO_BET_VSM-MINUS1-LOW-TO-MIN_50do10_8d"
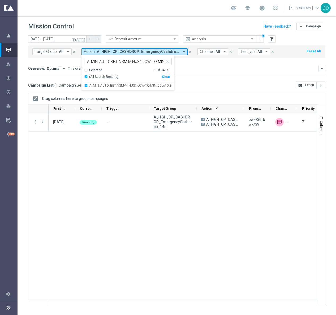
click at [225, 68] on div "Overview: Optimail arrow_drop_down This overview shows data of campaigns execut…" at bounding box center [173, 68] width 290 height 5
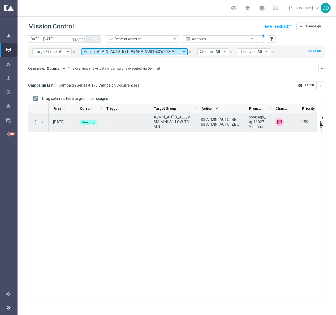
click at [36, 122] on icon "more_vert" at bounding box center [35, 121] width 5 height 5
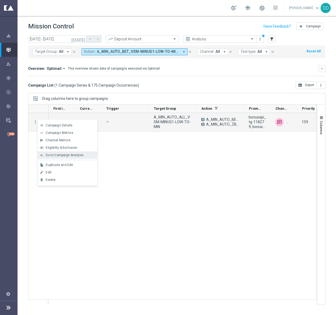
click at [62, 154] on span "Go to Campaign Analysis" at bounding box center [65, 155] width 38 height 4
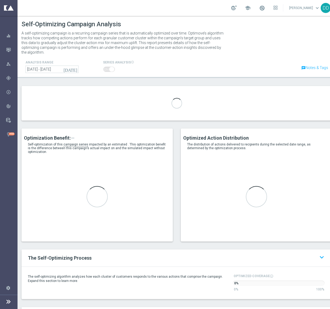
type input "A_MED_CP_ZBR_CS_MIN-RISK_50do20_30d"
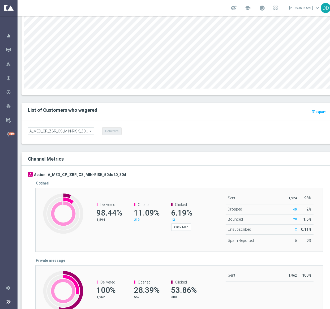
scroll to position [398, 0]
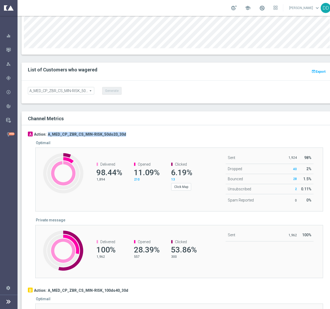
drag, startPoint x: 95, startPoint y: 127, endPoint x: 47, endPoint y: 129, distance: 48.3
copy h3 "A_MED_CP_ZBR_CS_MIN-RISK_50do20_30d"
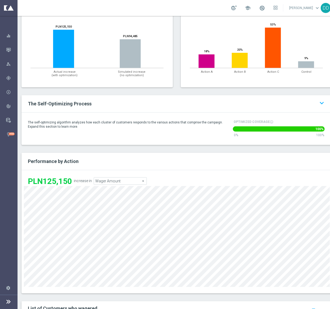
scroll to position [358, 0]
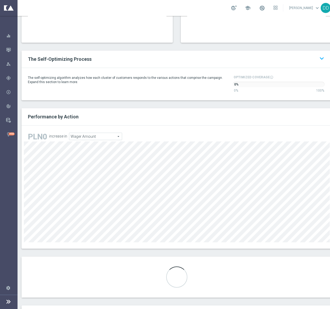
scroll to position [299, 0]
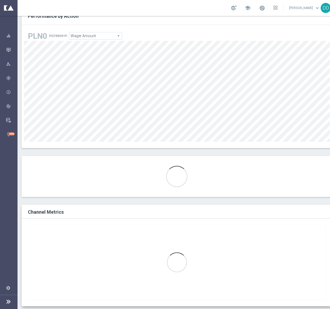
type input "A_LOW_CP_ZBR_CS_LOW-RISK_50do20_30d"
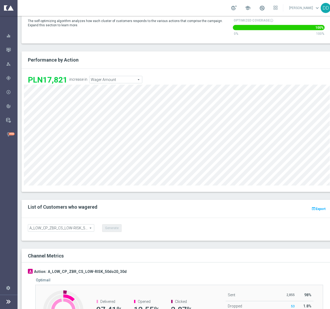
scroll to position [318, 0]
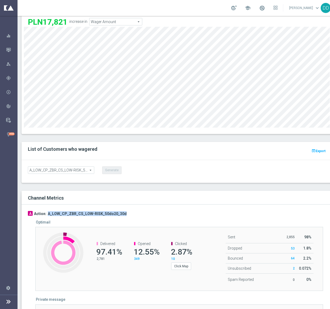
drag, startPoint x: 131, startPoint y: 209, endPoint x: 47, endPoint y: 209, distance: 83.8
click at [47, 211] on div "A Action: A_LOW_CP_ZBR_CS_LOW-RISK_50do20_30d Optimail Created with Highcharts …" at bounding box center [177, 284] width 298 height 146
copy h3 "A_LOW_CP_ZBR_CS_LOW-RISK_50do20_30d"
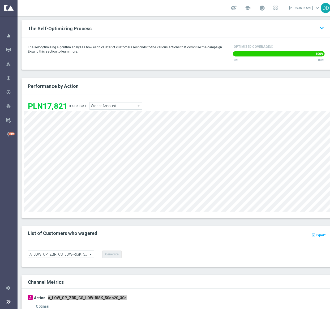
scroll to position [119, 0]
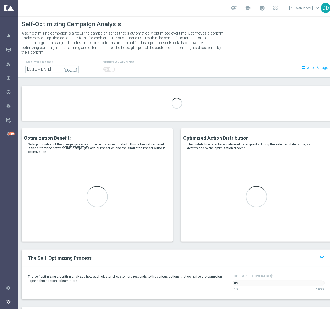
type input "A_LOW_CP_ZBR_CS_MED-RISK_50do15_30d"
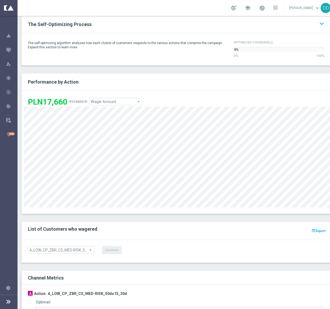
scroll to position [358, 0]
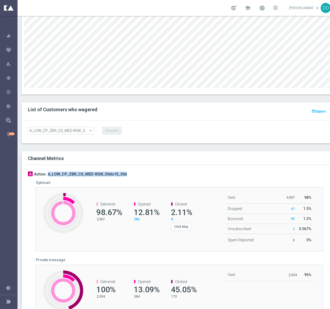
drag, startPoint x: 132, startPoint y: 170, endPoint x: 47, endPoint y: 164, distance: 84.8
copy h3 "A_LOW_CP_ZBR_CS_MED-RISK_50do15_30d"
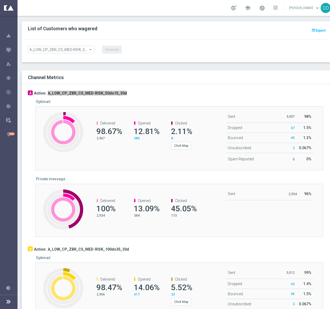
scroll to position [557, 0]
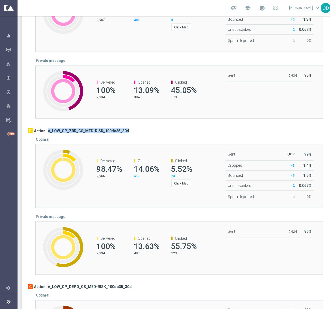
drag, startPoint x: 134, startPoint y: 125, endPoint x: 47, endPoint y: 125, distance: 86.7
click at [47, 128] on div "B Action: A_LOW_CP_ZBR_CS_MED-RISK_100do35_30d" at bounding box center [177, 130] width 298 height 5
copy h3 "A_LOW_CP_ZBR_CS_MED-RISK_100do35_30d"
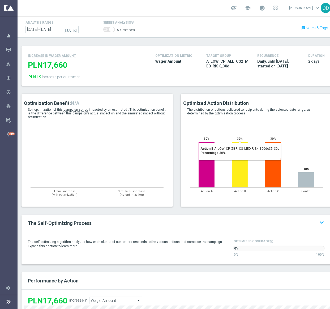
scroll to position [0, 0]
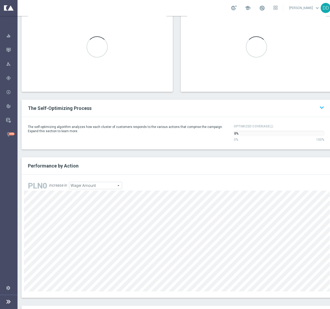
scroll to position [159, 0]
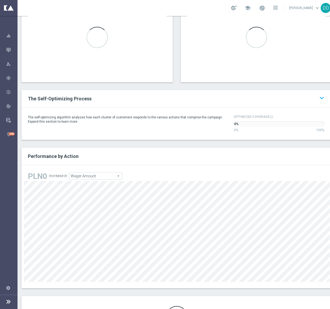
type input "A_LOW_CP_ZBR_CS_HIGH-RISK_100do50_30d"
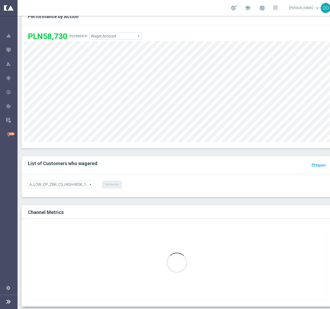
scroll to position [6, 0]
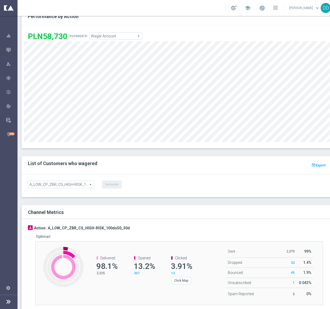
drag, startPoint x: 129, startPoint y: 217, endPoint x: 46, endPoint y: 217, distance: 83.3
click at [46, 225] on div "A Action: A_LOW_CP_ZBR_CS_HIGH-RISK_100do50_30d" at bounding box center [177, 227] width 298 height 5
copy div "A_LOW_CP_ZBR_CS_HIGH-RISK_100do50_30d"
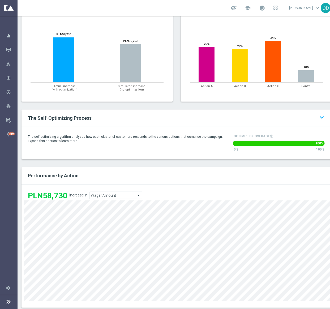
scroll to position [0, 0]
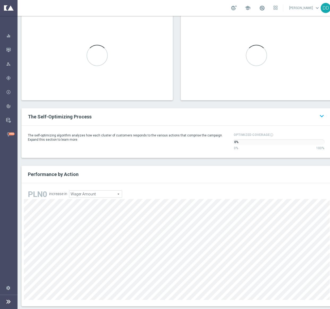
scroll to position [199, 0]
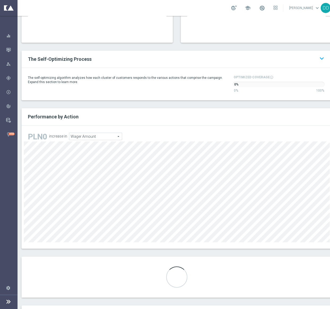
type input "A_LOW_CP_ZBR_CS_LOW-RISK_50do10_30d"
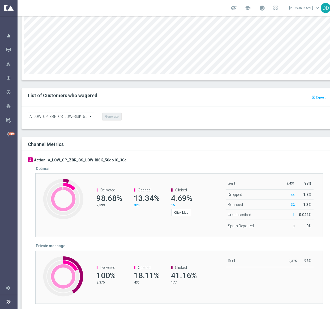
scroll to position [403, 0]
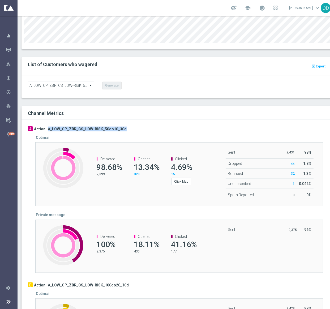
drag, startPoint x: 119, startPoint y: 125, endPoint x: 48, endPoint y: 123, distance: 70.9
click at [48, 126] on div "A Action: A_LOW_CP_ZBR_CS_LOW-RISK_50do10_30d" at bounding box center [177, 128] width 298 height 5
copy h3 "A_LOW_CP_ZBR_CS_LOW-RISK_50do10_30d"
click at [98, 132] on div at bounding box center [177, 134] width 298 height 4
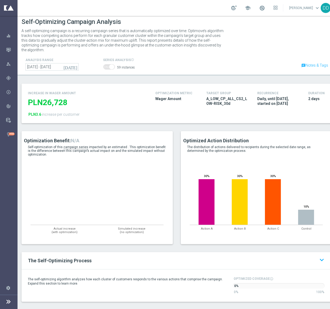
scroll to position [0, 0]
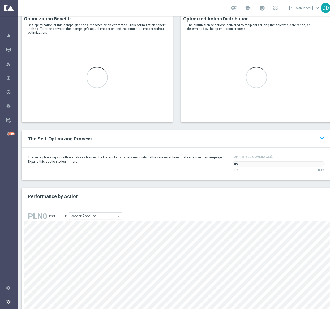
scroll to position [159, 0]
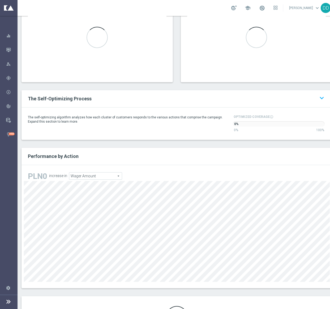
type input "A_LOW_CP_ZBR_CS_LOW-RISK_50do10_30d"
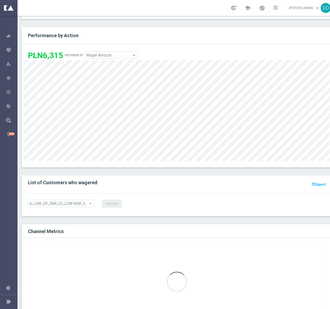
scroll to position [304, 0]
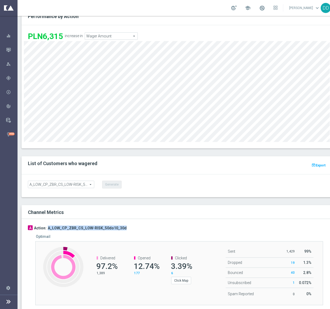
drag, startPoint x: 125, startPoint y: 222, endPoint x: 47, endPoint y: 219, distance: 77.5
copy h3 "A_LOW_CP_ZBR_CS_LOW-RISK_50do10_30d"
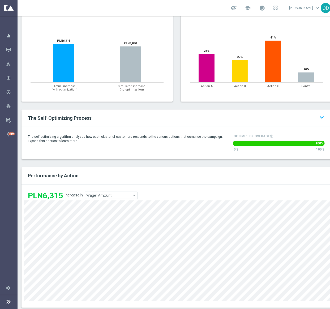
scroll to position [0, 0]
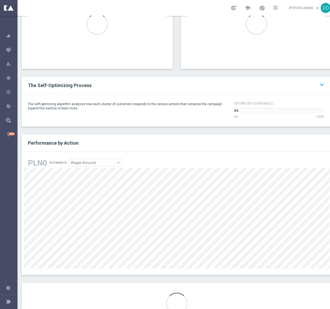
scroll to position [238, 0]
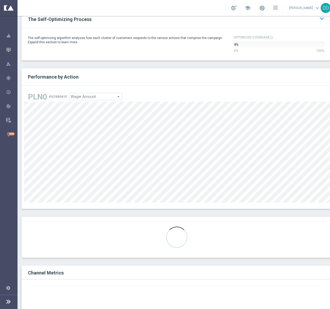
type input "A_MED_CP_ZBR_CS_MED-RISK_50do60_30d"
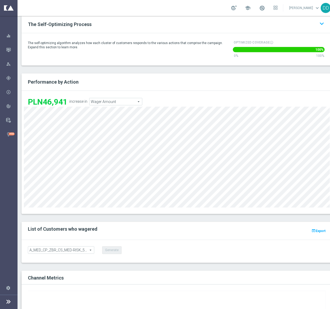
scroll to position [244, 0]
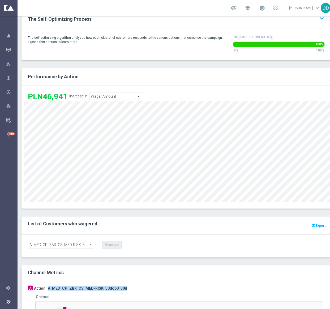
drag, startPoint x: 126, startPoint y: 284, endPoint x: 47, endPoint y: 283, distance: 79.6
click at [47, 285] on div "A Action: A_MED_CP_ZBR_CS_MED-RISK_50do60_30d" at bounding box center [177, 287] width 298 height 5
copy h3 "A_MED_CP_ZBR_CS_MED-RISK_50do60_30d"
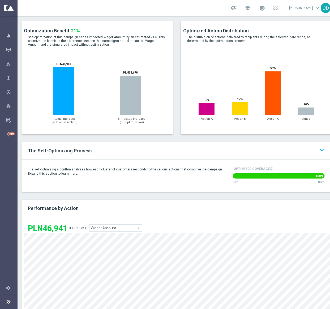
scroll to position [124, 0]
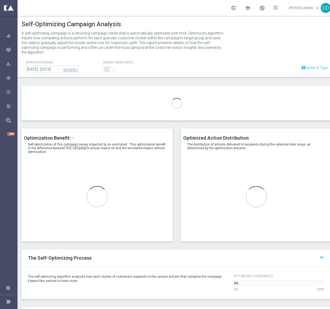
type input "A_MED_CP_ZBR_CS_LOW-RISK_50do40_30d"
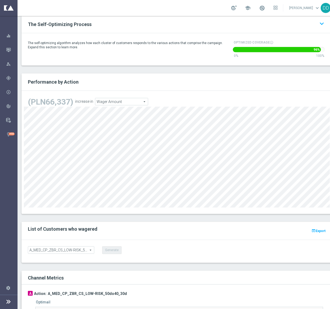
scroll to position [398, 0]
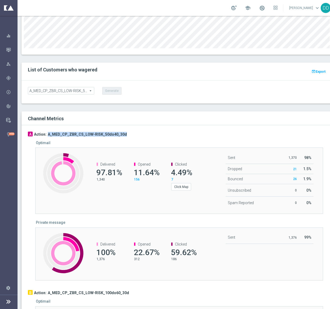
drag, startPoint x: 120, startPoint y: 129, endPoint x: 48, endPoint y: 129, distance: 72.4
click at [48, 132] on div "A Action: A_MED_CP_ZBR_CS_LOW-RISK_50do40_30d" at bounding box center [177, 134] width 298 height 5
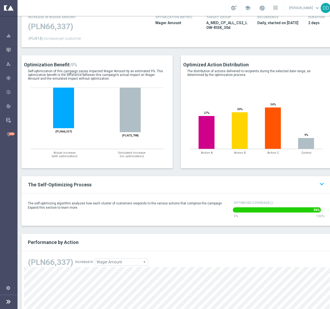
scroll to position [80, 0]
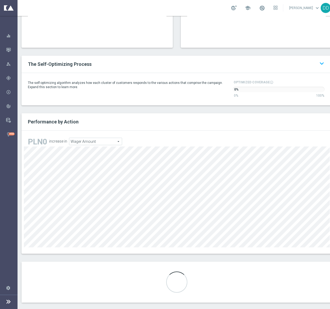
scroll to position [199, 0]
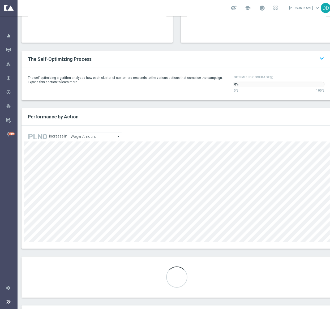
type input "A_MED_CP_ZBR_CS_LOW-RISK_50do40_30d"
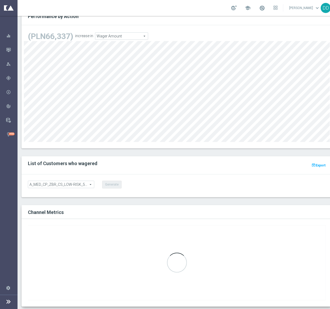
scroll to position [6, 0]
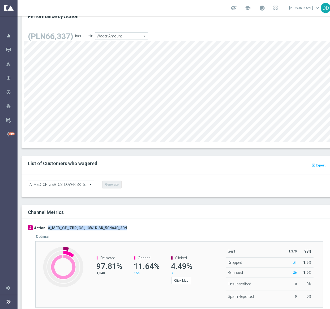
drag, startPoint x: 126, startPoint y: 215, endPoint x: 47, endPoint y: 217, distance: 79.3
click at [47, 225] on div "A Action: A_MED_CP_ZBR_CS_LOW-RISK_50do40_30d" at bounding box center [177, 227] width 298 height 5
copy h3 "A_MED_CP_ZBR_CS_LOW-RISK_50do40_30d"
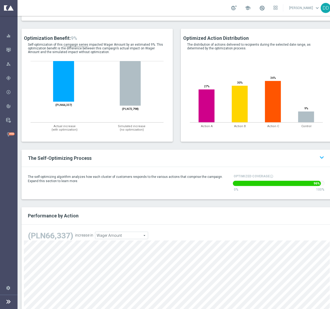
scroll to position [0, 0]
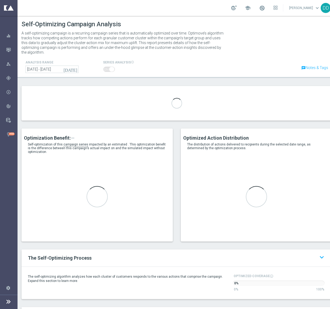
type input "A_MED_CP_ZBR_CS_MED-RISK_50do50_30d"
type input "A_MED_CP_ZBR_CS_HIGH-RISK_100do100_30d"
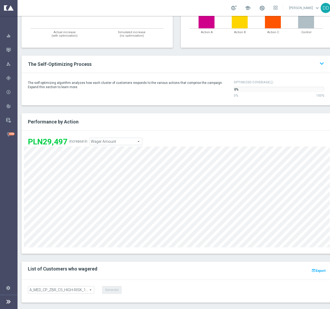
scroll to position [358, 0]
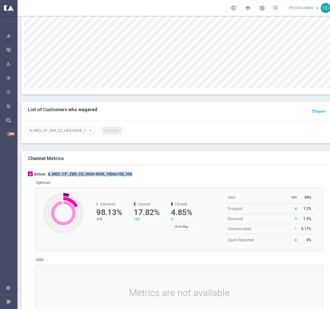
drag, startPoint x: 138, startPoint y: 171, endPoint x: 47, endPoint y: 168, distance: 90.5
click at [47, 171] on div "A Action: A_MED_CP_ZBR_CS_HIGH-RISK_100do100_30d" at bounding box center [177, 173] width 298 height 5
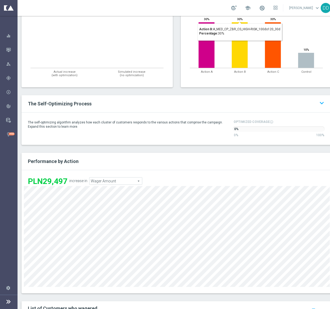
scroll to position [0, 0]
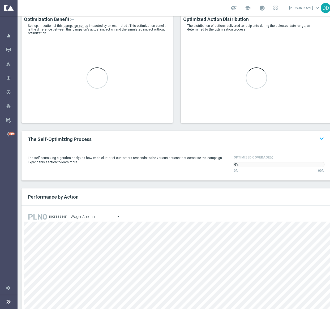
scroll to position [159, 0]
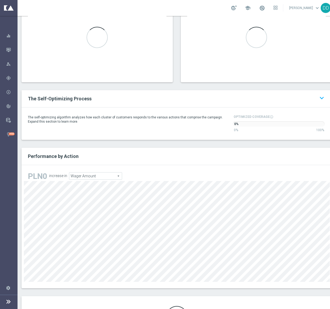
type input "A_HIGH_CP_ZBR_CS_MIN-RISK_50do70_30d"
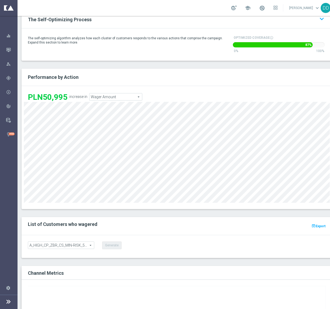
scroll to position [304, 0]
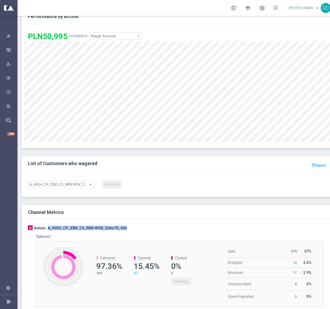
drag, startPoint x: 125, startPoint y: 226, endPoint x: 47, endPoint y: 225, distance: 78.5
click at [47, 225] on div "A Action: A_HIGH_CP_ZBR_CS_MIN-RISK_50do70_30d Optimail Created with Highcharts…" at bounding box center [177, 299] width 298 height 149
copy h3 "A_HIGH_CP_ZBR_CS_MIN-RISK_50do70_30d"
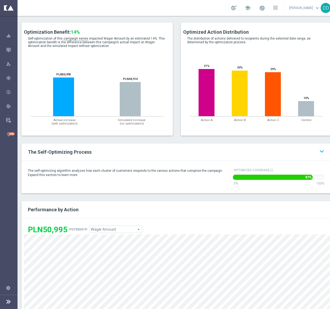
scroll to position [105, 0]
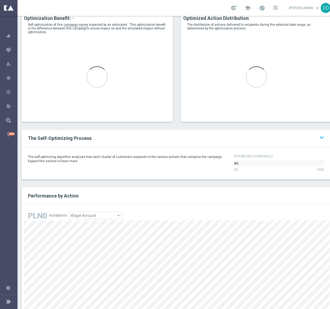
type input "A_HIGH_CP_ZBR_CS_MIN-RISK_50do70_30d"
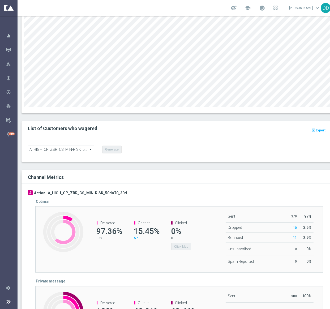
scroll to position [343, 0]
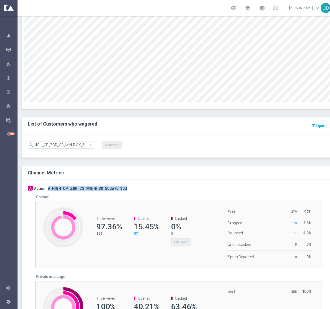
drag, startPoint x: 137, startPoint y: 177, endPoint x: 48, endPoint y: 178, distance: 89.1
click at [48, 186] on div "A Action: A_HIGH_CP_ZBR_CS_MIN-RISK_50do70_30d" at bounding box center [177, 188] width 298 height 5
copy h3 "A_HIGH_CP_ZBR_CS_MIN-RISK_50do70_30d"
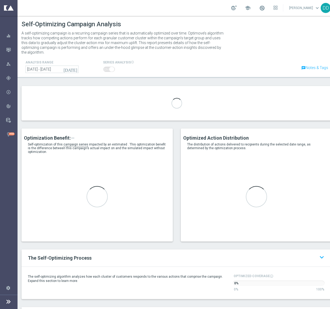
type input "A_HIGH_CP_BET_CS_HIGH-RISK_100do300_30d"
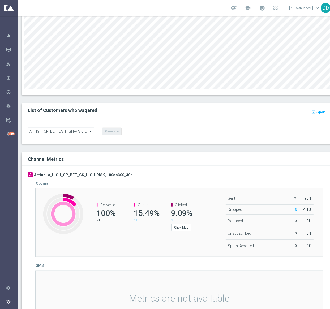
scroll to position [398, 0]
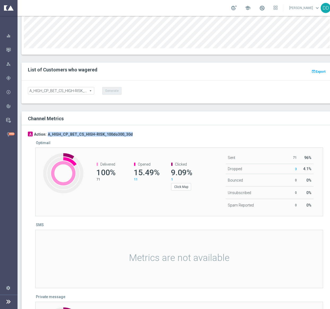
drag, startPoint x: 133, startPoint y: 128, endPoint x: 47, endPoint y: 130, distance: 85.7
click at [47, 132] on div "A Action: A_HIGH_CP_BET_CS_HIGH-RISK_100do300_30d" at bounding box center [177, 134] width 298 height 5
copy h3 "A_HIGH_CP_BET_CS_HIGH-RISK_100do300_30d"
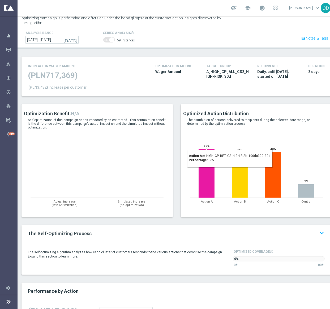
scroll to position [0, 0]
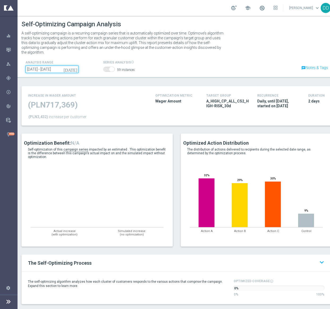
click at [59, 66] on input "[DATE] - [DATE]" at bounding box center [51, 69] width 53 height 7
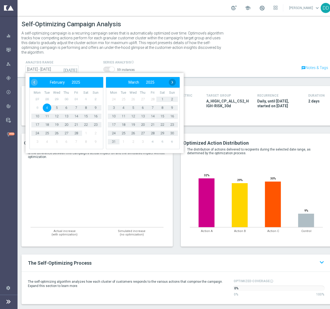
click at [173, 79] on span "›" at bounding box center [172, 82] width 7 height 7
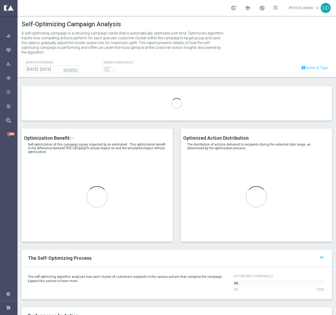
type input "A_HIGH_CP_ZBR_CS_LOW-RISK_50do100_30d"
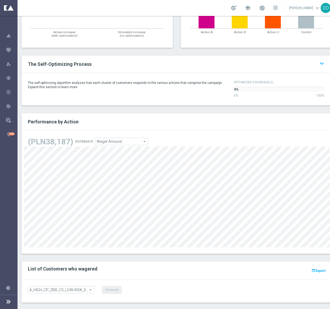
scroll to position [318, 0]
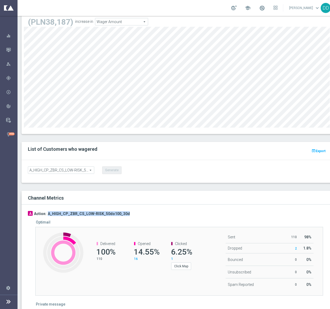
drag, startPoint x: 140, startPoint y: 208, endPoint x: 48, endPoint y: 211, distance: 91.8
click at [48, 211] on div "A Action: A_HIGH_CP_ZBR_CS_LOW-RISK_50do100_30d Optimail Created with Highchart…" at bounding box center [177, 286] width 298 height 151
copy h3 "A_HIGH_CP_ZBR_CS_LOW-RISK_50do100_30d"
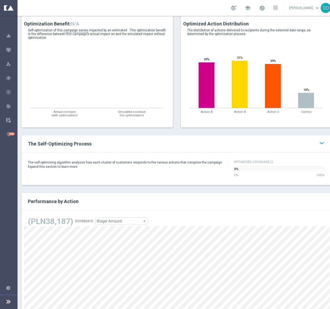
scroll to position [0, 0]
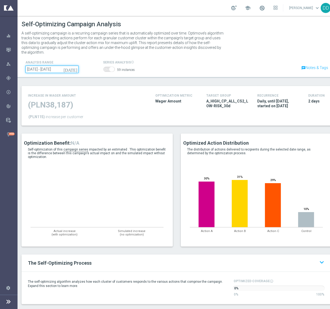
click at [66, 66] on input "04 Feb 2025 - 03 Apr 2025" at bounding box center [51, 69] width 53 height 7
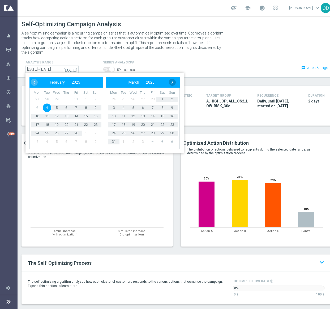
click at [171, 79] on span "›" at bounding box center [172, 82] width 7 height 7
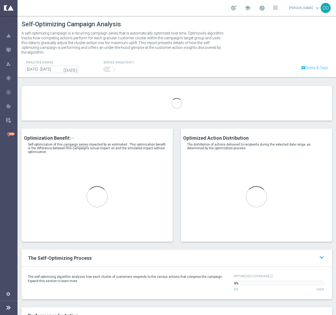
type input "A_HIGH_CP_BET_CS_HIGH-RISK_100do300_30d"
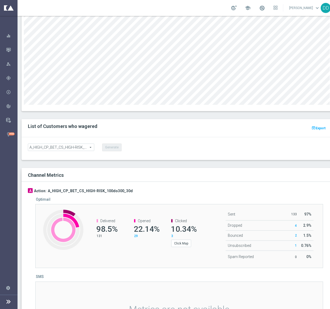
scroll to position [437, 0]
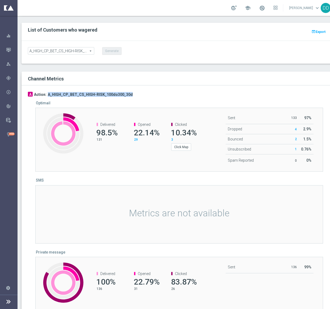
drag, startPoint x: 137, startPoint y: 91, endPoint x: 47, endPoint y: 84, distance: 89.7
copy h3 "A_HIGH_CP_BET_CS_HIGH-RISK_100do300_30d"
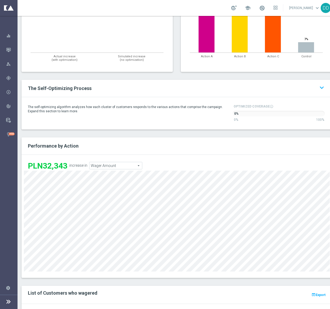
scroll to position [119, 0]
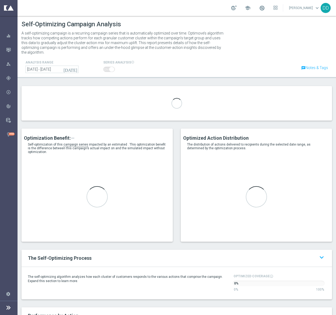
type input "A_HIGH_CP_ZBR_CS_MED-RISK_100do150_30d"
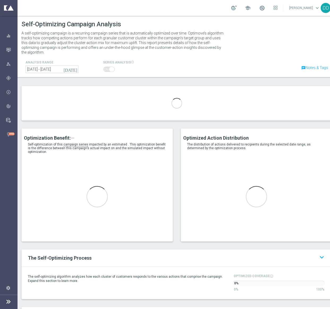
type input "A_HIGH_CP_ZBR_CS_LOW-RISK_50do100_30d"
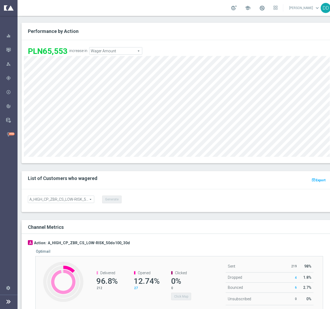
scroll to position [358, 0]
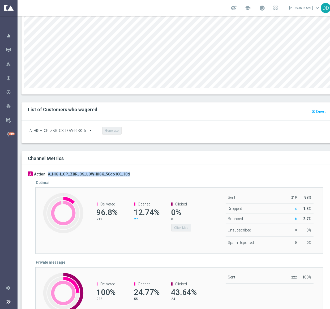
drag, startPoint x: 127, startPoint y: 169, endPoint x: 48, endPoint y: 168, distance: 79.0
click at [48, 171] on div "A Action: A_HIGH_CP_ZBR_CS_LOW-RISK_50do100_30d" at bounding box center [177, 173] width 298 height 5
copy h3 "A_HIGH_CP_ZBR_CS_LOW-RISK_50do100_30d"
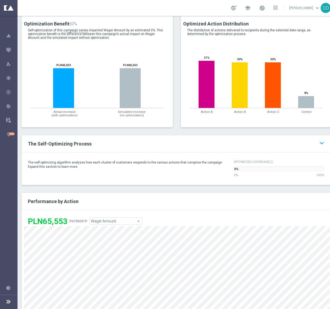
scroll to position [0, 0]
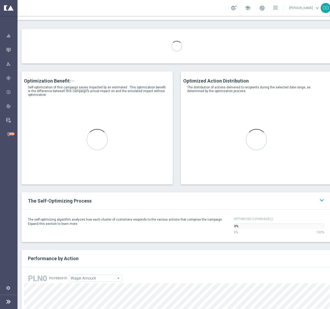
scroll to position [159, 0]
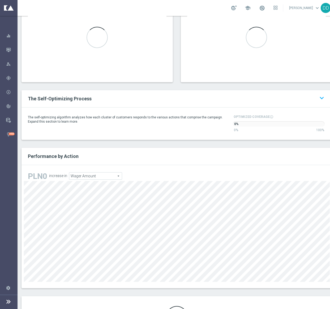
type input "A_HIGH_CP_ZBR_CS_MED-RISK_100do150_30d"
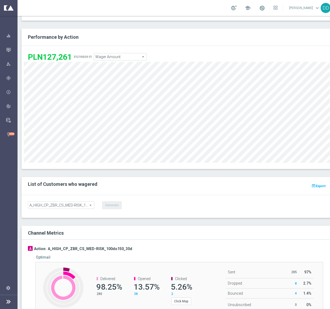
scroll to position [482, 0]
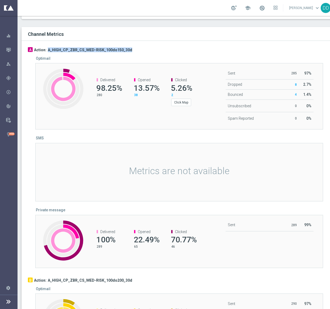
drag, startPoint x: 143, startPoint y: 41, endPoint x: 48, endPoint y: 42, distance: 95.5
copy h3 "A_HIGH_CP_ZBR_CS_MED-RISK_100do150_30d"
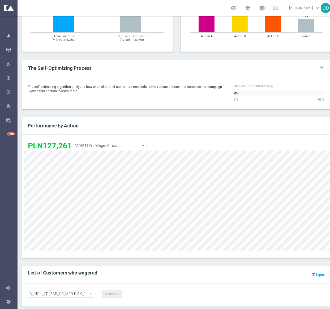
scroll to position [199, 0]
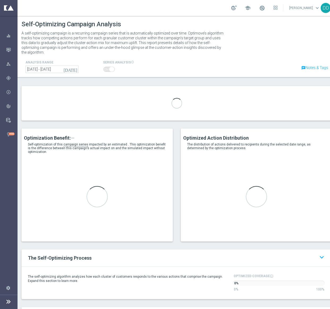
type input "A_PREM-PEXTRA_CP_BET_CS_HIGH-RISK_100do500_30d"
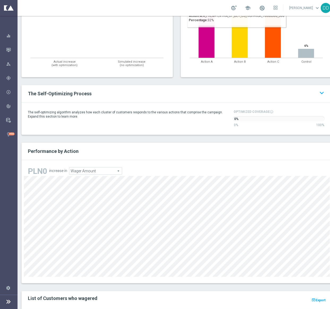
scroll to position [199, 0]
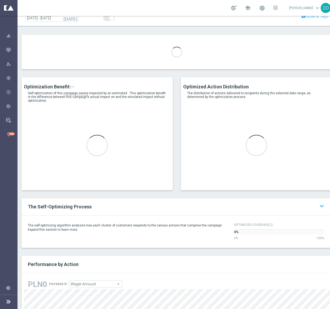
scroll to position [80, 0]
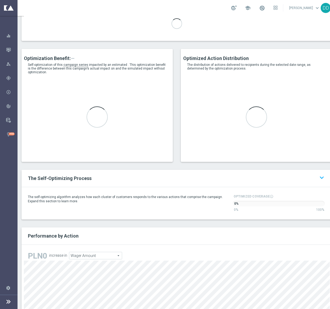
type input "A_PREM-PEXTRA_CP_ZBR_CS_LOW-RISK_50do200_30d"
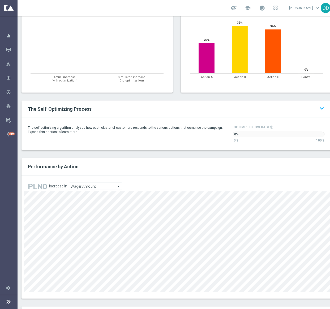
scroll to position [0, 0]
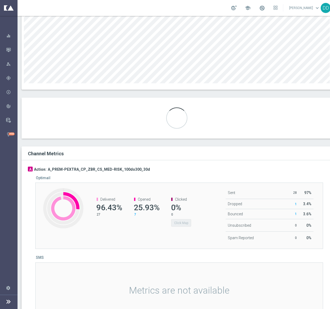
scroll to position [358, 0]
drag, startPoint x: 151, startPoint y: 166, endPoint x: 49, endPoint y: 164, distance: 102.1
click at [49, 166] on div "A Action: A_PREM-PEXTRA_CP_ZBR_CS_MED-RISK_100do300_30d Optimail Created with H…" at bounding box center [177, 276] width 298 height 221
click at [49, 167] on h3 "A_PREM-PEXTRA_CP_ZBR_CS_MED-RISK_100do300_30d" at bounding box center [99, 169] width 102 height 5
type input "A_PREM-PEXTRA_CP_ZBR_CS_MED-RISK_100do300_30d"
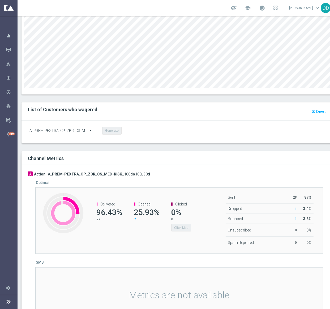
scroll to position [363, 0]
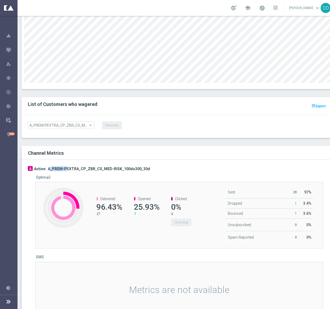
drag, startPoint x: 49, startPoint y: 163, endPoint x: 58, endPoint y: 163, distance: 9.6
click at [60, 166] on h3 "A_PREM-PEXTRA_CP_ZBR_CS_MED-RISK_100do300_30d" at bounding box center [99, 168] width 102 height 5
drag, startPoint x: 47, startPoint y: 162, endPoint x: 156, endPoint y: 154, distance: 109.3
copy h3 "A_PREM-PEXTRA_CP_ZBR_CS_MED-RISK_100do300_30d"
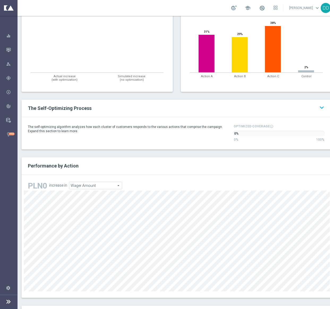
scroll to position [85, 0]
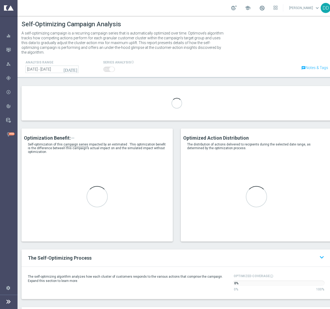
type input "A_PREM-PEXTRA_CP_ZBR_CS_MIN-RISK_50do100_30d"
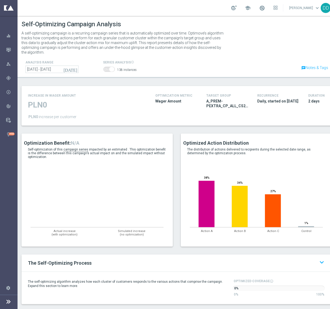
scroll to position [159, 0]
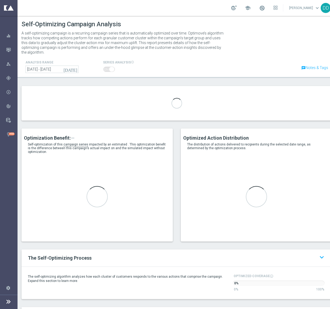
type input "A_HIGH_AUTO_SCRATCH_Birthday_365d"
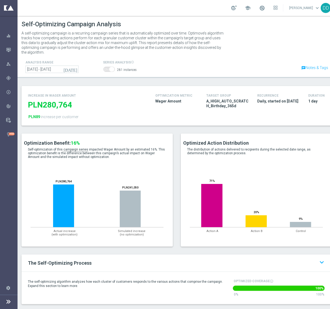
drag, startPoint x: 237, startPoint y: 103, endPoint x: 204, endPoint y: 97, distance: 32.6
click at [204, 97] on div "target group A_HIGH_AUTO_SCRATCH_Birthday_365d" at bounding box center [227, 101] width 51 height 18
copy span "A_HIGH_AUTO_SCRATCH_Birthday_365d"
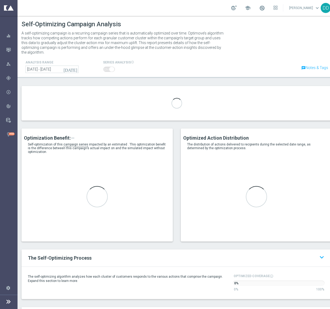
type input "A_HIGH_CP_CASHDROP_EmergencyCashdrop_50PLN_14d"
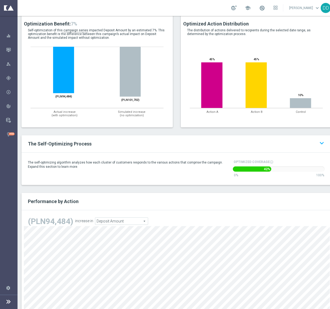
scroll to position [159, 0]
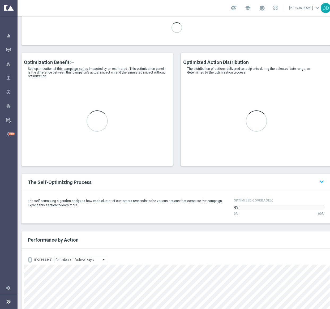
scroll to position [80, 0]
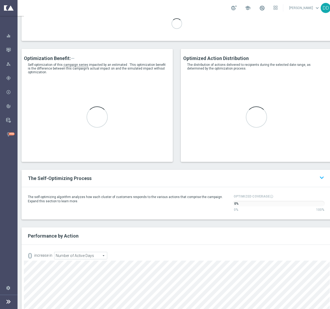
type input "A_LOW_AUTO_SCRATCH_Birthday_365d_A"
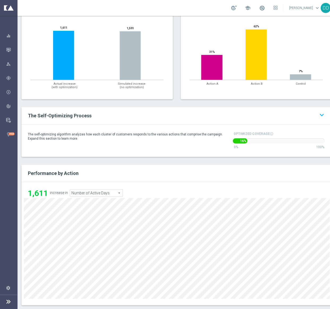
scroll to position [154, 0]
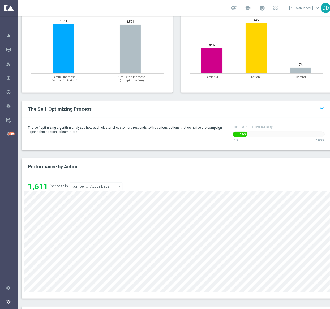
click at [98, 182] on div "1,611 increase in Number of Active Days Number of Active Days arrow_drop_down s…" at bounding box center [113, 187] width 178 height 10
click at [102, 183] on span "Number of Active Days" at bounding box center [96, 186] width 53 height 7
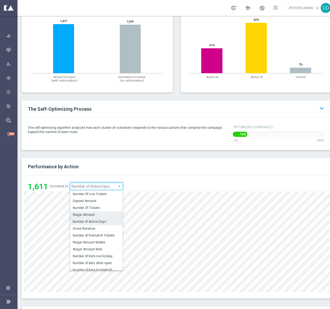
click at [103, 212] on span "Wager Amount" at bounding box center [96, 214] width 47 height 4
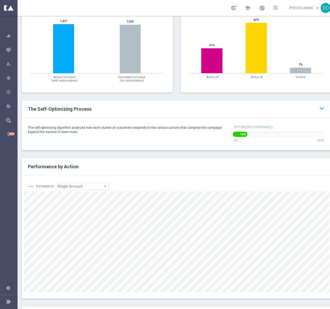
click at [102, 183] on span "Wager Amount" at bounding box center [82, 186] width 53 height 7
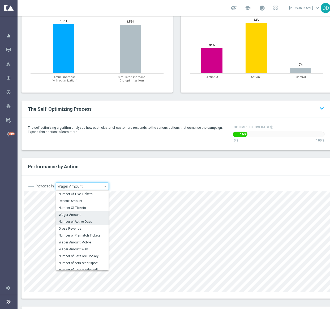
click at [92, 219] on span "Number of Active Days" at bounding box center [82, 221] width 47 height 4
type input "Number of Active Days"
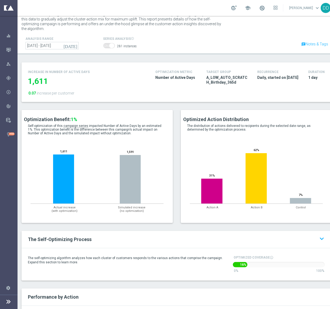
scroll to position [0, 0]
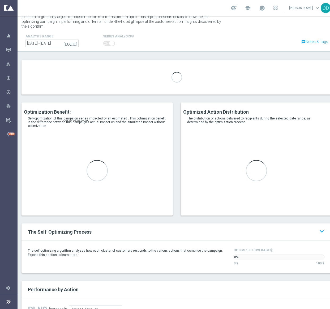
scroll to position [40, 0]
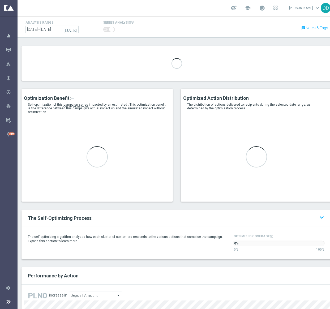
type input "A_LOW_CP_CASHDROP_EmergencyCashdrop_10PLN_14d"
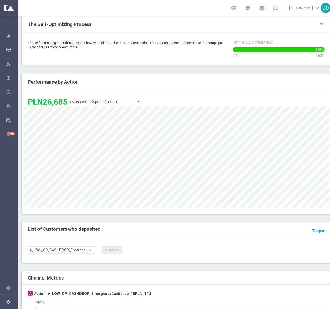
scroll to position [199, 0]
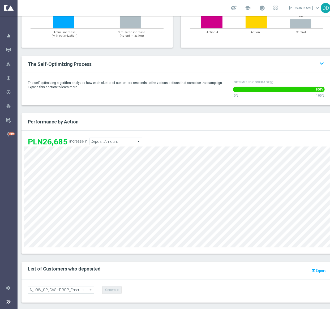
click at [120, 138] on span "Deposit Amount" at bounding box center [115, 141] width 53 height 7
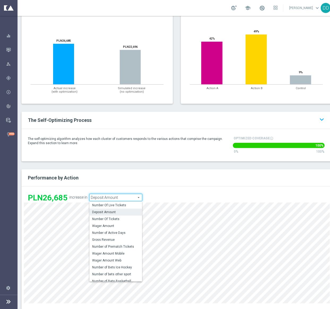
scroll to position [119, 0]
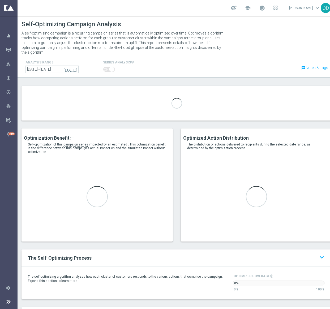
type input "A_MED_AUTO_SCRATCH_Birthday_365d"
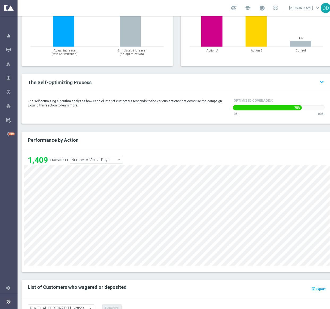
scroll to position [199, 0]
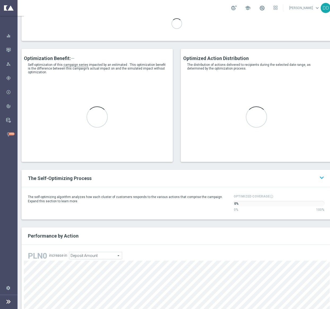
scroll to position [40, 0]
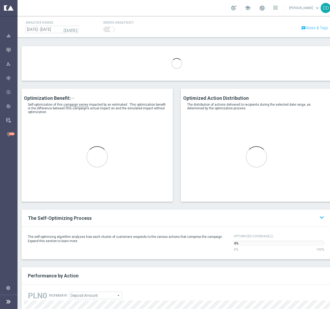
type input "A_MED_CP_CASHDROP_EmergencyCashdrop_25PLN_14d"
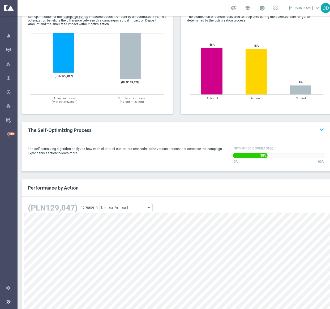
scroll to position [159, 0]
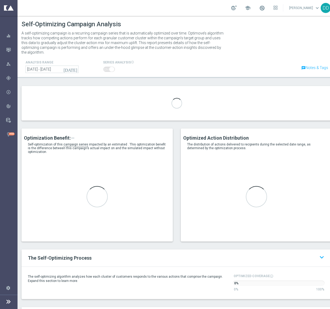
type input "A_HIGH_CP_CASHDROP_EmergencyCashdrop_50PLN_14d"
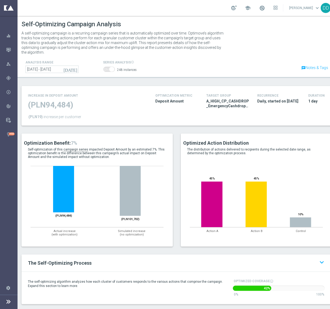
scroll to position [159, 0]
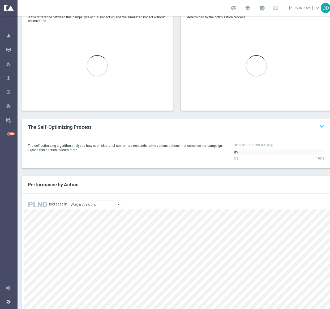
scroll to position [119, 0]
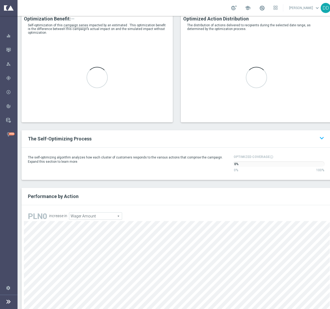
click at [108, 212] on span "Wager Amount" at bounding box center [95, 215] width 53 height 7
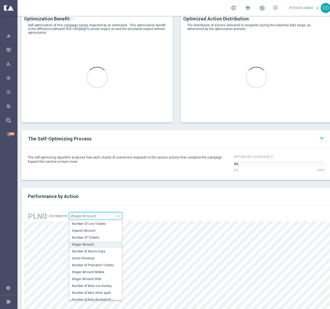
click at [156, 182] on div "The Self-Optimizing Process keyboard_arrow_up keyboard_arrow_down The self-opti…" at bounding box center [177, 159] width 318 height 58
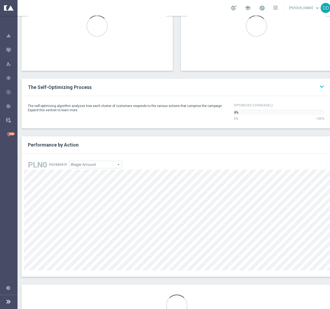
scroll to position [199, 0]
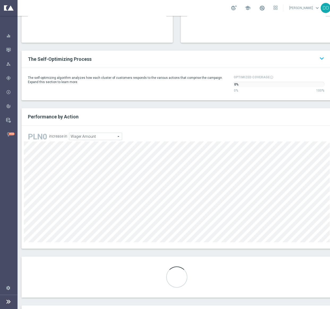
type input "A_MIN_AUTO_BET_VSM-MINUS1-LOW-TO-MIN_50do10_8d"
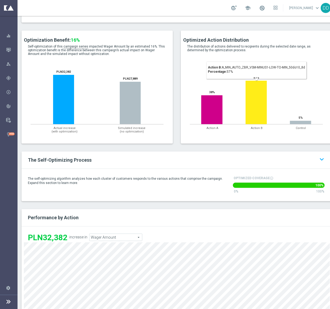
scroll to position [159, 0]
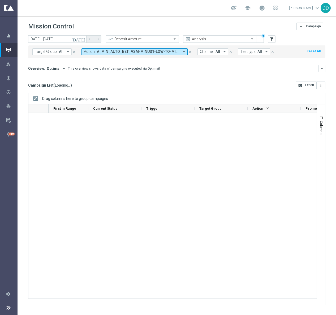
click at [201, 38] on input "text" at bounding box center [214, 39] width 57 height 5
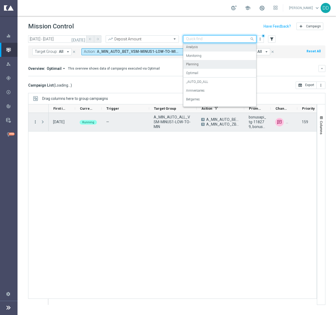
click at [34, 121] on icon "more_vert" at bounding box center [35, 121] width 5 height 5
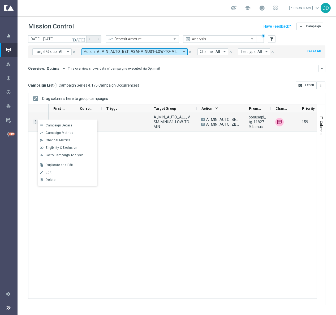
click at [69, 156] on span "Go to Campaign Analysis" at bounding box center [65, 155] width 38 height 4
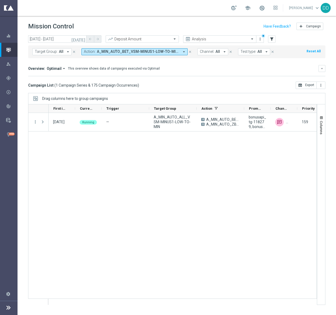
click at [235, 37] on input "text" at bounding box center [214, 39] width 57 height 5
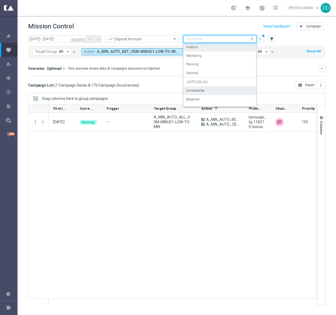
scroll to position [50, 0]
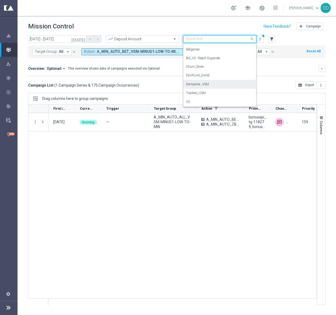
click at [214, 85] on div "Kampanie _VSM" at bounding box center [219, 84] width 67 height 9
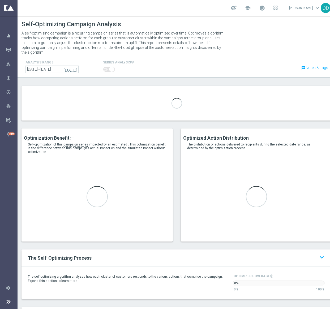
scroll to position [80, 0]
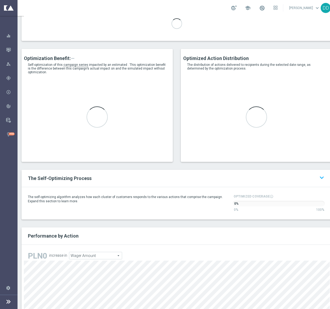
type input "A_MIN_AUTO_BET_VSM-MINUS1-LOW-TO-MIN_50do10_8d"
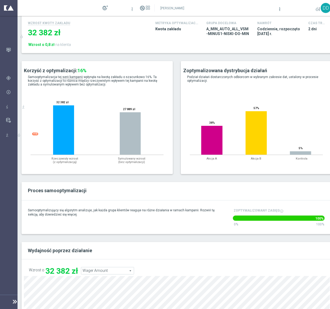
scroll to position [81, 0]
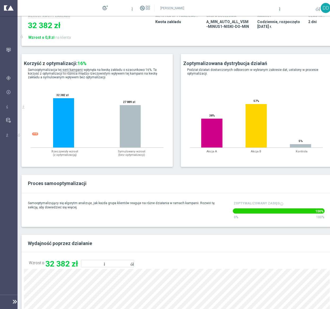
drag, startPoint x: 156, startPoint y: 207, endPoint x: 182, endPoint y: 208, distance: 26.0
click at [181, 208] on p "Samooptymalizujący się algorytm analizuje, jak każda grupa klientów reaguje na …" at bounding box center [126, 205] width 196 height 8
click at [182, 208] on p "Samooptymalizujący się algorytm analizuje, jak każda grupa klientów reaguje na …" at bounding box center [126, 205] width 196 height 8
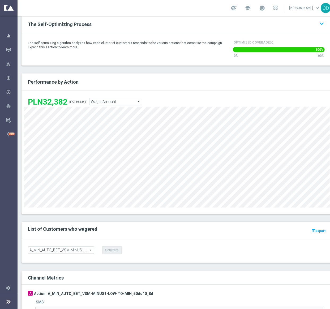
scroll to position [358, 0]
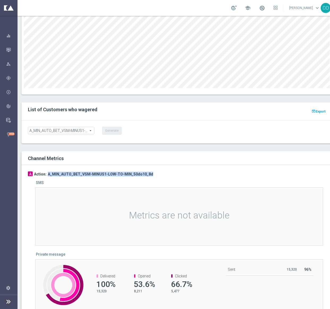
drag, startPoint x: 154, startPoint y: 168, endPoint x: 47, endPoint y: 165, distance: 106.9
copy h3 "A_MIN_AUTO_BET_VSM-MINUS1-LOW-TO-MIN_50do10_8d"
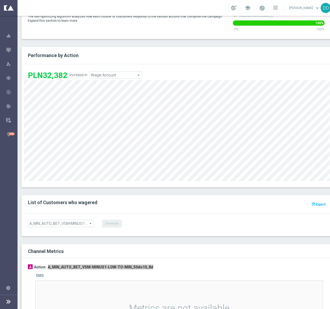
scroll to position [159, 0]
